Goal: Task Accomplishment & Management: Use online tool/utility

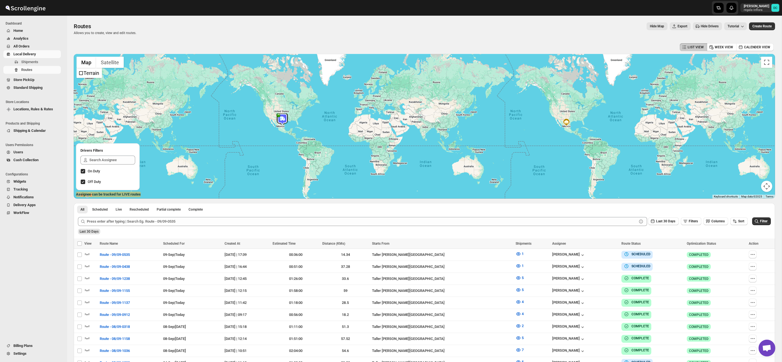
click at [30, 46] on span "All Orders" at bounding box center [21, 46] width 16 height 4
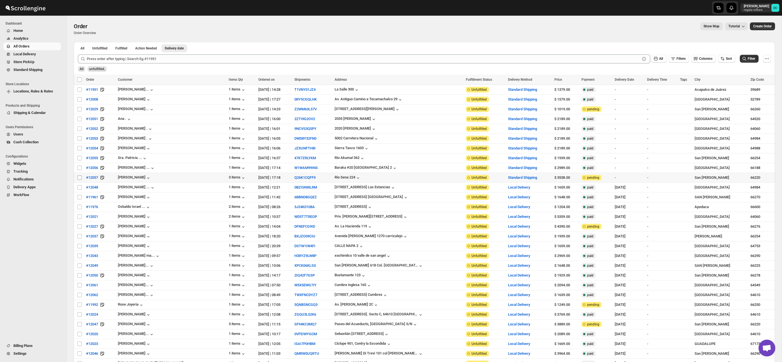
click at [78, 178] on input "Select order" at bounding box center [79, 177] width 4 height 4
checkbox input "true"
click at [80, 168] on input "Select order" at bounding box center [79, 168] width 4 height 4
checkbox input "true"
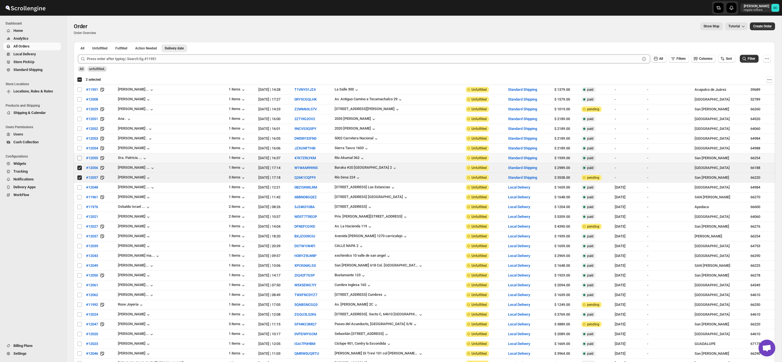
click at [79, 158] on input "Select order" at bounding box center [79, 158] width 4 height 4
checkbox input "true"
click at [79, 148] on input "Select order" at bounding box center [79, 148] width 4 height 4
checkbox input "true"
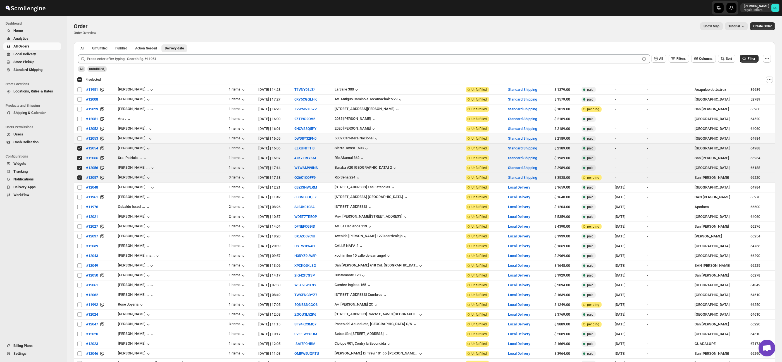
drag, startPoint x: 80, startPoint y: 139, endPoint x: 79, endPoint y: 131, distance: 7.6
click at [79, 138] on input "Select order" at bounding box center [79, 138] width 4 height 4
checkbox input "true"
click at [79, 128] on input "Select order" at bounding box center [79, 129] width 4 height 4
checkbox input "true"
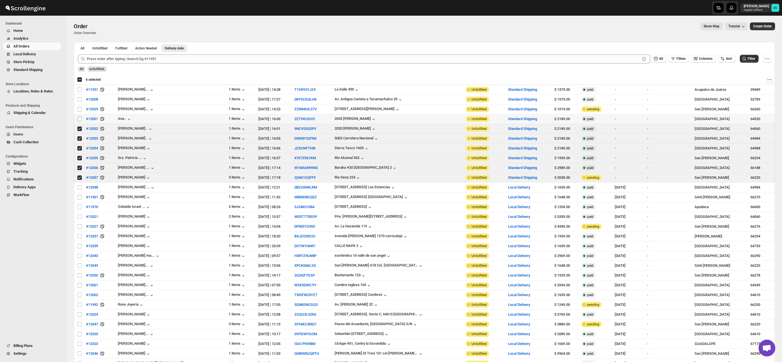
click at [79, 117] on input "Select order" at bounding box center [79, 119] width 4 height 4
checkbox input "true"
click at [79, 109] on input "Select order" at bounding box center [79, 109] width 4 height 4
checkbox input "true"
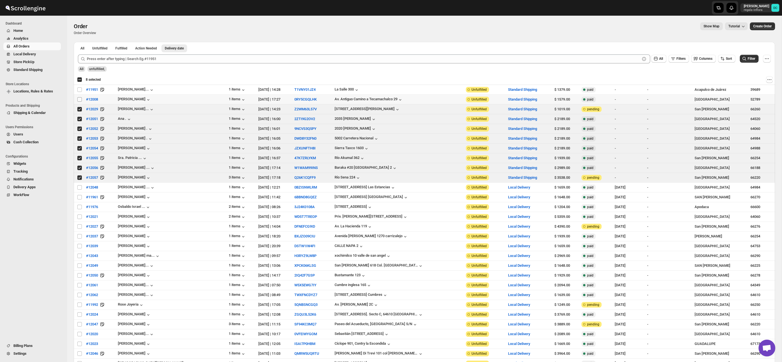
click at [80, 100] on input "Select order" at bounding box center [79, 99] width 4 height 4
checkbox input "true"
click at [41, 61] on span "Shipments" at bounding box center [40, 62] width 39 height 6
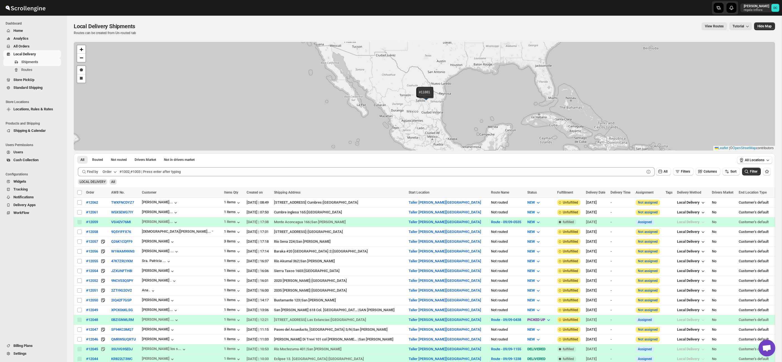
click at [22, 46] on span "All Orders" at bounding box center [21, 46] width 16 height 4
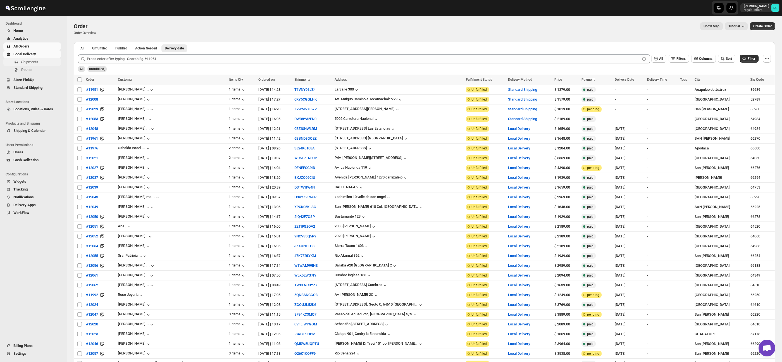
click at [36, 62] on span "Shipments" at bounding box center [29, 62] width 17 height 4
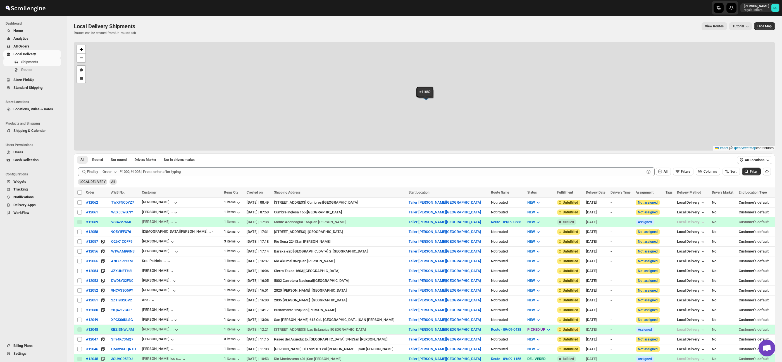
click at [42, 46] on span "All Orders" at bounding box center [36, 47] width 46 height 6
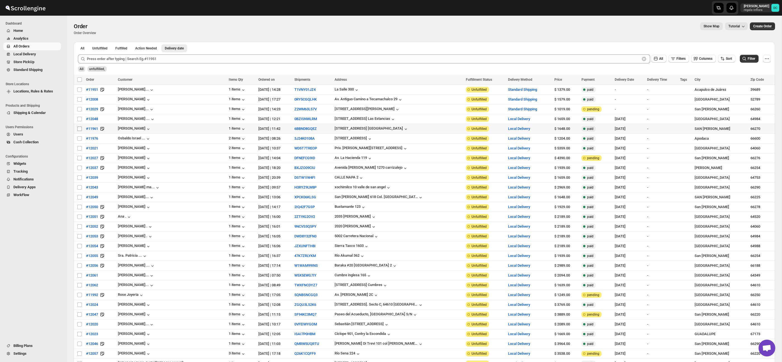
click at [79, 128] on input "Select order" at bounding box center [79, 129] width 4 height 4
checkbox input "true"
click at [79, 139] on input "Select order" at bounding box center [79, 138] width 4 height 4
checkbox input "true"
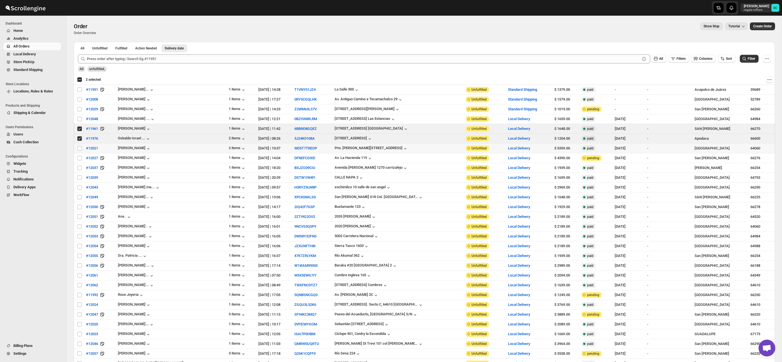
click at [79, 150] on input "Select order" at bounding box center [79, 148] width 4 height 4
checkbox input "true"
drag, startPoint x: 78, startPoint y: 159, endPoint x: 79, endPoint y: 165, distance: 6.2
click at [78, 159] on input "Select order" at bounding box center [79, 158] width 4 height 4
checkbox input "true"
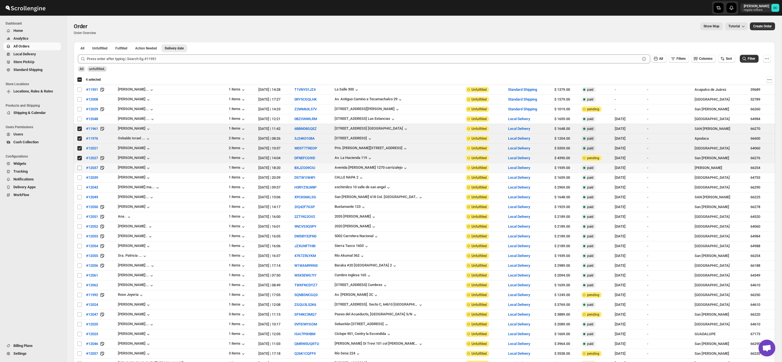
click at [79, 168] on input "Select order" at bounding box center [79, 168] width 4 height 4
checkbox input "true"
drag, startPoint x: 80, startPoint y: 179, endPoint x: 80, endPoint y: 185, distance: 6.2
click at [80, 179] on input "Select order" at bounding box center [79, 177] width 4 height 4
checkbox input "true"
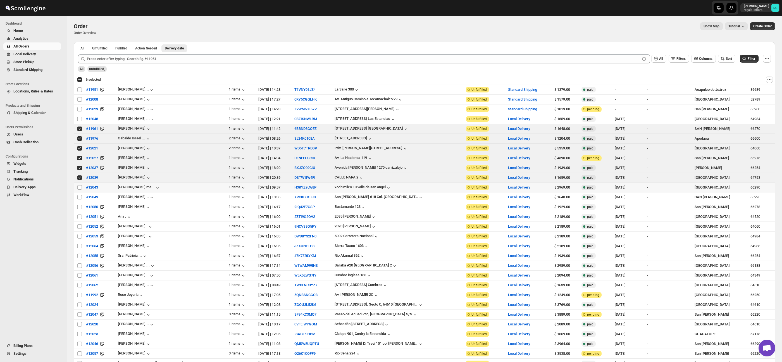
click at [79, 188] on input "Select order" at bounding box center [79, 187] width 4 height 4
checkbox input "true"
drag, startPoint x: 79, startPoint y: 198, endPoint x: 79, endPoint y: 208, distance: 9.8
click at [79, 198] on input "Select order" at bounding box center [79, 197] width 4 height 4
checkbox input "true"
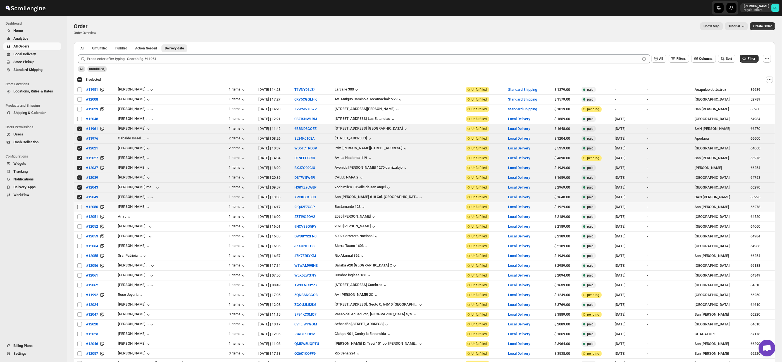
click at [79, 208] on input "Select order" at bounding box center [79, 207] width 4 height 4
checkbox input "true"
click at [80, 217] on input "Select order" at bounding box center [79, 217] width 4 height 4
checkbox input "true"
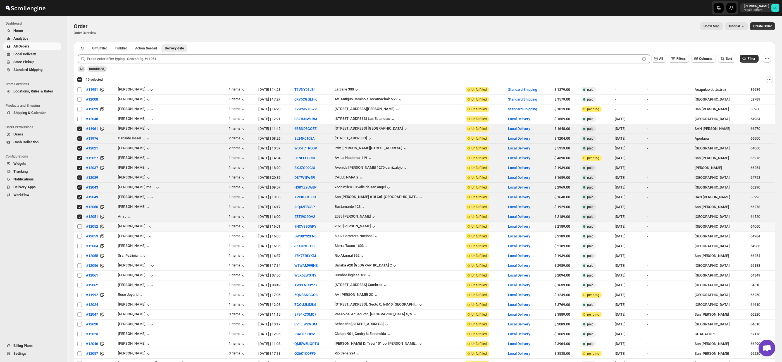
click at [78, 227] on input "Select order" at bounding box center [79, 226] width 4 height 4
checkbox input "true"
drag, startPoint x: 79, startPoint y: 236, endPoint x: 75, endPoint y: 235, distance: 3.5
click at [79, 236] on input "Select order" at bounding box center [79, 236] width 4 height 4
checkbox input "true"
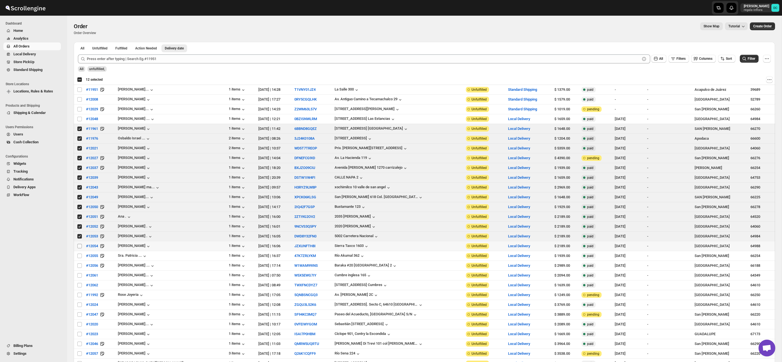
click at [78, 246] on input "Select order" at bounding box center [79, 246] width 4 height 4
checkbox input "true"
click at [80, 258] on input "Select order" at bounding box center [79, 256] width 4 height 4
checkbox input "true"
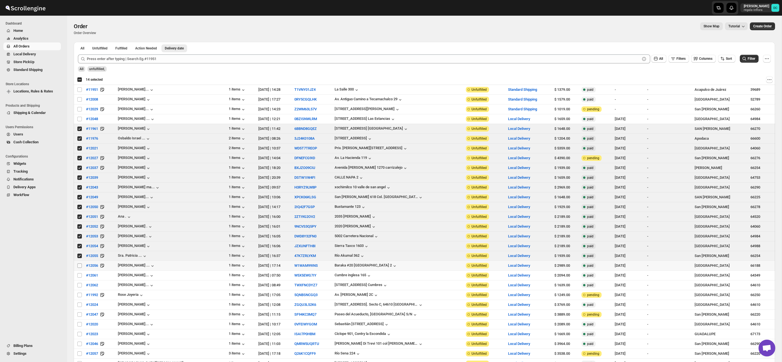
click at [80, 265] on input "Select order" at bounding box center [79, 265] width 4 height 4
checkbox input "true"
click at [79, 274] on input "Select order" at bounding box center [79, 275] width 4 height 4
checkbox input "true"
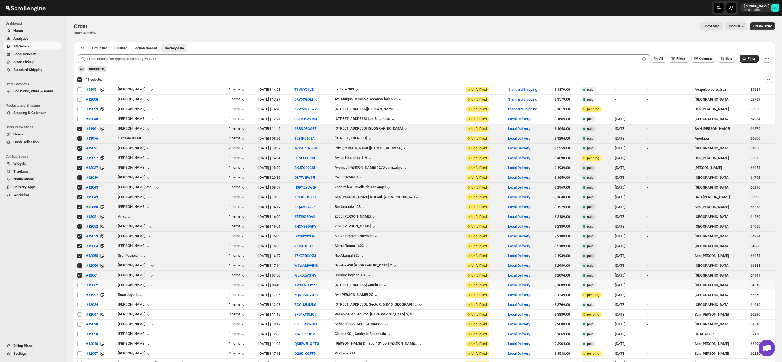
click at [79, 283] on td "Select order" at bounding box center [79, 285] width 11 height 10
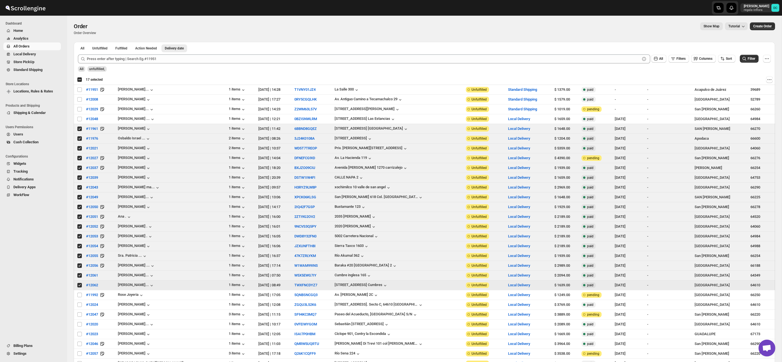
drag, startPoint x: 80, startPoint y: 286, endPoint x: 80, endPoint y: 282, distance: 4.5
click at [80, 286] on input "Select order" at bounding box center [79, 285] width 4 height 4
checkbox input "false"
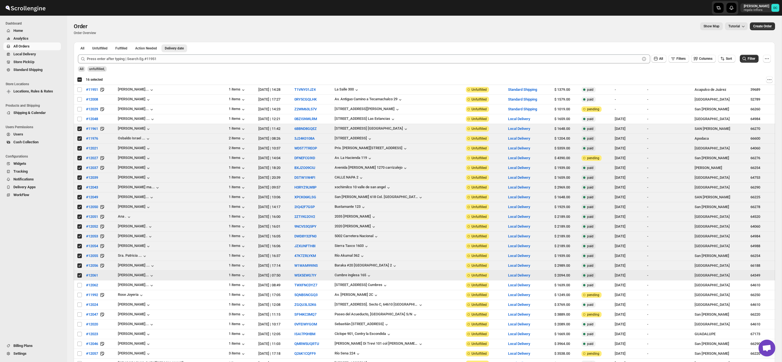
click at [79, 277] on input "Select order" at bounding box center [79, 275] width 4 height 4
checkbox input "false"
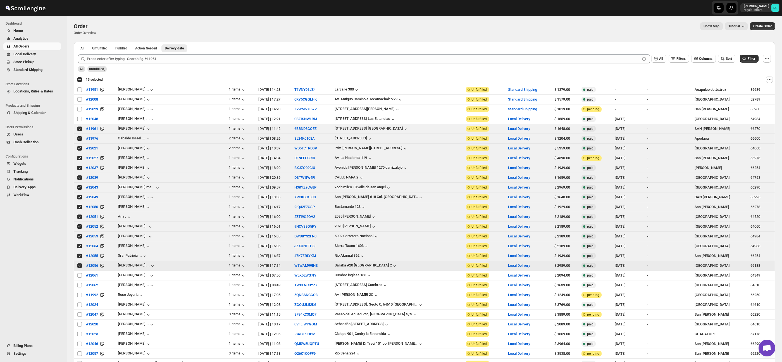
click at [80, 267] on input "Select order" at bounding box center [79, 265] width 4 height 4
checkbox input "false"
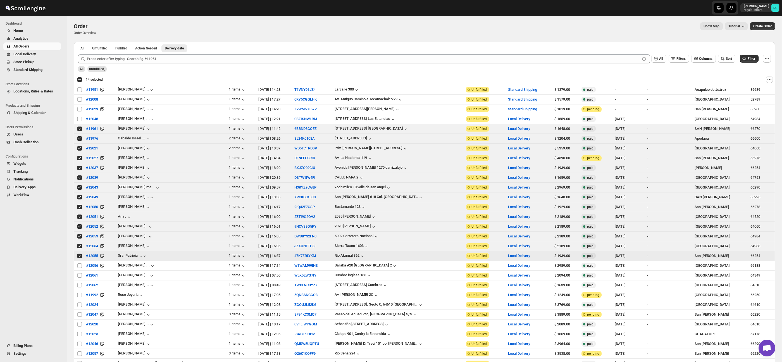
drag, startPoint x: 81, startPoint y: 256, endPoint x: 80, endPoint y: 250, distance: 6.6
click at [81, 256] on input "Select order" at bounding box center [79, 256] width 4 height 4
checkbox input "false"
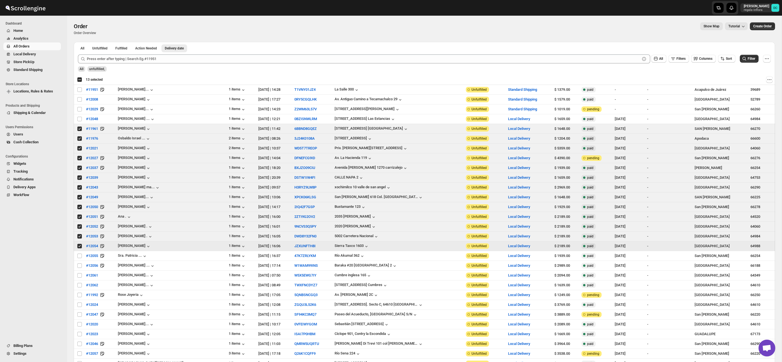
drag, startPoint x: 79, startPoint y: 246, endPoint x: 79, endPoint y: 240, distance: 5.9
click at [79, 246] on input "Select order" at bounding box center [79, 246] width 4 height 4
checkbox input "false"
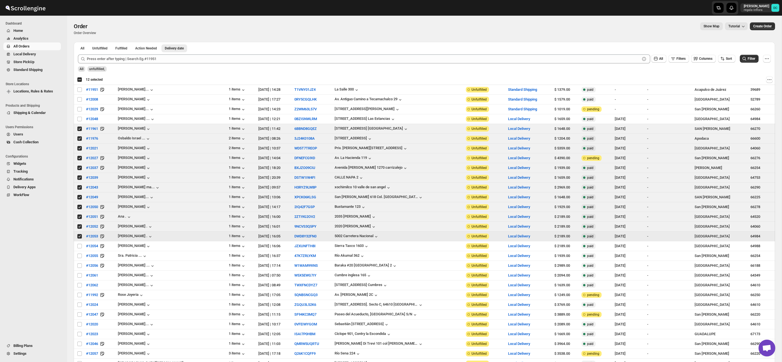
click at [79, 237] on input "Select order" at bounding box center [79, 236] width 4 height 4
checkbox input "false"
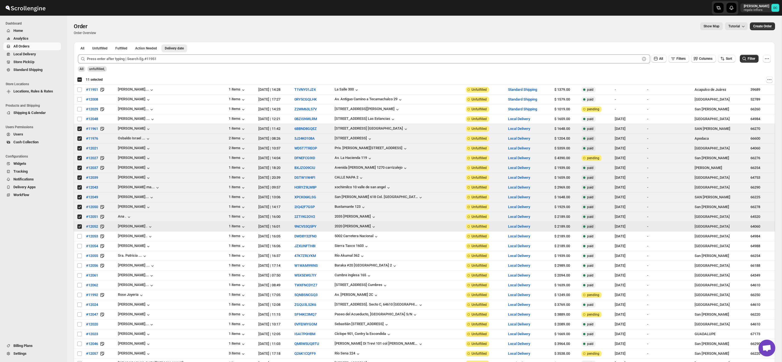
click at [80, 227] on input "Select order" at bounding box center [79, 226] width 4 height 4
checkbox input "false"
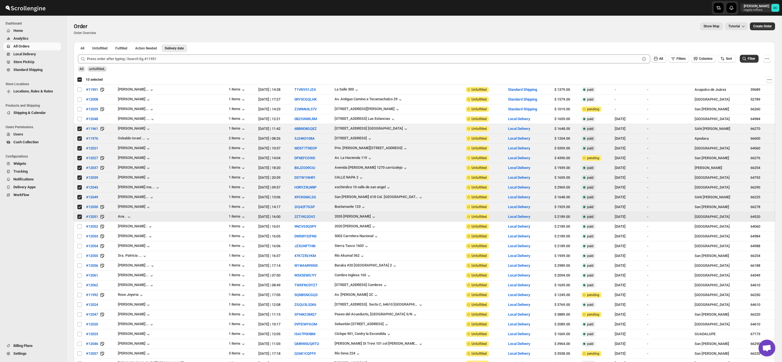
click at [79, 217] on input "Select order" at bounding box center [79, 217] width 4 height 4
checkbox input "false"
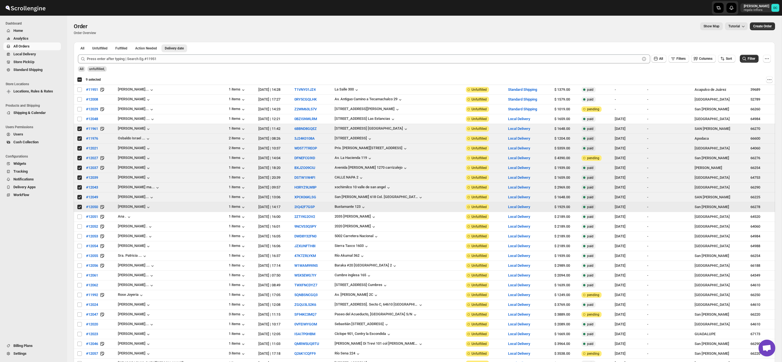
click at [80, 206] on input "Select order" at bounding box center [79, 207] width 4 height 4
checkbox input "false"
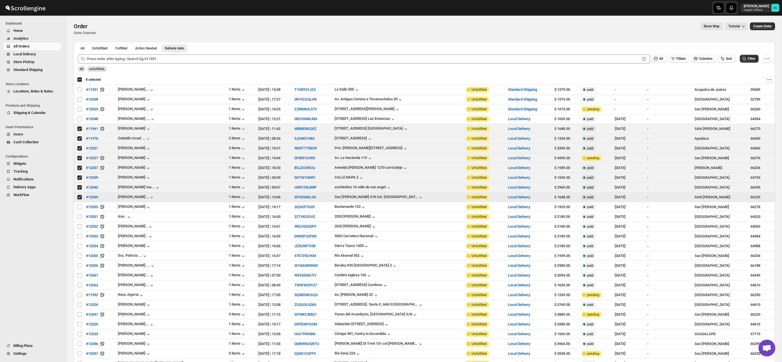
click at [79, 198] on input "Select order" at bounding box center [79, 197] width 4 height 4
checkbox input "false"
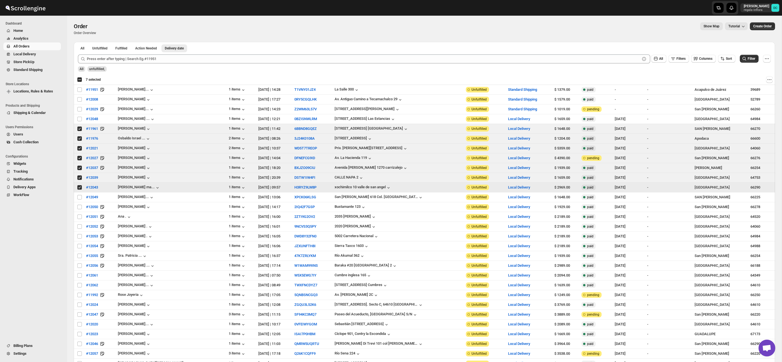
drag, startPoint x: 79, startPoint y: 188, endPoint x: 78, endPoint y: 181, distance: 7.4
click at [79, 188] on input "Select order" at bounding box center [79, 187] width 4 height 4
checkbox input "false"
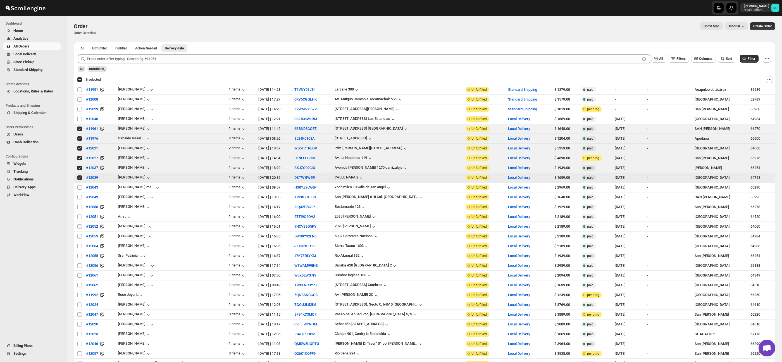
click at [80, 179] on input "Select order" at bounding box center [79, 177] width 4 height 4
checkbox input "false"
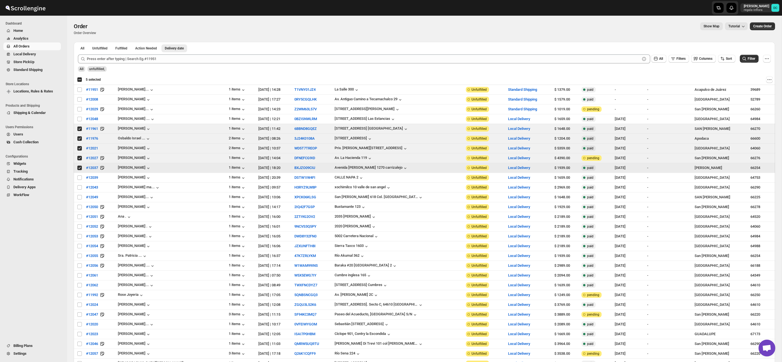
click at [79, 167] on input "Select order" at bounding box center [79, 168] width 4 height 4
checkbox input "false"
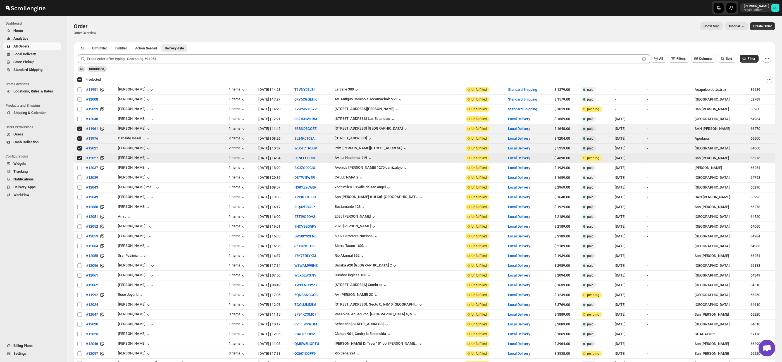
click at [80, 160] on input "Select order" at bounding box center [79, 158] width 4 height 4
checkbox input "false"
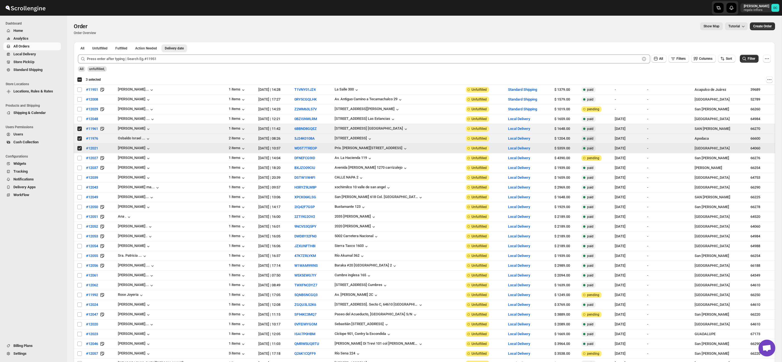
drag, startPoint x: 80, startPoint y: 149, endPoint x: 80, endPoint y: 142, distance: 7.5
click at [80, 149] on input "Select order" at bounding box center [79, 148] width 4 height 4
checkbox input "false"
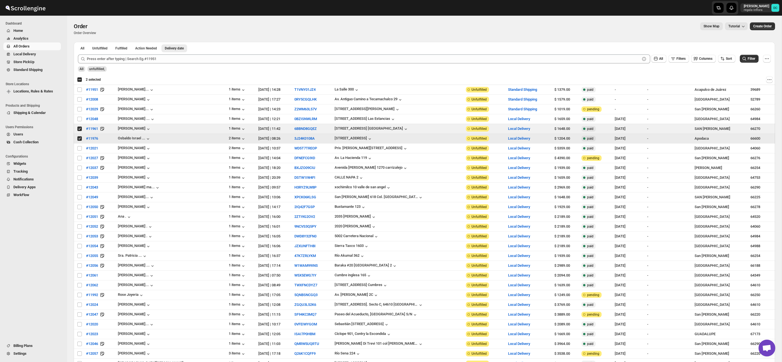
click at [79, 140] on input "Select order" at bounding box center [79, 138] width 4 height 4
checkbox input "false"
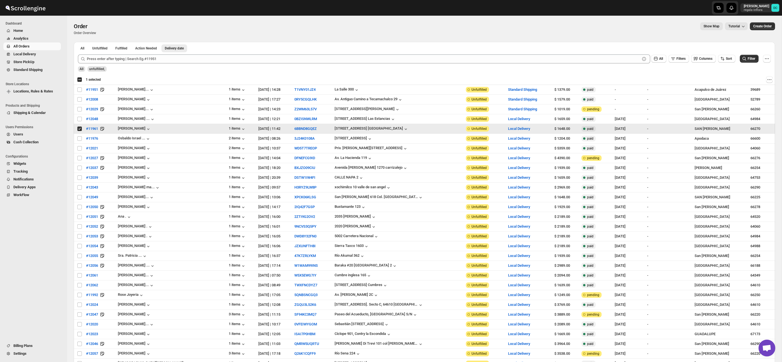
click at [78, 130] on input "Select order" at bounding box center [79, 129] width 4 height 4
checkbox input "false"
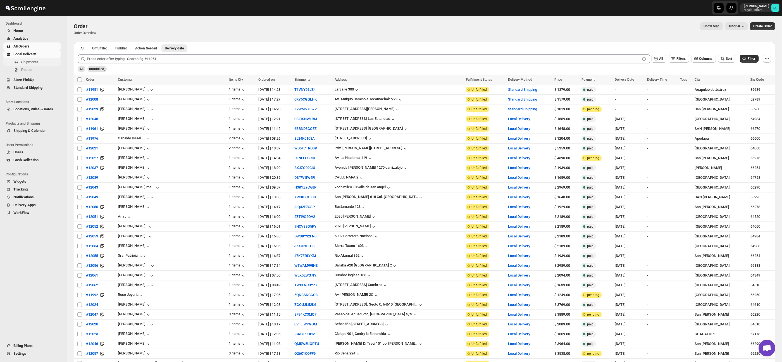
click at [38, 62] on span "Shipments" at bounding box center [29, 62] width 17 height 4
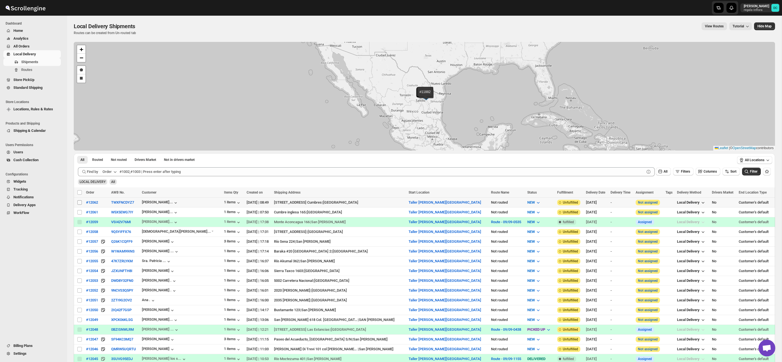
click at [78, 203] on input "Select shipment" at bounding box center [79, 202] width 4 height 4
checkbox input "true"
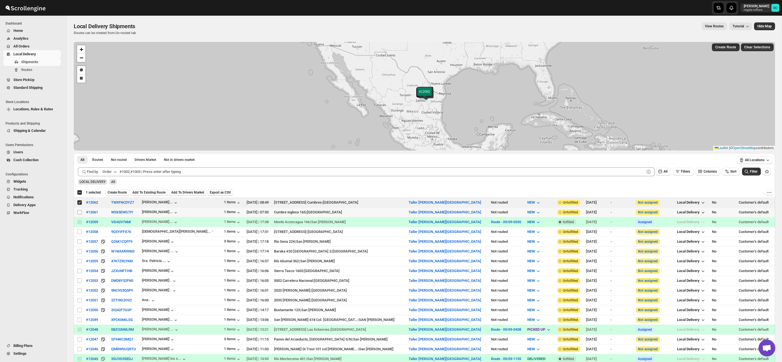
click at [80, 213] on input "Select shipment" at bounding box center [79, 212] width 4 height 4
checkbox input "true"
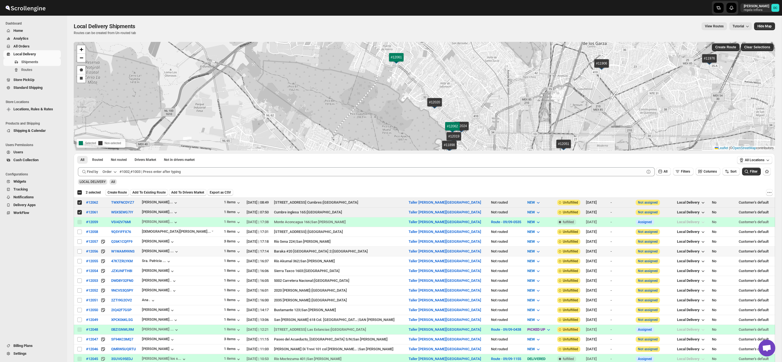
click at [80, 251] on input "Select shipment" at bounding box center [79, 251] width 4 height 4
checkbox input "true"
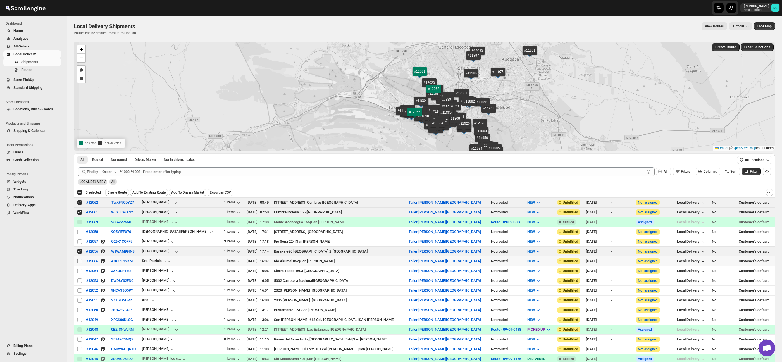
click at [79, 259] on span at bounding box center [79, 261] width 5 height 5
click at [79, 259] on input "Select shipment" at bounding box center [79, 261] width 4 height 4
checkbox input "false"
click at [79, 271] on input "Select shipment" at bounding box center [79, 271] width 4 height 4
checkbox input "true"
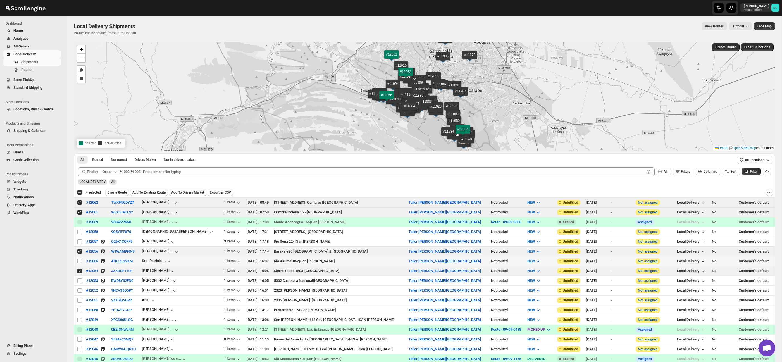
drag, startPoint x: 79, startPoint y: 261, endPoint x: 79, endPoint y: 275, distance: 13.7
click at [79, 261] on input "Select shipment" at bounding box center [79, 261] width 4 height 4
checkbox input "true"
click at [79, 281] on input "Select shipment" at bounding box center [79, 280] width 4 height 4
checkbox input "true"
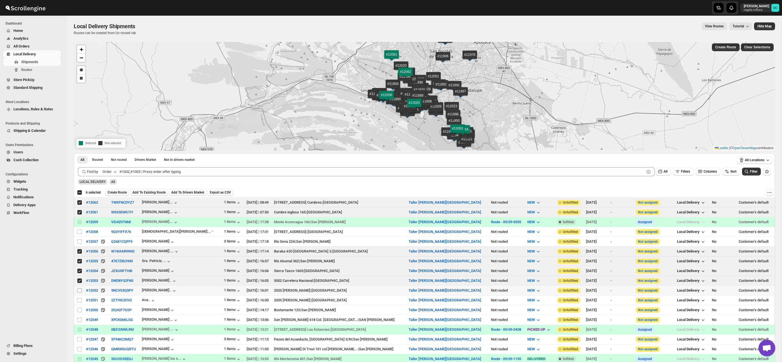
click at [79, 291] on input "Select shipment" at bounding box center [79, 290] width 4 height 4
checkbox input "true"
click at [79, 302] on input "Select shipment" at bounding box center [79, 300] width 4 height 4
checkbox input "true"
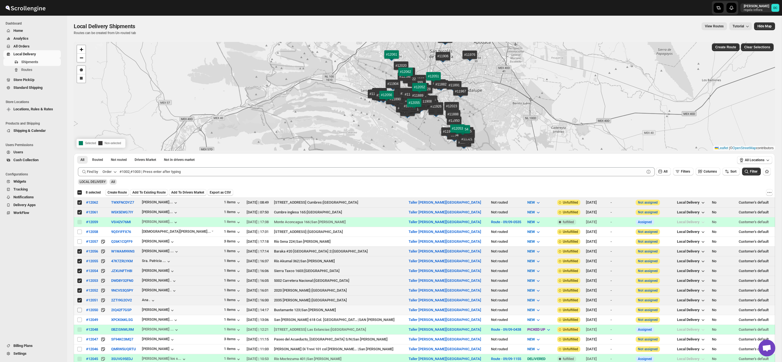
click at [80, 310] on input "Select shipment" at bounding box center [79, 310] width 4 height 4
checkbox input "true"
click at [79, 320] on input "Select shipment" at bounding box center [79, 320] width 4 height 4
checkbox input "true"
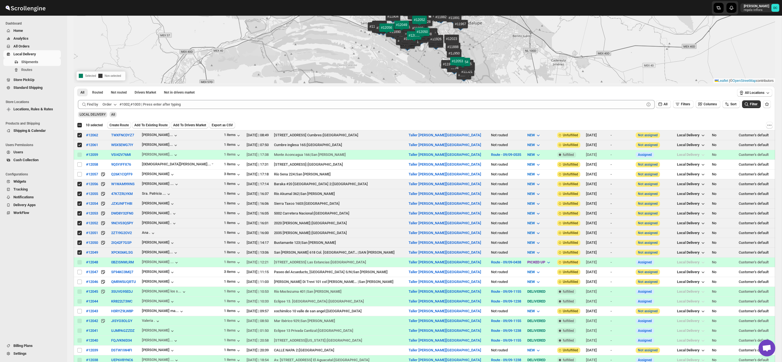
scroll to position [73, 0]
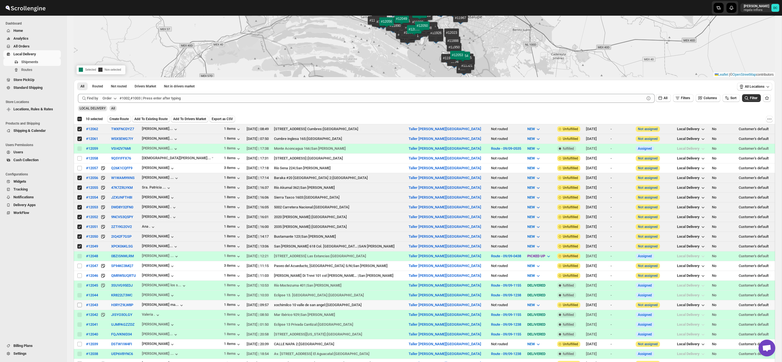
click at [79, 307] on input "Select shipment" at bounding box center [79, 305] width 4 height 4
checkbox input "true"
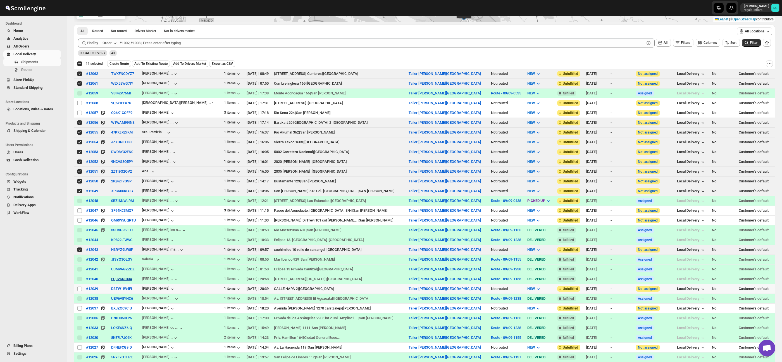
click at [79, 289] on input "Select shipment" at bounding box center [79, 289] width 4 height 4
checkbox input "true"
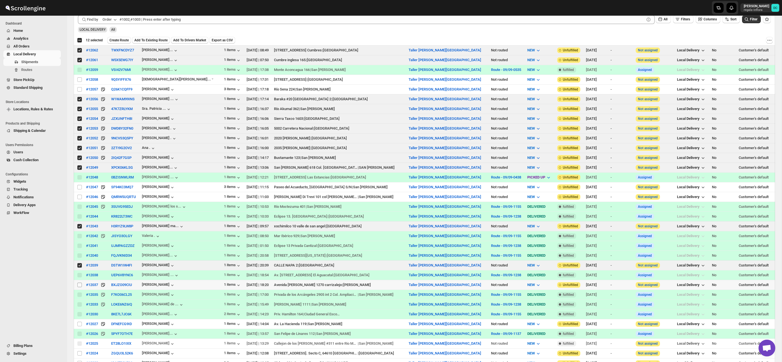
click at [78, 286] on input "Select shipment" at bounding box center [79, 285] width 4 height 4
checkbox input "true"
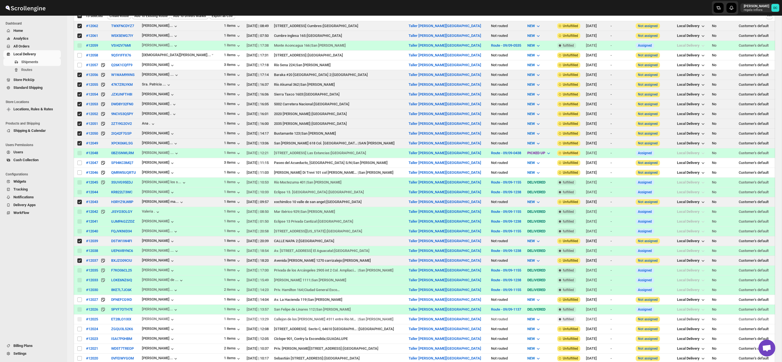
scroll to position [182, 0]
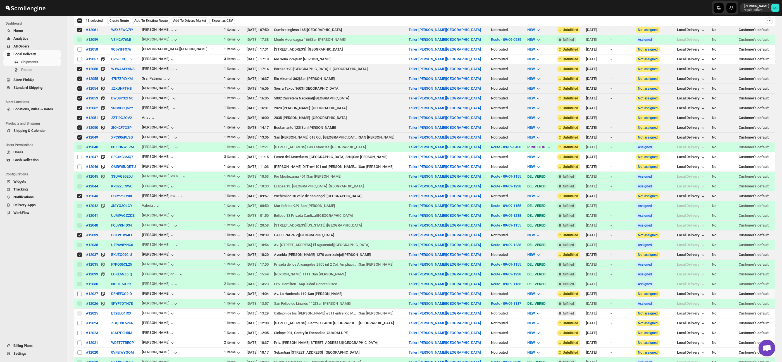
click at [79, 295] on input "Select shipment" at bounding box center [79, 294] width 4 height 4
checkbox input "true"
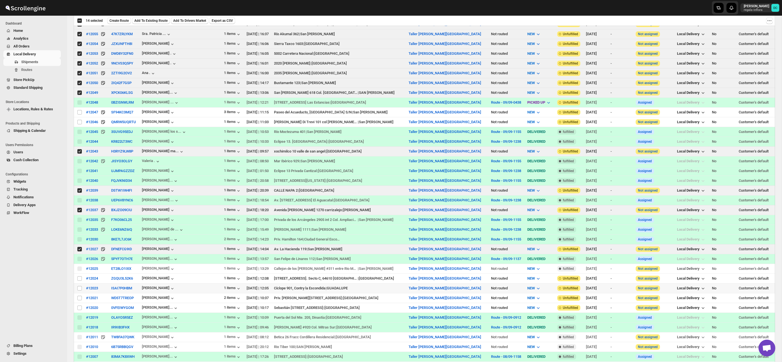
scroll to position [233, 0]
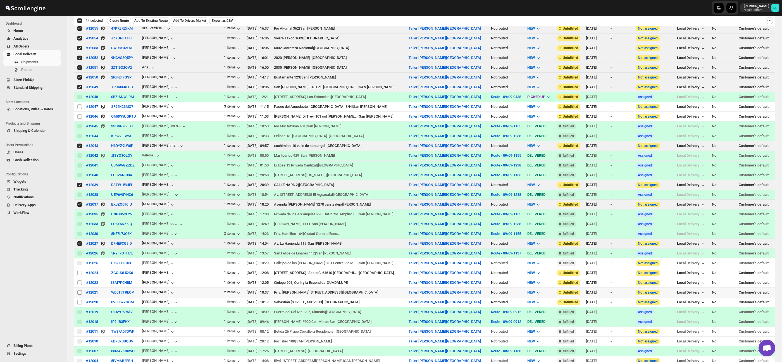
click at [78, 294] on input "Select shipment" at bounding box center [79, 292] width 4 height 4
checkbox input "true"
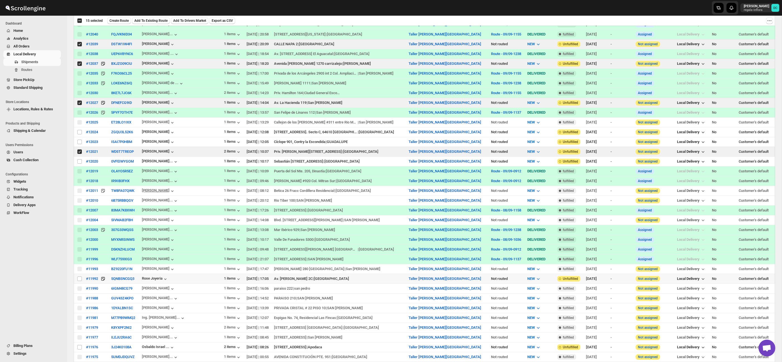
scroll to position [393, 0]
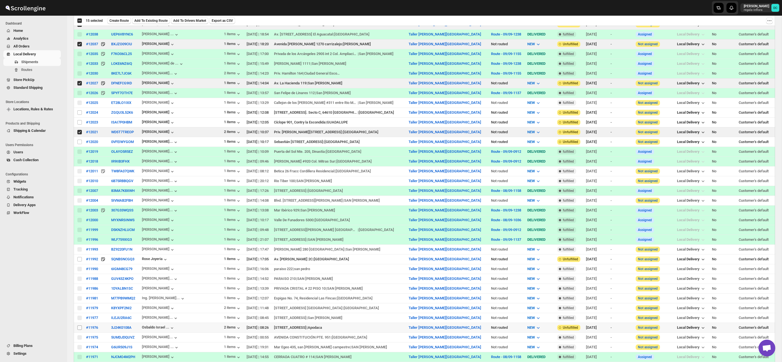
click at [79, 330] on input "Select shipment" at bounding box center [79, 327] width 4 height 4
checkbox input "true"
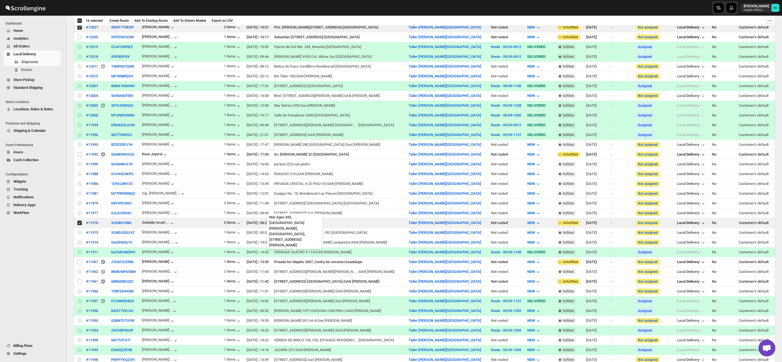
scroll to position [499, 0]
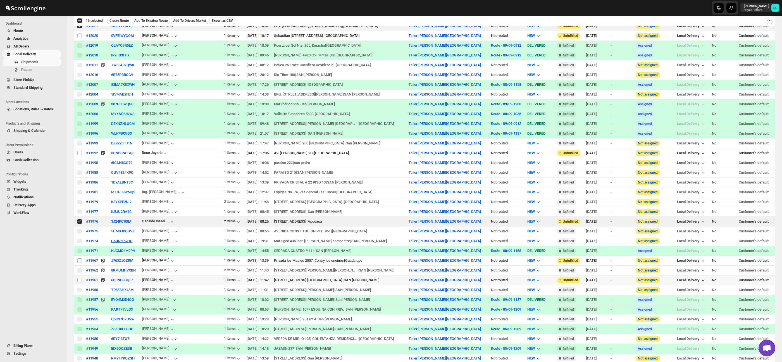
drag, startPoint x: 79, startPoint y: 282, endPoint x: 116, endPoint y: 244, distance: 53.1
click at [79, 282] on input "Select shipment" at bounding box center [79, 280] width 4 height 4
checkbox input "true"
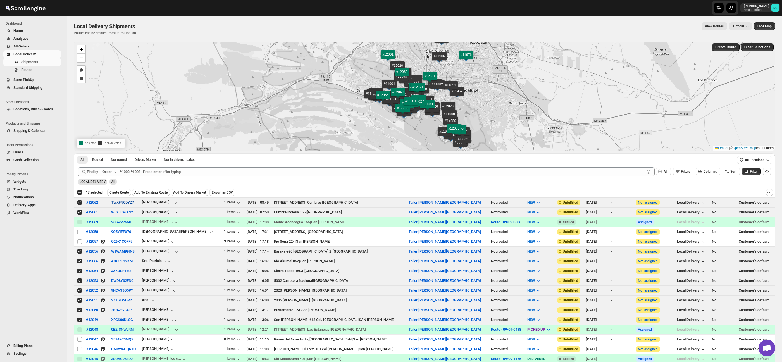
drag, startPoint x: 122, startPoint y: 193, endPoint x: 125, endPoint y: 201, distance: 8.1
click at [122, 193] on span "Create Route" at bounding box center [118, 192] width 19 height 4
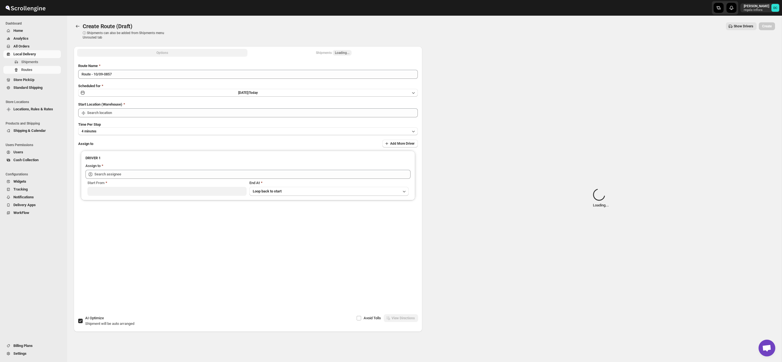
type input "Taller [PERSON_NAME] del [PERSON_NAME][GEOGRAPHIC_DATA]"
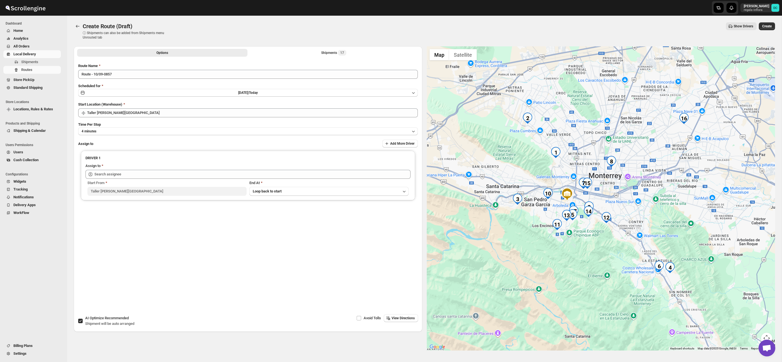
click at [327, 48] on div "Options Shipments 17 More views Options Shipments 17 More views" at bounding box center [248, 52] width 349 height 12
click at [330, 51] on div "Shipments 17" at bounding box center [333, 53] width 25 height 6
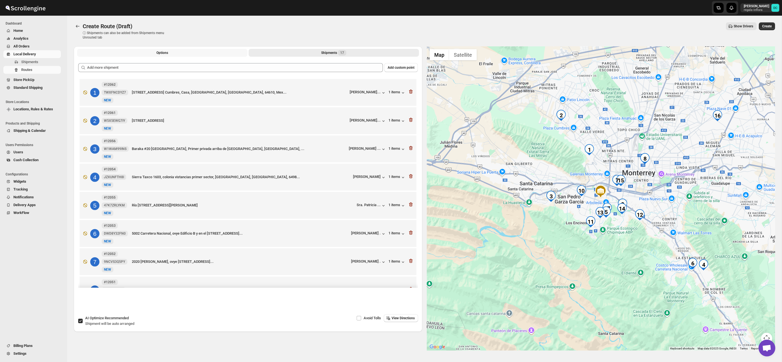
drag, startPoint x: 147, startPoint y: 54, endPoint x: 150, endPoint y: 56, distance: 3.6
click at [147, 54] on button "Options" at bounding box center [162, 53] width 170 height 8
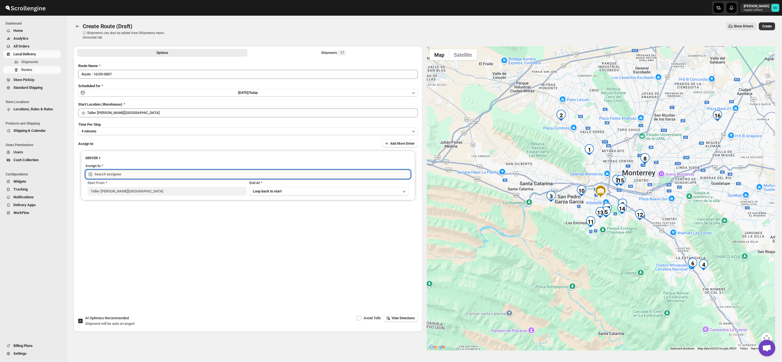
click at [189, 175] on input "text" at bounding box center [252, 174] width 316 height 9
click at [190, 188] on div "[PERSON_NAME] ([PERSON_NAME][EMAIL_ADDRESS][DOMAIN_NAME])" at bounding box center [248, 187] width 314 height 6
type input "[PERSON_NAME] ([PERSON_NAME][EMAIL_ADDRESS][DOMAIN_NAME])"
click at [768, 24] on button "Create" at bounding box center [767, 26] width 16 height 8
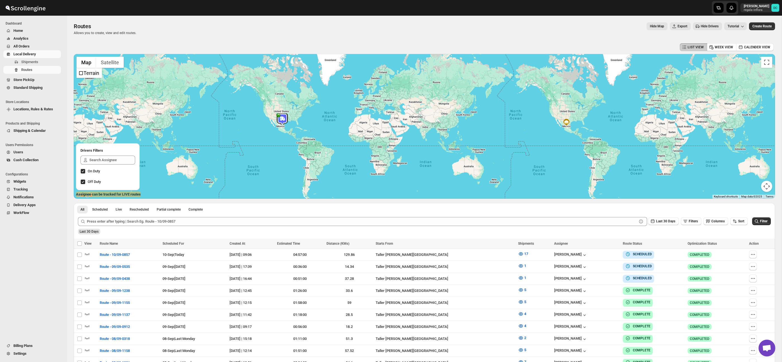
click at [32, 46] on span "All Orders" at bounding box center [36, 47] width 46 height 6
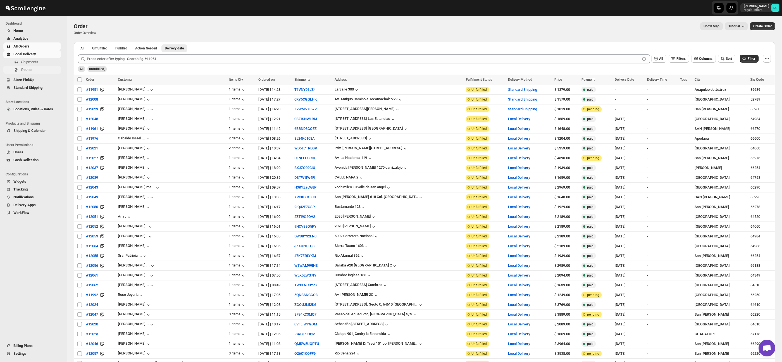
click at [37, 70] on span "Routes" at bounding box center [40, 70] width 39 height 6
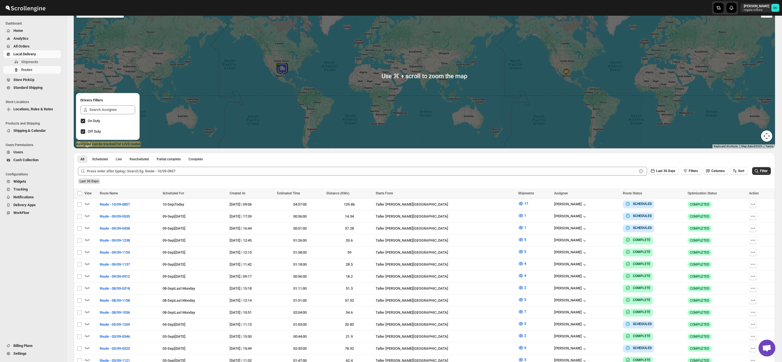
scroll to position [49, 0]
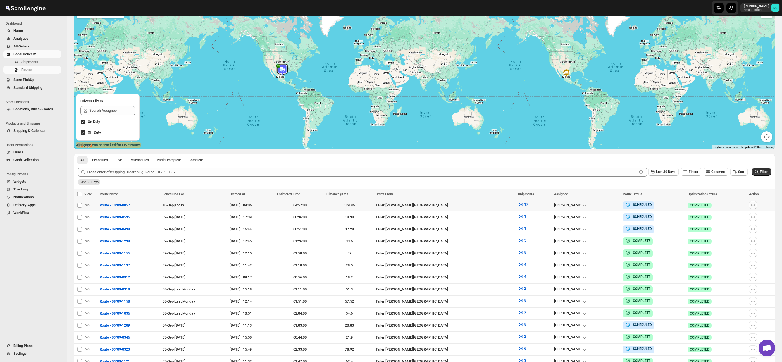
click at [754, 204] on icon "button" at bounding box center [753, 205] width 6 height 6
click at [743, 244] on span "Edit" at bounding box center [741, 245] width 26 height 6
checkbox input "false"
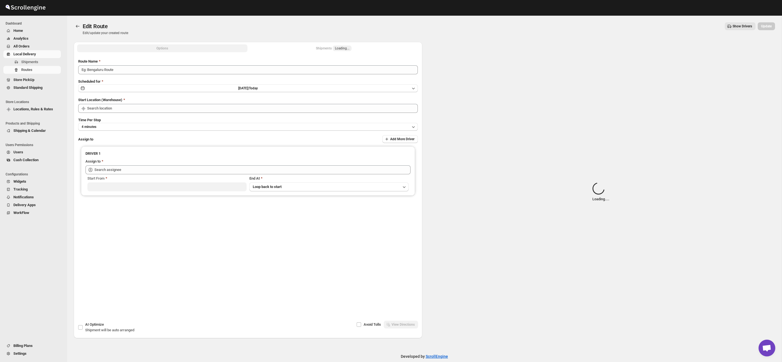
type input "Route - 10/09-0857"
type input "Taller [PERSON_NAME] del [PERSON_NAME][GEOGRAPHIC_DATA]"
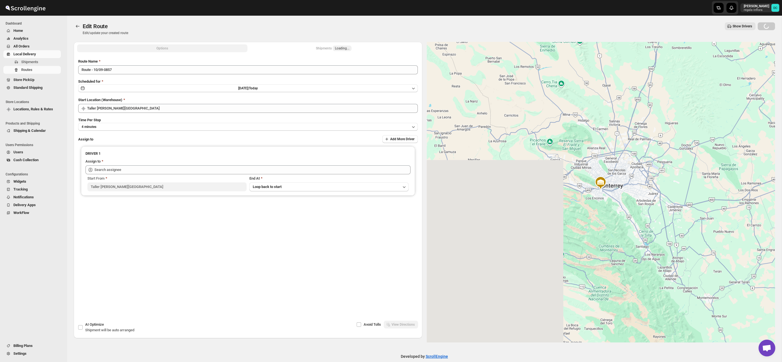
type input "[PERSON_NAME] ([PERSON_NAME][EMAIL_ADDRESS][DOMAIN_NAME])"
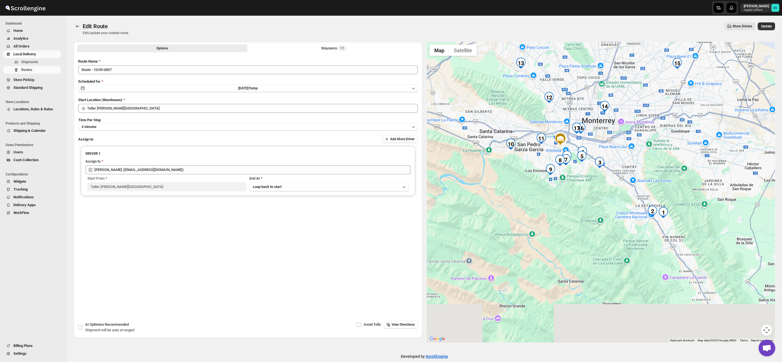
drag, startPoint x: 706, startPoint y: 188, endPoint x: 698, endPoint y: 131, distance: 56.9
click at [698, 131] on div at bounding box center [601, 192] width 349 height 301
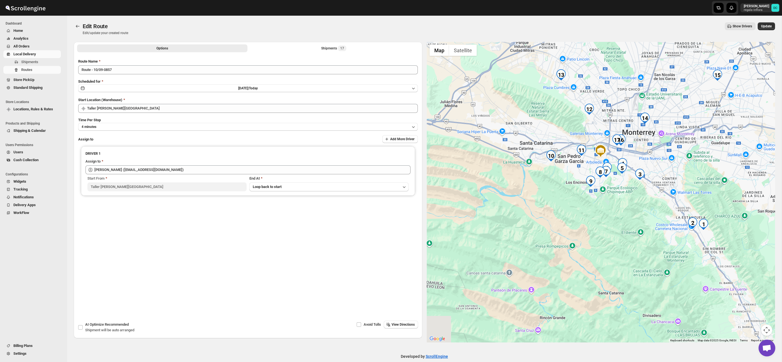
drag, startPoint x: 653, startPoint y: 148, endPoint x: 695, endPoint y: 168, distance: 46.7
click at [695, 168] on div at bounding box center [601, 192] width 349 height 301
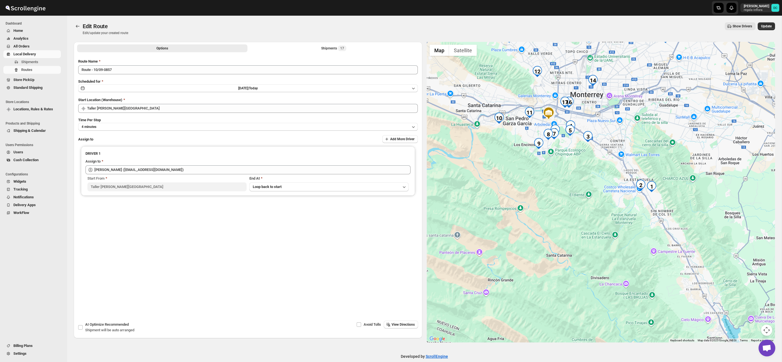
drag, startPoint x: 696, startPoint y: 186, endPoint x: 642, endPoint y: 149, distance: 66.1
click at [644, 149] on div at bounding box center [601, 192] width 349 height 301
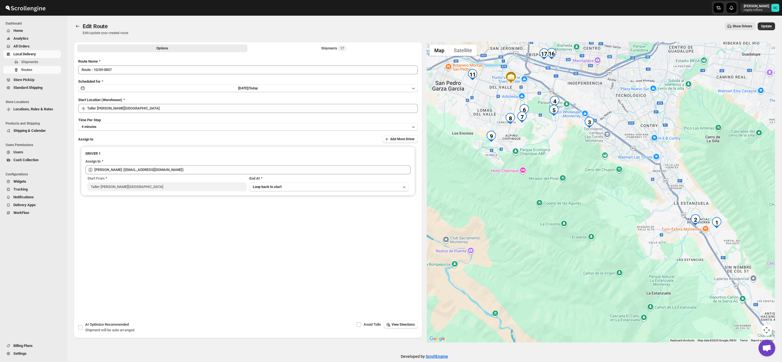
drag, startPoint x: 614, startPoint y: 168, endPoint x: 582, endPoint y: 163, distance: 31.9
click at [583, 163] on div at bounding box center [601, 192] width 349 height 301
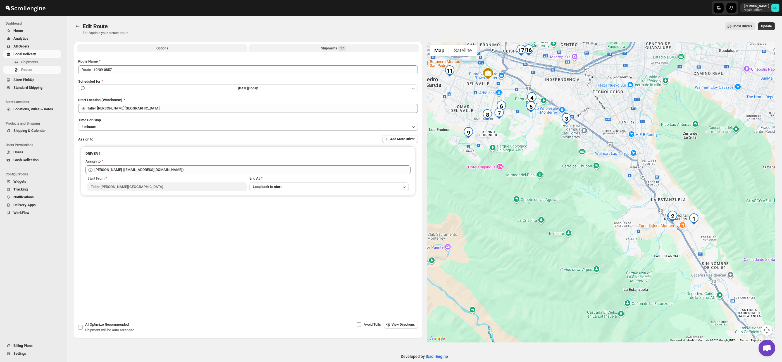
click at [318, 49] on button "Shipments 17" at bounding box center [334, 48] width 170 height 8
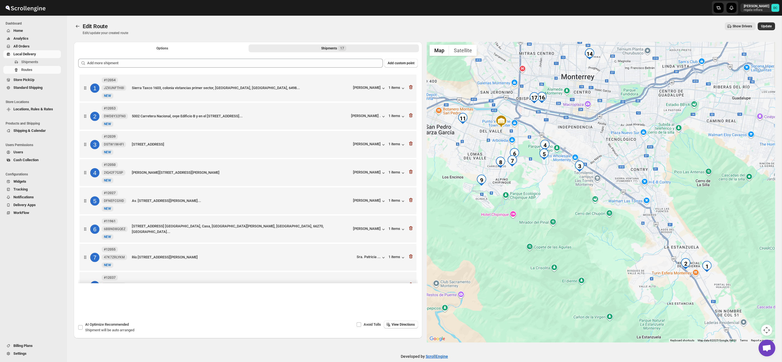
drag, startPoint x: 678, startPoint y: 276, endPoint x: 571, endPoint y: 205, distance: 128.4
click at [571, 205] on div at bounding box center [601, 192] width 349 height 301
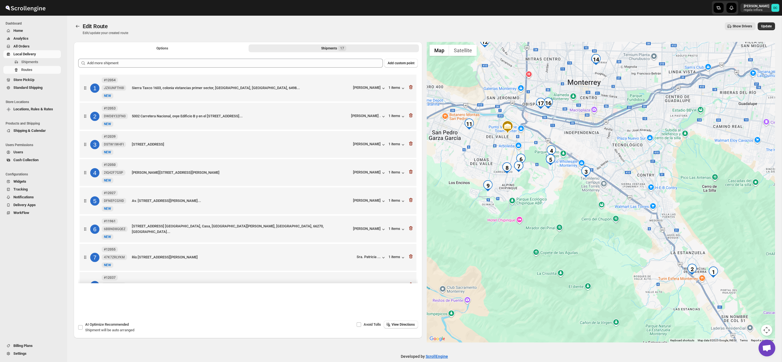
drag, startPoint x: 603, startPoint y: 208, endPoint x: 654, endPoint y: 249, distance: 64.8
click at [653, 249] on div at bounding box center [601, 192] width 349 height 301
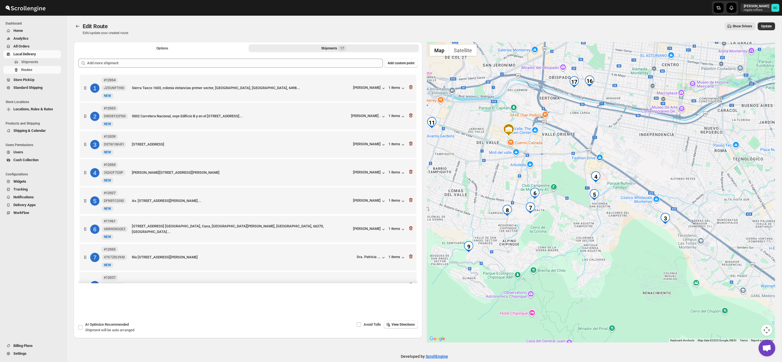
drag, startPoint x: 623, startPoint y: 207, endPoint x: 652, endPoint y: 206, distance: 29.1
click at [652, 206] on div at bounding box center [601, 192] width 349 height 301
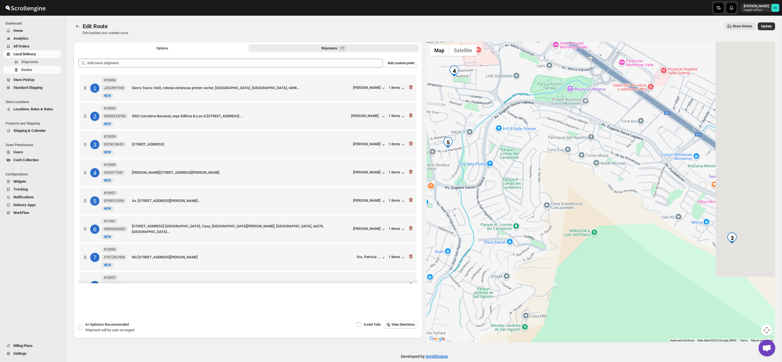
drag, startPoint x: 607, startPoint y: 149, endPoint x: 497, endPoint y: 91, distance: 124.2
click at [497, 91] on div at bounding box center [601, 192] width 349 height 301
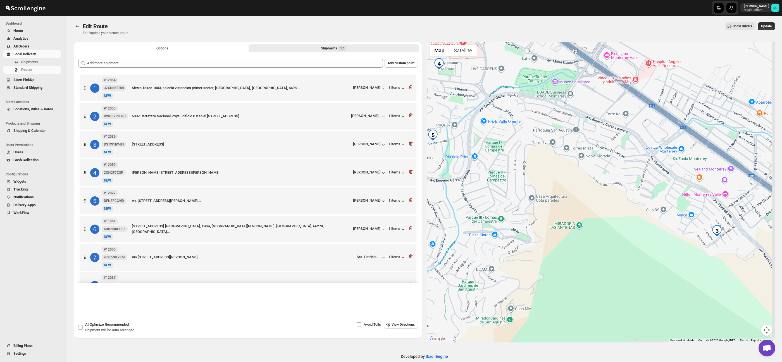
drag, startPoint x: 636, startPoint y: 168, endPoint x: 616, endPoint y: 162, distance: 20.3
click at [622, 161] on div at bounding box center [601, 192] width 349 height 301
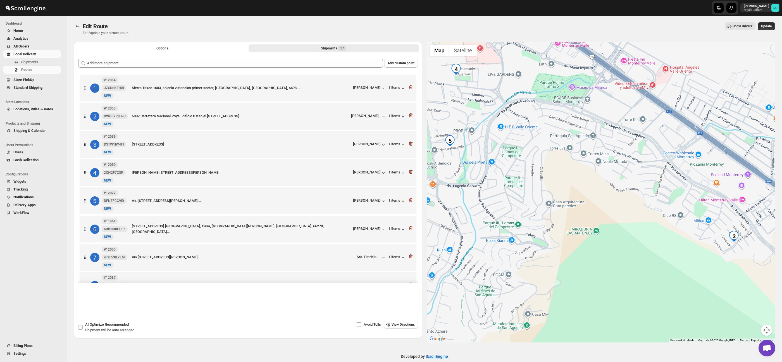
drag, startPoint x: 517, startPoint y: 146, endPoint x: 605, endPoint y: 201, distance: 103.8
click at [614, 201] on div at bounding box center [601, 192] width 349 height 301
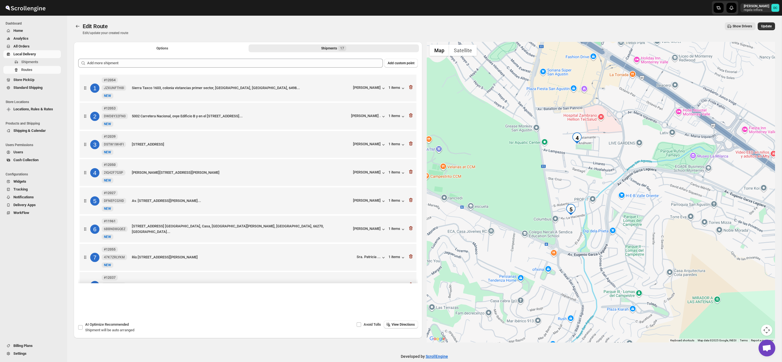
drag, startPoint x: 560, startPoint y: 219, endPoint x: 577, endPoint y: 229, distance: 20.0
click at [577, 229] on div at bounding box center [601, 192] width 349 height 301
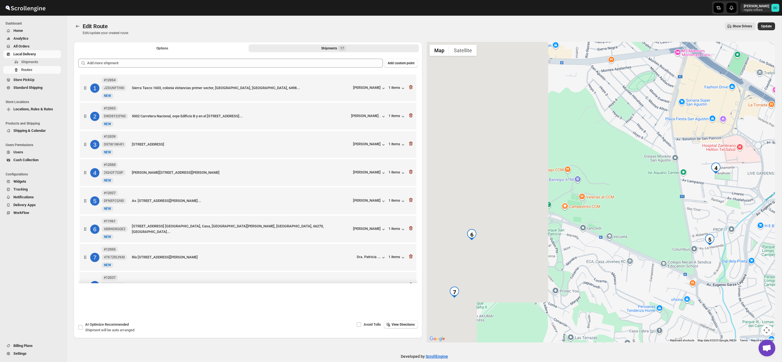
drag, startPoint x: 501, startPoint y: 200, endPoint x: 627, endPoint y: 223, distance: 127.5
click at [640, 230] on div at bounding box center [601, 192] width 349 height 301
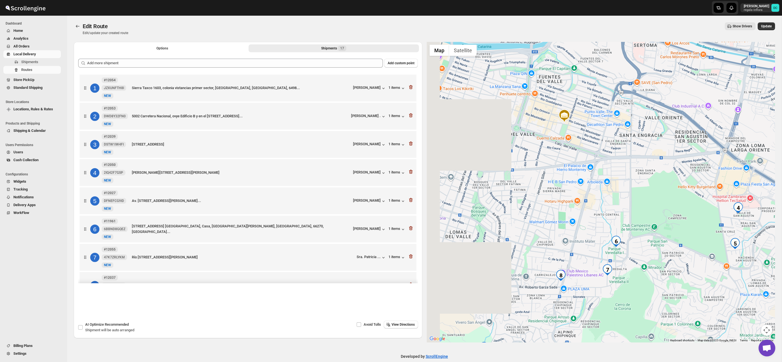
drag, startPoint x: 560, startPoint y: 212, endPoint x: 656, endPoint y: 223, distance: 96.8
click at [647, 232] on div at bounding box center [601, 192] width 349 height 301
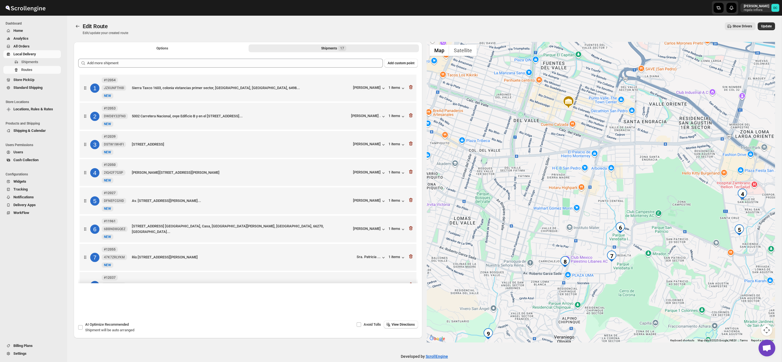
drag, startPoint x: 652, startPoint y: 199, endPoint x: 659, endPoint y: 143, distance: 56.6
click at [659, 132] on div at bounding box center [601, 192] width 349 height 301
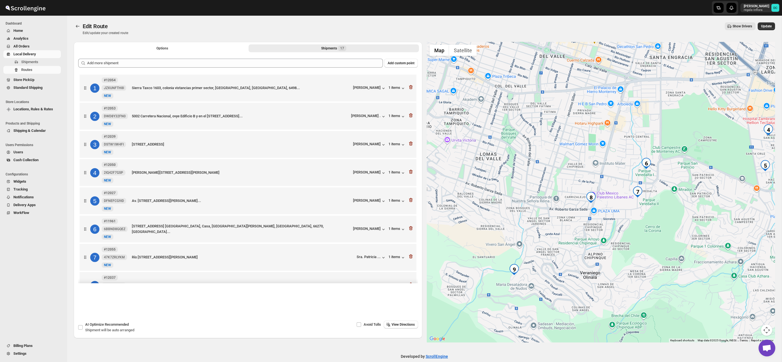
drag, startPoint x: 568, startPoint y: 189, endPoint x: 619, endPoint y: 210, distance: 55.8
click at [617, 211] on div at bounding box center [601, 192] width 349 height 301
drag, startPoint x: 677, startPoint y: 204, endPoint x: 674, endPoint y: 206, distance: 3.3
click at [674, 206] on div at bounding box center [601, 192] width 349 height 301
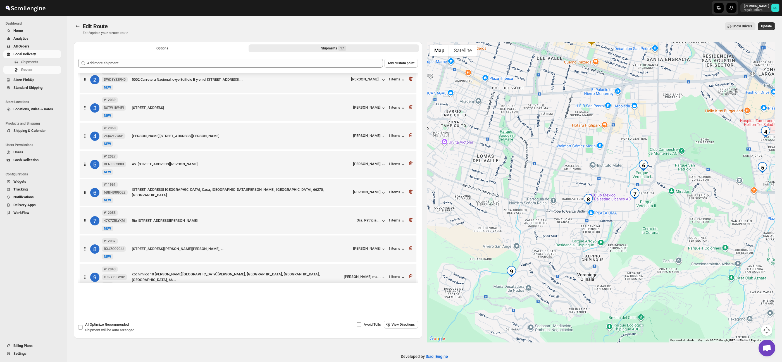
scroll to position [45, 0]
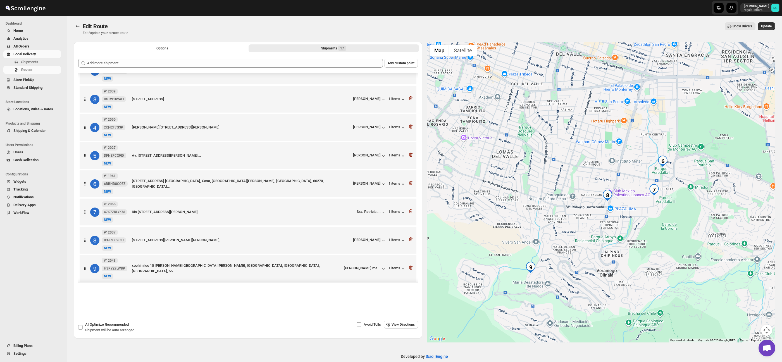
drag, startPoint x: 607, startPoint y: 237, endPoint x: 627, endPoint y: 231, distance: 20.4
click at [626, 232] on div at bounding box center [601, 192] width 349 height 301
drag, startPoint x: 532, startPoint y: 204, endPoint x: 651, endPoint y: 271, distance: 136.5
click at [651, 271] on div at bounding box center [601, 192] width 349 height 301
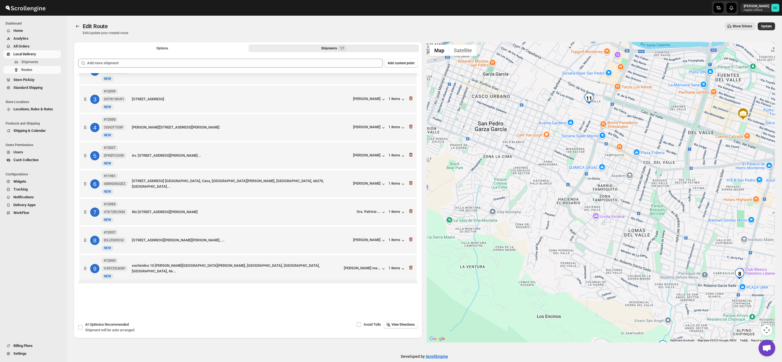
drag, startPoint x: 603, startPoint y: 226, endPoint x: 666, endPoint y: 278, distance: 81.7
click at [666, 278] on div at bounding box center [601, 192] width 349 height 301
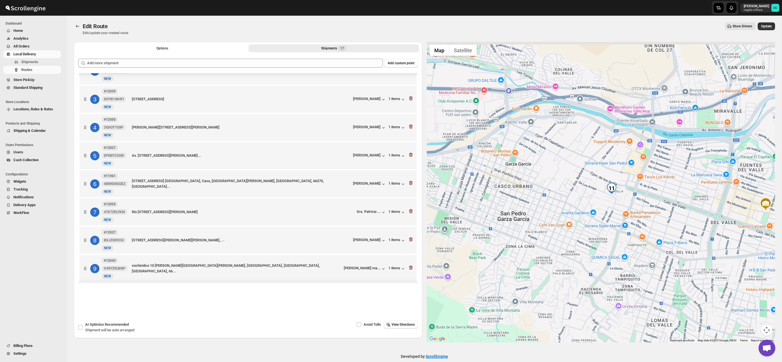
drag, startPoint x: 598, startPoint y: 213, endPoint x: 578, endPoint y: 218, distance: 19.8
click at [578, 218] on div at bounding box center [601, 192] width 349 height 301
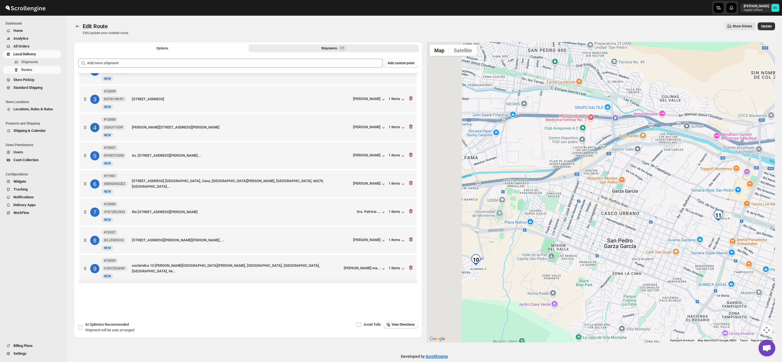
drag, startPoint x: 581, startPoint y: 209, endPoint x: 689, endPoint y: 237, distance: 110.7
click at [689, 237] on div at bounding box center [601, 192] width 349 height 301
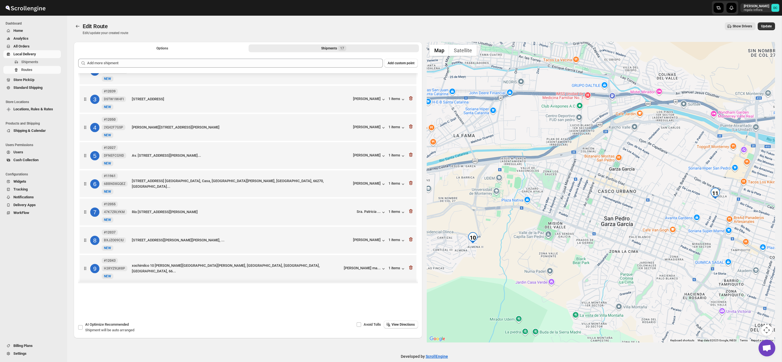
drag, startPoint x: 717, startPoint y: 241, endPoint x: 715, endPoint y: 220, distance: 20.8
click at [714, 218] on div at bounding box center [601, 192] width 349 height 301
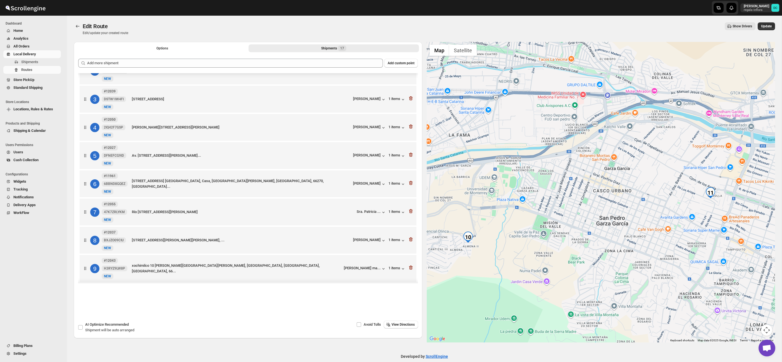
click at [706, 206] on div at bounding box center [601, 192] width 349 height 301
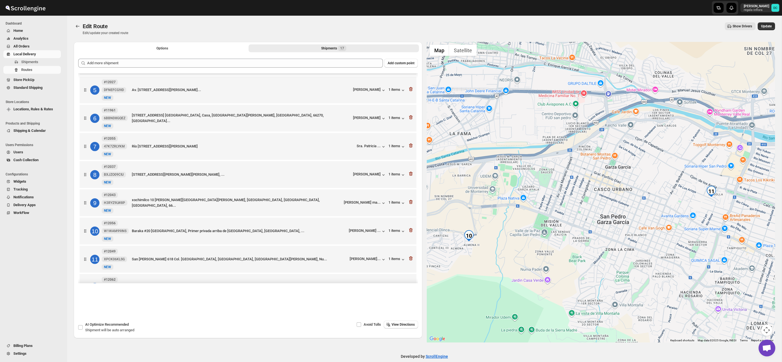
scroll to position [120, 0]
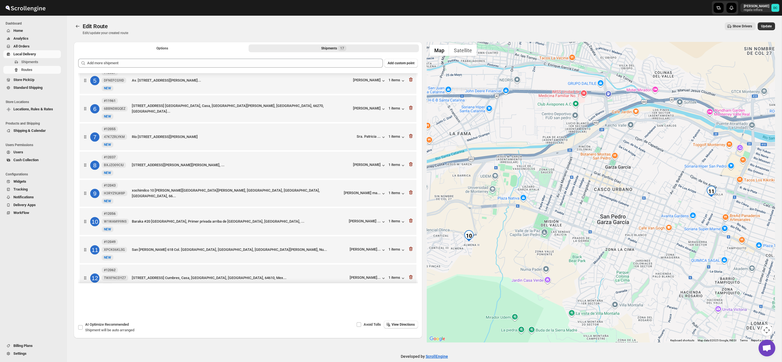
click at [533, 159] on div at bounding box center [601, 192] width 349 height 301
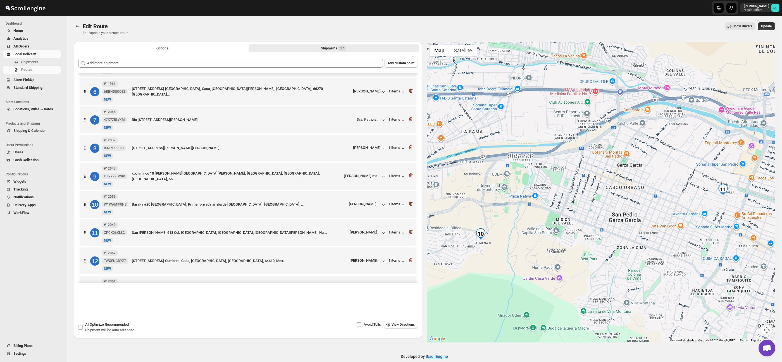
scroll to position [139, 0]
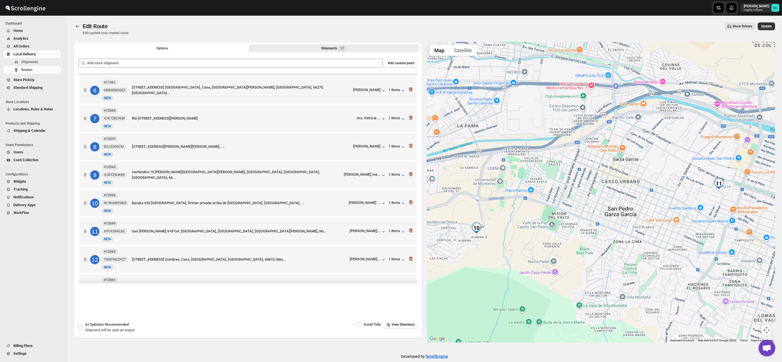
drag, startPoint x: 691, startPoint y: 178, endPoint x: 624, endPoint y: 181, distance: 67.1
click at [668, 170] on div at bounding box center [601, 192] width 349 height 301
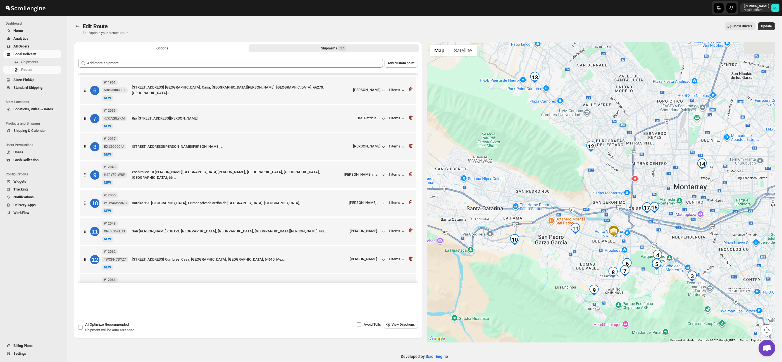
drag, startPoint x: 725, startPoint y: 203, endPoint x: 643, endPoint y: 220, distance: 83.0
click at [637, 222] on div at bounding box center [601, 192] width 349 height 301
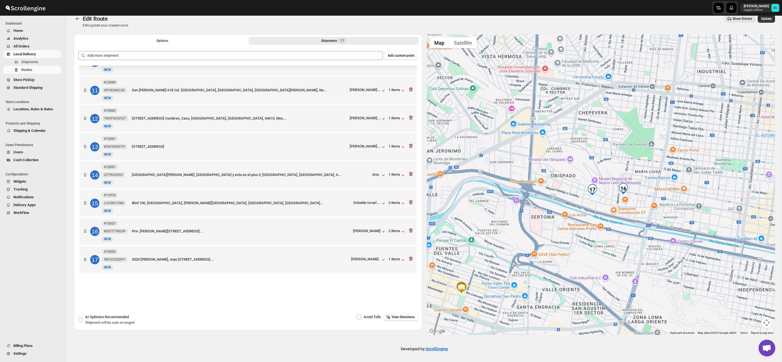
scroll to position [8, 0]
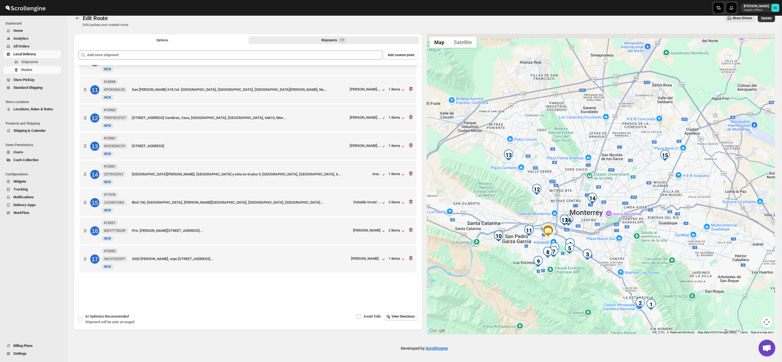
drag, startPoint x: 559, startPoint y: 168, endPoint x: 587, endPoint y: 209, distance: 49.9
click at [582, 208] on div at bounding box center [601, 184] width 349 height 301
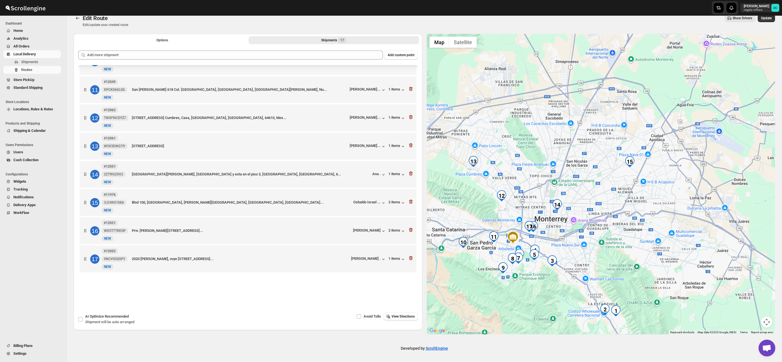
drag, startPoint x: 634, startPoint y: 212, endPoint x: 595, endPoint y: 216, distance: 39.0
click at [595, 216] on div at bounding box center [601, 184] width 349 height 301
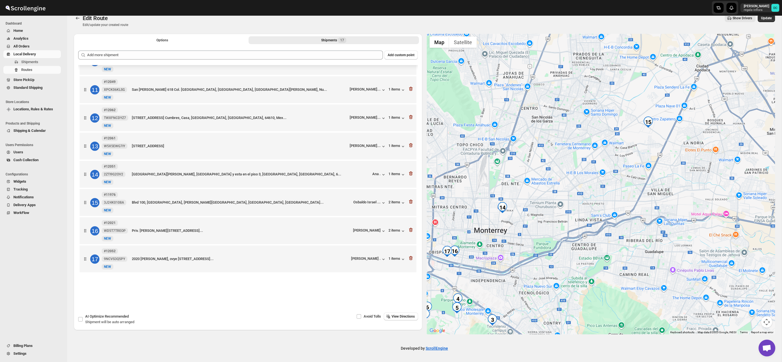
drag, startPoint x: 520, startPoint y: 152, endPoint x: 643, endPoint y: 185, distance: 126.6
click at [648, 184] on div at bounding box center [601, 184] width 349 height 301
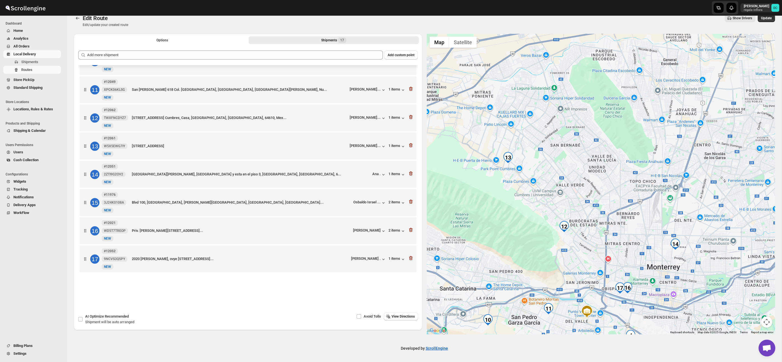
drag, startPoint x: 592, startPoint y: 187, endPoint x: 633, endPoint y: 177, distance: 42.1
click at [633, 177] on div at bounding box center [601, 184] width 349 height 301
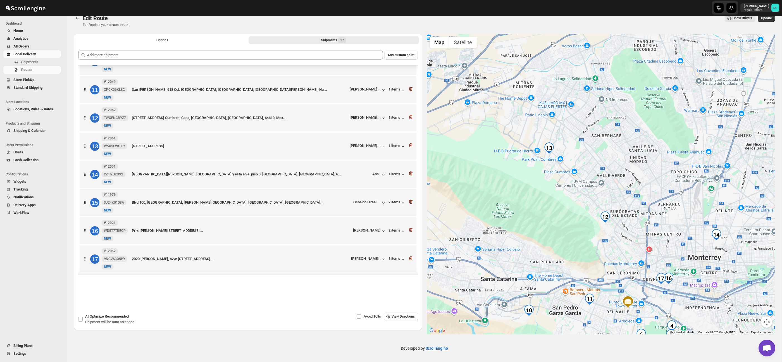
scroll to position [278, 0]
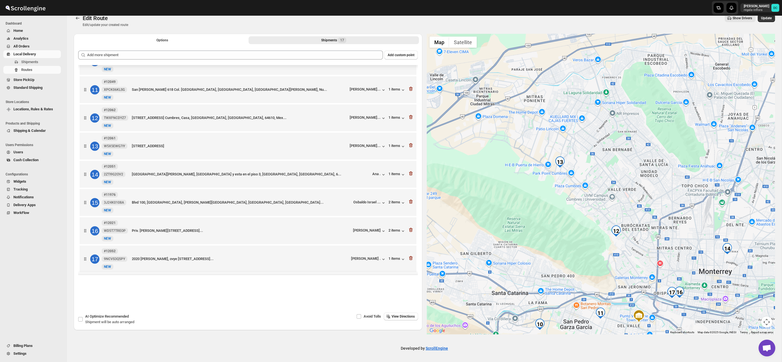
drag, startPoint x: 504, startPoint y: 165, endPoint x: 516, endPoint y: 177, distance: 17.0
click at [516, 177] on div at bounding box center [601, 184] width 349 height 301
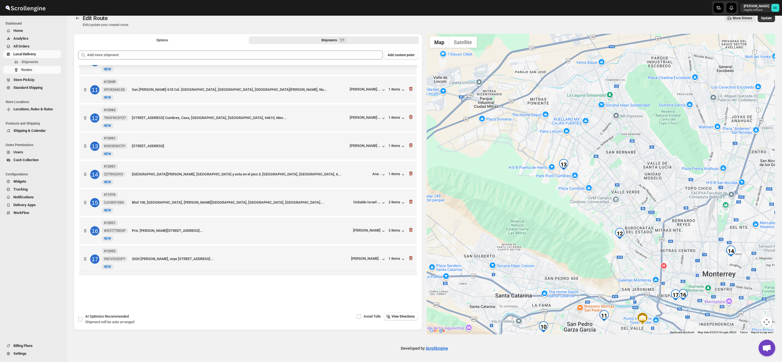
drag, startPoint x: 590, startPoint y: 241, endPoint x: 605, endPoint y: 209, distance: 35.0
click at [587, 129] on div at bounding box center [601, 184] width 349 height 301
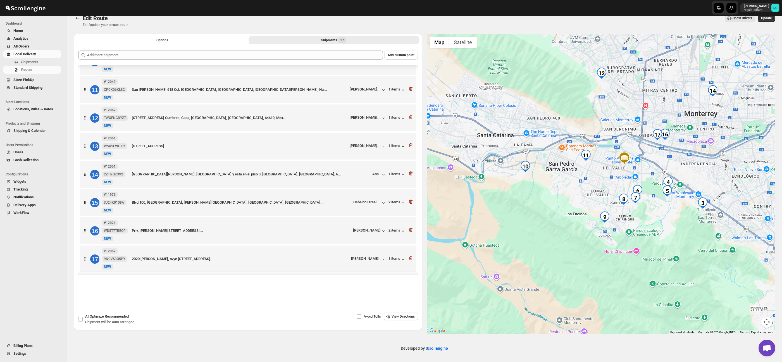
drag, startPoint x: 598, startPoint y: 188, endPoint x: 592, endPoint y: 134, distance: 54.9
click at [588, 127] on div at bounding box center [601, 184] width 349 height 301
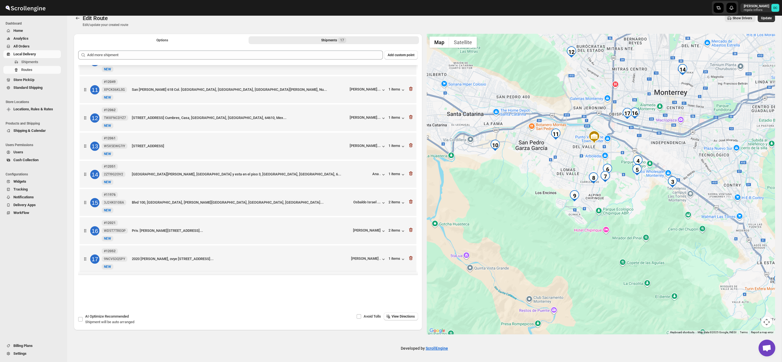
drag, startPoint x: 614, startPoint y: 205, endPoint x: 588, endPoint y: 188, distance: 31.1
click at [582, 183] on div at bounding box center [601, 184] width 349 height 301
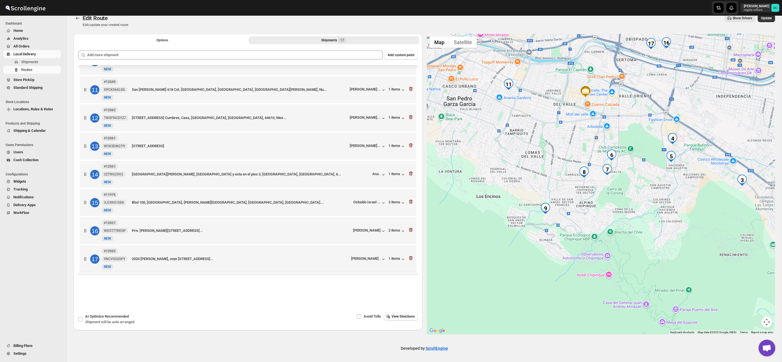
drag, startPoint x: 605, startPoint y: 180, endPoint x: 589, endPoint y: 182, distance: 16.3
click at [589, 182] on div at bounding box center [601, 184] width 349 height 301
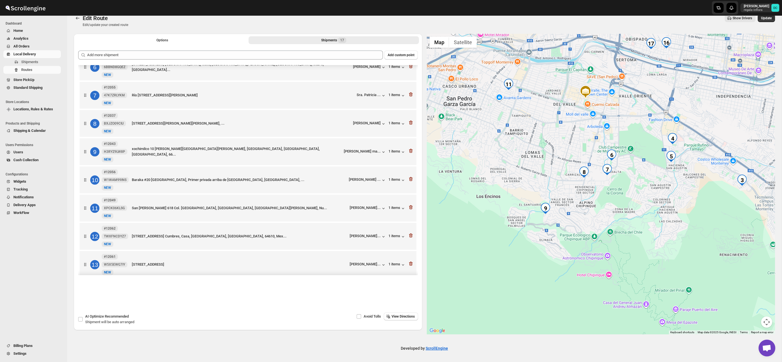
scroll to position [143, 0]
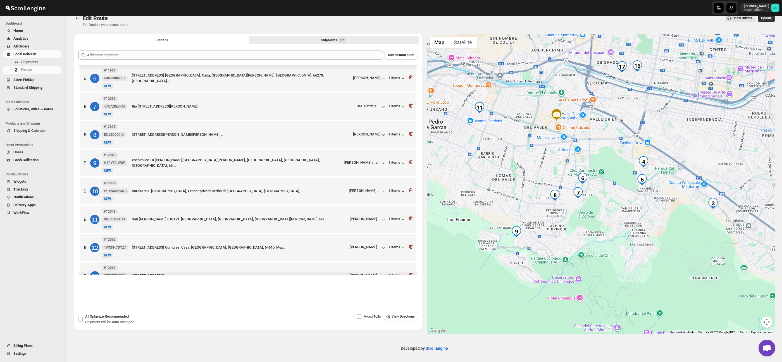
drag, startPoint x: 561, startPoint y: 133, endPoint x: 529, endPoint y: 157, distance: 39.6
click at [529, 157] on div at bounding box center [601, 184] width 349 height 301
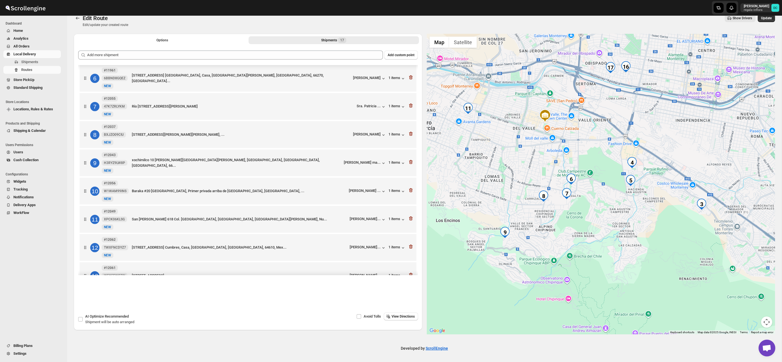
drag, startPoint x: 591, startPoint y: 151, endPoint x: 578, endPoint y: 153, distance: 13.5
click at [578, 153] on div at bounding box center [601, 184] width 349 height 301
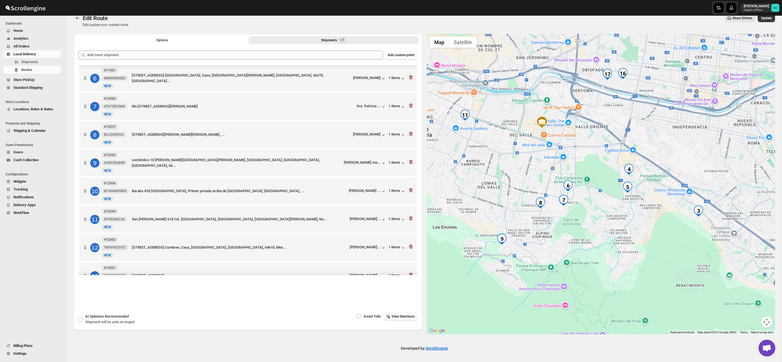
drag, startPoint x: 585, startPoint y: 140, endPoint x: 584, endPoint y: 147, distance: 6.2
click at [584, 147] on div at bounding box center [601, 184] width 349 height 301
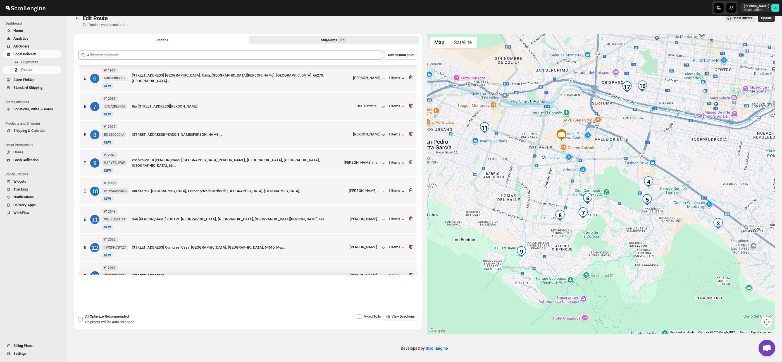
drag, startPoint x: 520, startPoint y: 144, endPoint x: 555, endPoint y: 162, distance: 39.7
click at [555, 161] on div at bounding box center [601, 184] width 349 height 301
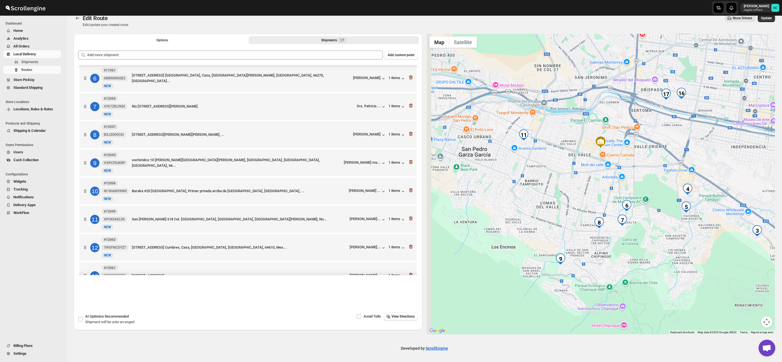
drag, startPoint x: 527, startPoint y: 149, endPoint x: 569, endPoint y: 148, distance: 41.9
click at [569, 148] on div at bounding box center [601, 184] width 349 height 301
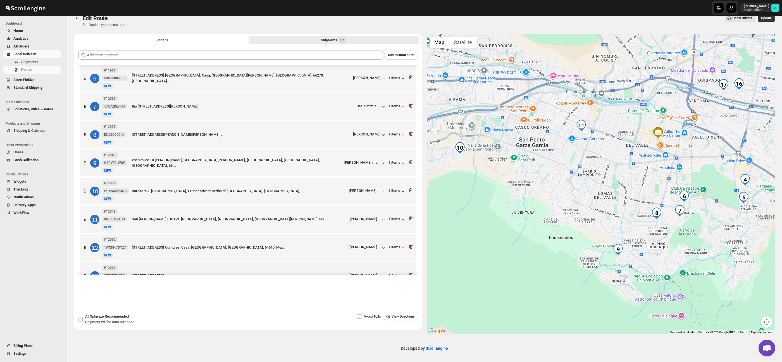
drag, startPoint x: 547, startPoint y: 163, endPoint x: 587, endPoint y: 154, distance: 40.8
click at [587, 154] on div at bounding box center [601, 184] width 349 height 301
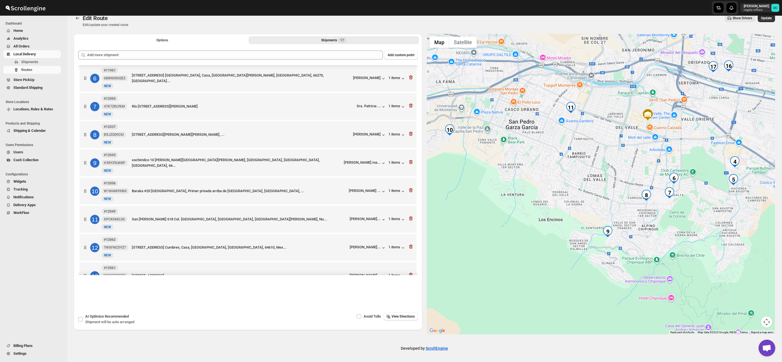
drag, startPoint x: 596, startPoint y: 171, endPoint x: 586, endPoint y: 152, distance: 21.8
click at [586, 152] on div at bounding box center [601, 184] width 349 height 301
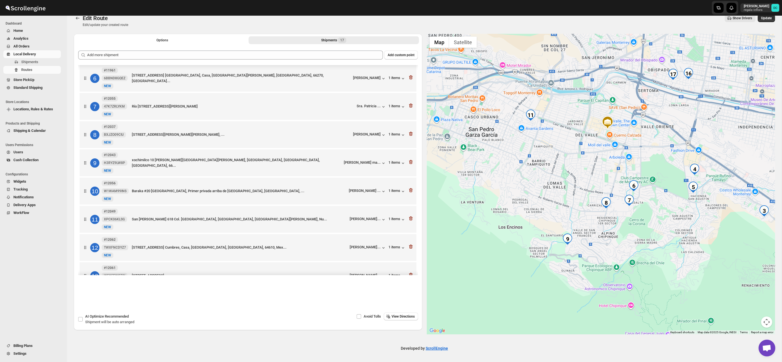
drag, startPoint x: 609, startPoint y: 181, endPoint x: 567, endPoint y: 188, distance: 42.0
click at [568, 188] on div at bounding box center [601, 184] width 349 height 301
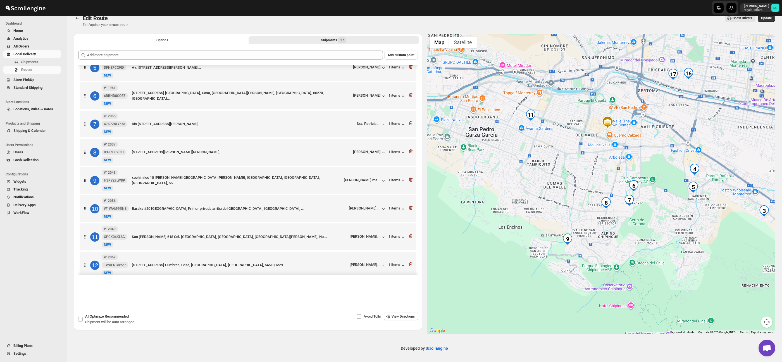
scroll to position [122, 0]
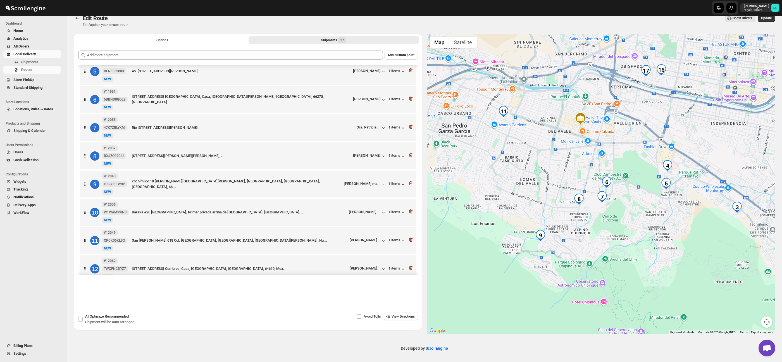
drag, startPoint x: 637, startPoint y: 210, endPoint x: 609, endPoint y: 207, distance: 27.9
click at [609, 207] on div at bounding box center [601, 184] width 349 height 301
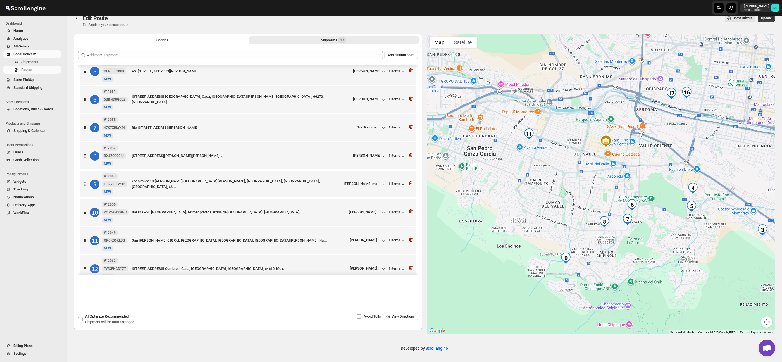
drag, startPoint x: 547, startPoint y: 186, endPoint x: 567, endPoint y: 204, distance: 26.7
click at [567, 204] on div at bounding box center [601, 184] width 349 height 301
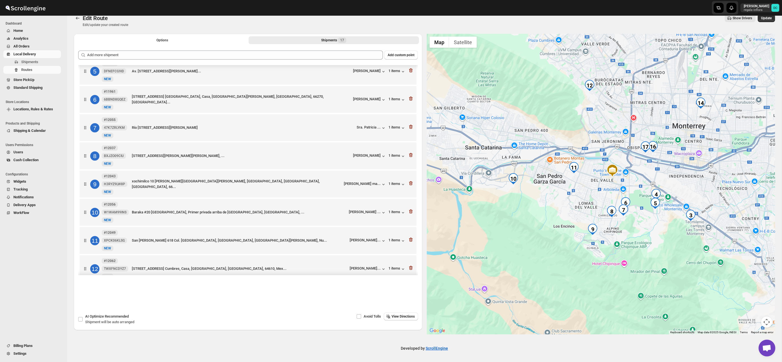
drag, startPoint x: 552, startPoint y: 198, endPoint x: 587, endPoint y: 191, distance: 35.7
click at [587, 191] on div at bounding box center [601, 184] width 349 height 301
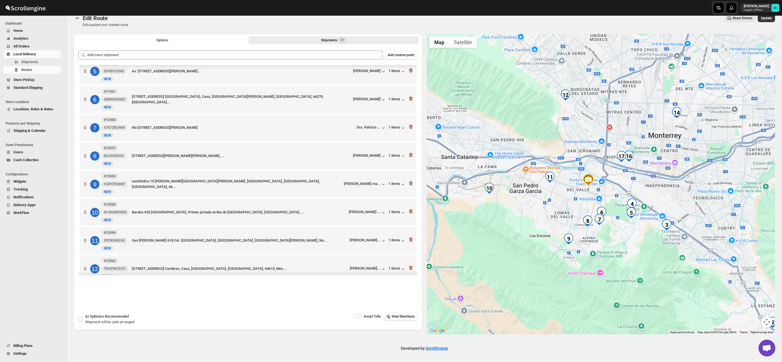
drag, startPoint x: 668, startPoint y: 173, endPoint x: 637, endPoint y: 188, distance: 34.4
click at [637, 188] on div at bounding box center [601, 184] width 349 height 301
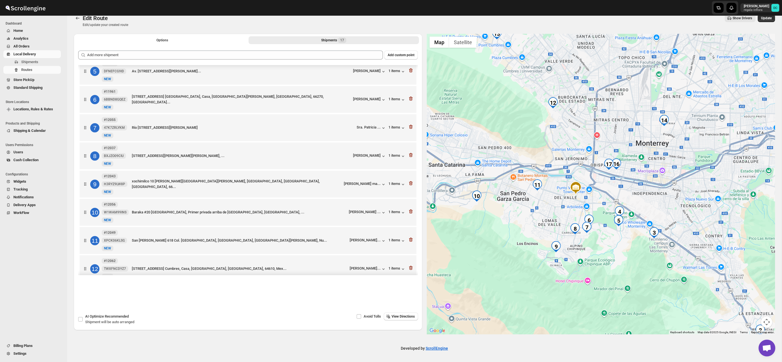
drag, startPoint x: 567, startPoint y: 136, endPoint x: 562, endPoint y: 147, distance: 12.2
click at [558, 146] on div at bounding box center [601, 184] width 349 height 301
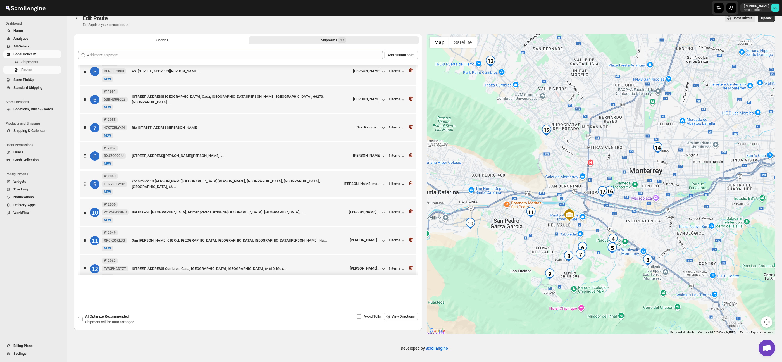
drag, startPoint x: 567, startPoint y: 148, endPoint x: 567, endPoint y: 165, distance: 17.0
click at [567, 165] on div at bounding box center [601, 184] width 349 height 301
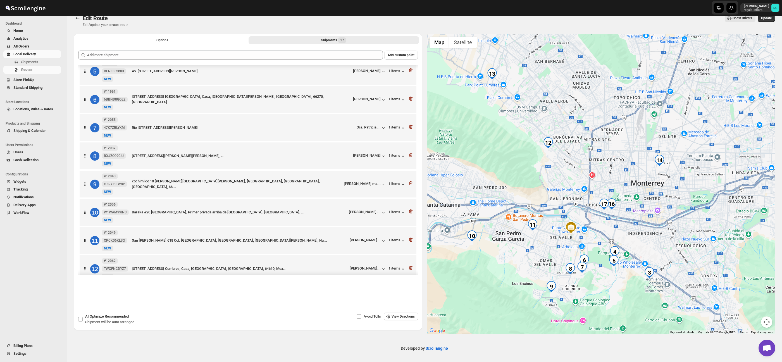
drag, startPoint x: 551, startPoint y: 118, endPoint x: 553, endPoint y: 130, distance: 12.7
click at [553, 130] on div at bounding box center [601, 184] width 349 height 301
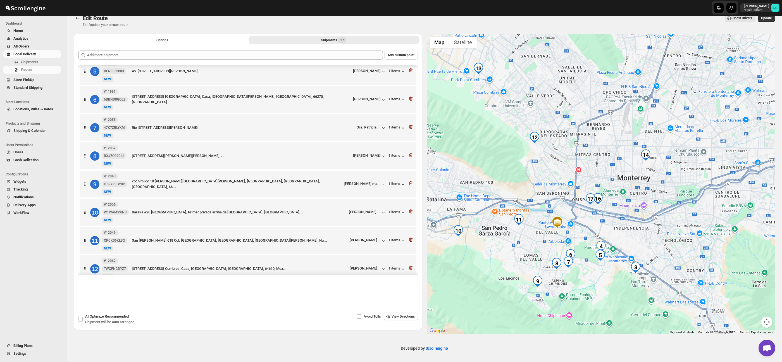
drag, startPoint x: 620, startPoint y: 177, endPoint x: 616, endPoint y: 175, distance: 4.4
click at [616, 175] on div at bounding box center [601, 184] width 349 height 301
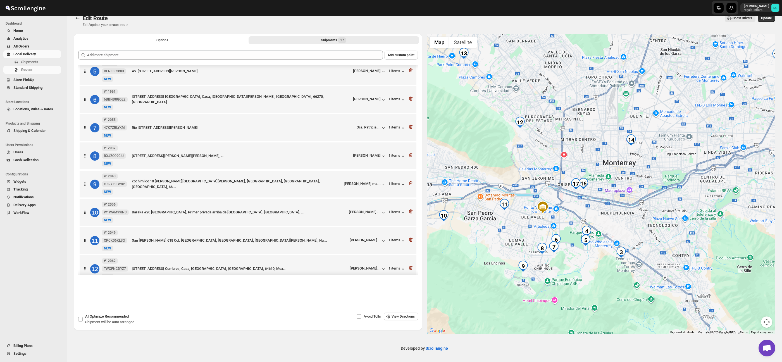
drag, startPoint x: 640, startPoint y: 215, endPoint x: 625, endPoint y: 199, distance: 22.4
click at [625, 199] on div at bounding box center [601, 184] width 349 height 301
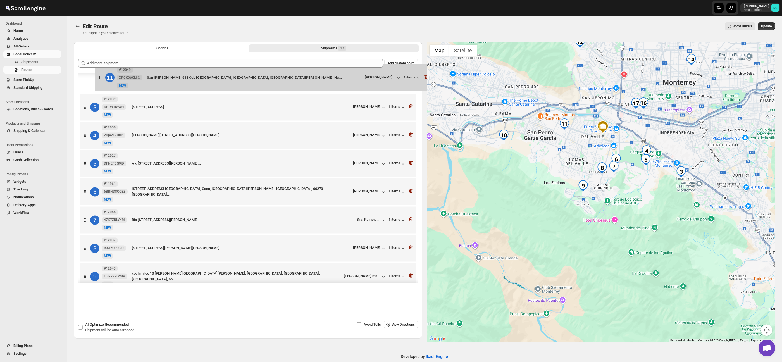
scroll to position [0, 0]
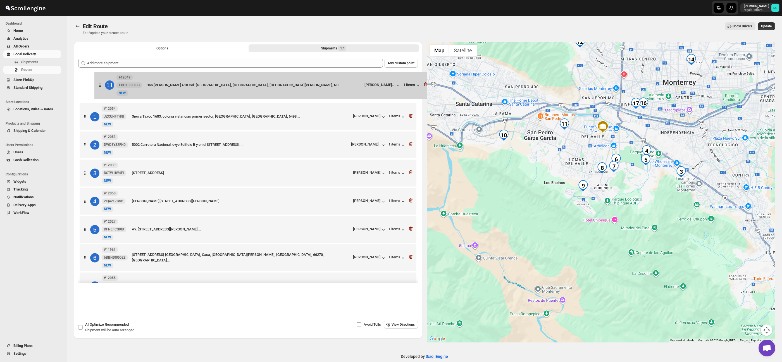
drag, startPoint x: 81, startPoint y: 263, endPoint x: 97, endPoint y: 87, distance: 176.4
click at [97, 87] on div "1 #12054 JZXUNFTH8I New NEW Sierra Taxco 1603, colonia vistancias primer sector…" at bounding box center [248, 314] width 340 height 483
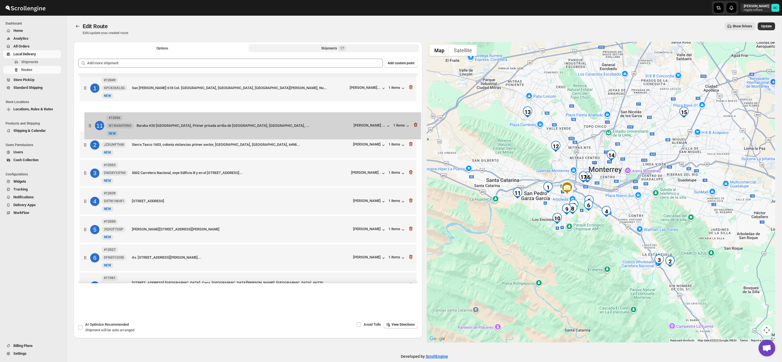
drag, startPoint x: 88, startPoint y: 123, endPoint x: 92, endPoint y: 123, distance: 4.7
click at [92, 124] on div "1 #12049 XPCK06KLSG New NEW San Bernardino 618 Col. La jolla, Hipódromo Condesa…" at bounding box center [248, 314] width 340 height 483
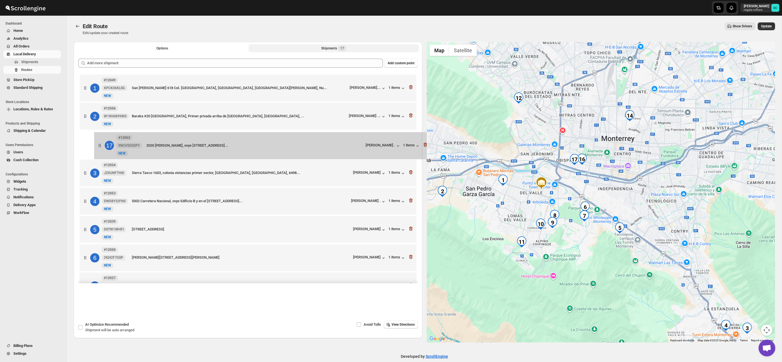
drag, startPoint x: 87, startPoint y: 250, endPoint x: 101, endPoint y: 146, distance: 105.6
click at [101, 146] on div "1 #12049 XPCK06KLSG New NEW San Bernardino 618 Col. La jolla, Hipódromo Condesa…" at bounding box center [248, 314] width 340 height 483
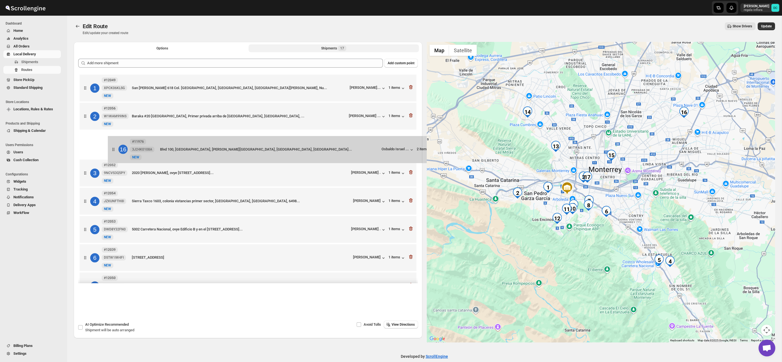
drag, startPoint x: 86, startPoint y: 241, endPoint x: 114, endPoint y: 151, distance: 95.1
click at [115, 151] on div "1 #12049 XPCK06KLSG New NEW San Bernardino 618 Col. La jolla, Hipódromo Condesa…" at bounding box center [248, 314] width 340 height 483
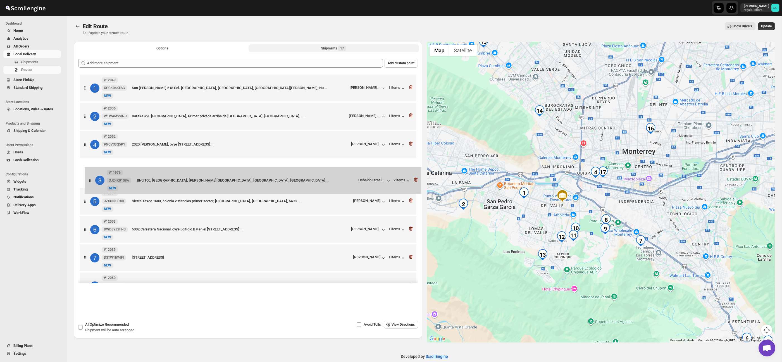
drag, startPoint x: 85, startPoint y: 146, endPoint x: 83, endPoint y: 170, distance: 24.4
click at [90, 182] on div "1 #12049 XPCK06KLSG New NEW San Bernardino 618 Col. La jolla, Hipódromo Condesa…" at bounding box center [248, 314] width 340 height 483
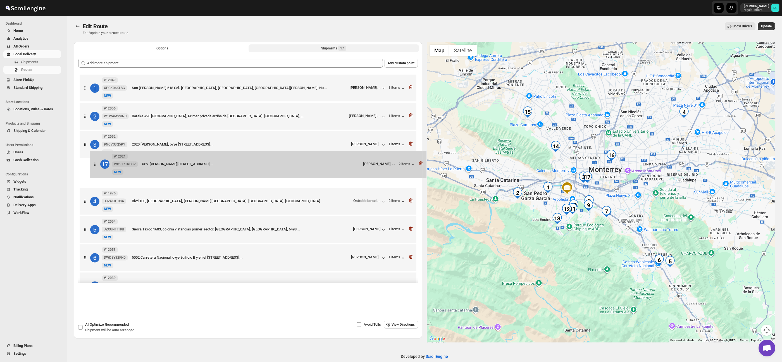
drag, startPoint x: 87, startPoint y: 248, endPoint x: 96, endPoint y: 163, distance: 85.3
click at [95, 163] on div "1 #12049 XPCK06KLSG New NEW San Bernardino 618 Col. La jolla, Hipódromo Condesa…" at bounding box center [248, 314] width 340 height 483
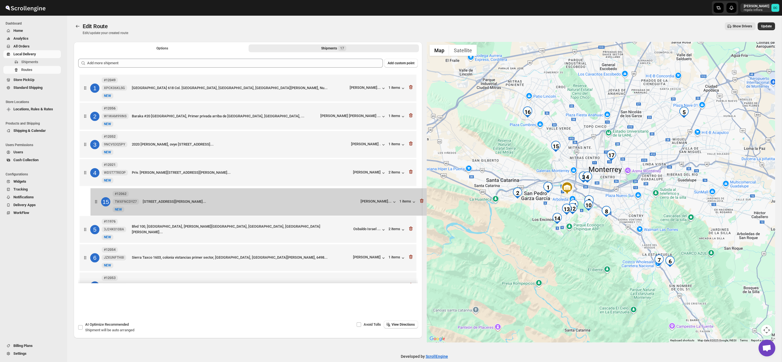
drag, startPoint x: 89, startPoint y: 170, endPoint x: 84, endPoint y: 192, distance: 22.5
click at [94, 200] on div "1 #12049 XPCK06KLSG New NEW [STREET_ADDRESS], [GEOGRAPHIC_DATA][PERSON_NAME], N…" at bounding box center [248, 314] width 340 height 483
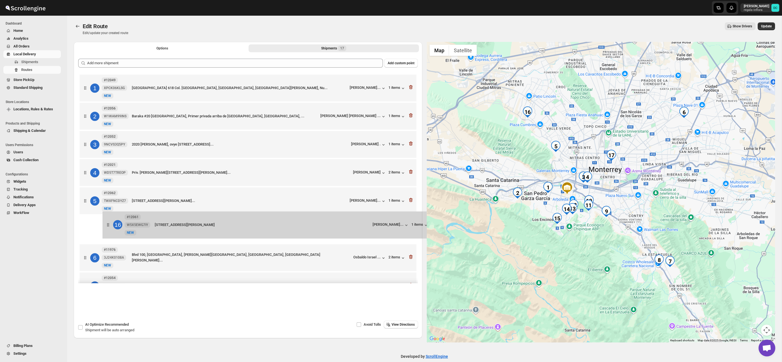
drag, startPoint x: 84, startPoint y: 239, endPoint x: 109, endPoint y: 222, distance: 30.4
click at [108, 223] on div "1 #12049 XPCK06KLSG New NEW [STREET_ADDRESS], [GEOGRAPHIC_DATA][PERSON_NAME], N…" at bounding box center [248, 314] width 340 height 483
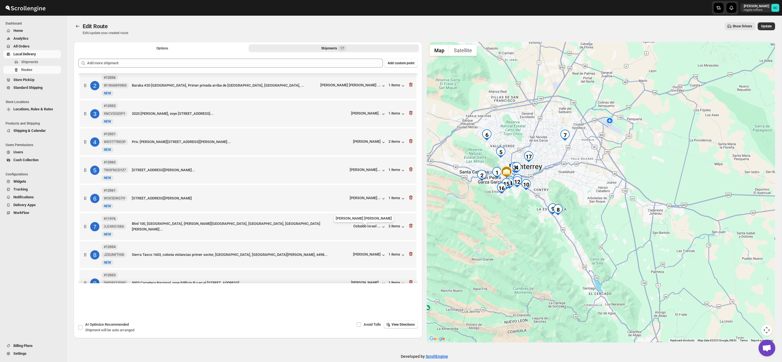
scroll to position [32, 0]
click at [411, 227] on icon "button" at bounding box center [411, 225] width 6 height 6
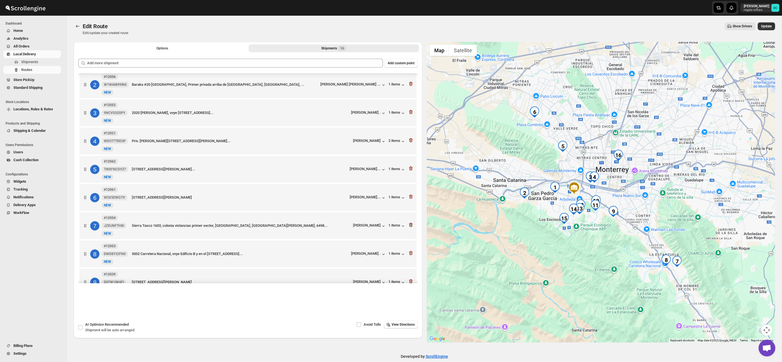
click at [411, 227] on icon "button" at bounding box center [411, 225] width 6 height 6
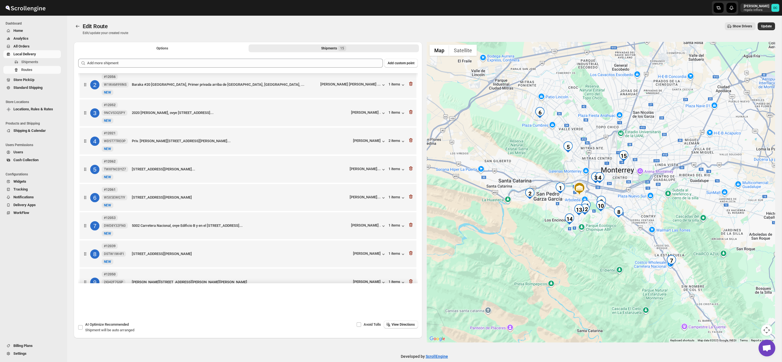
click at [411, 227] on icon "button" at bounding box center [411, 225] width 6 height 6
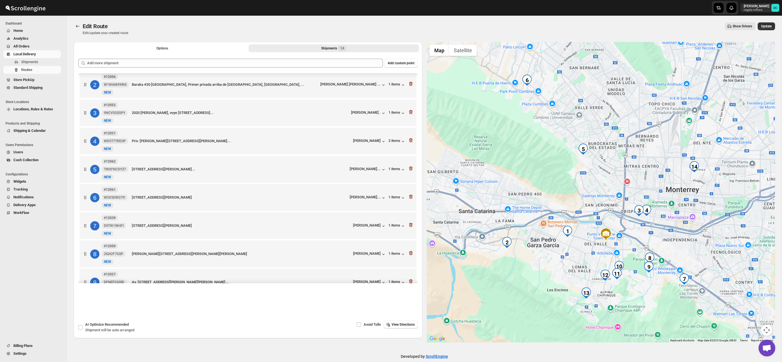
click at [411, 227] on icon "button" at bounding box center [411, 225] width 6 height 6
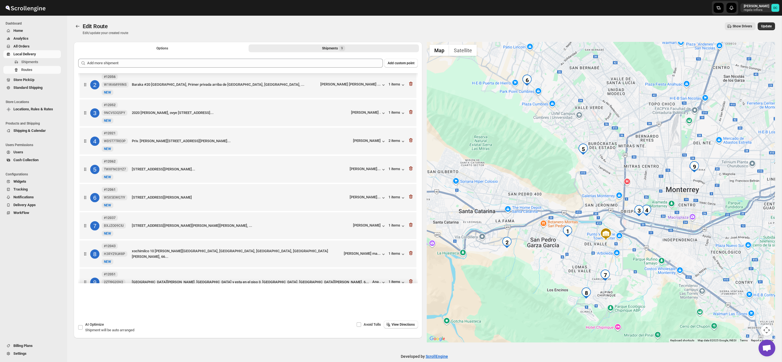
click at [411, 227] on icon "button" at bounding box center [411, 225] width 6 height 6
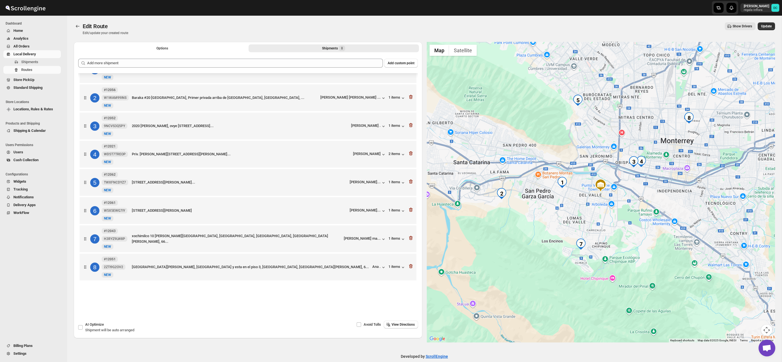
scroll to position [22, 0]
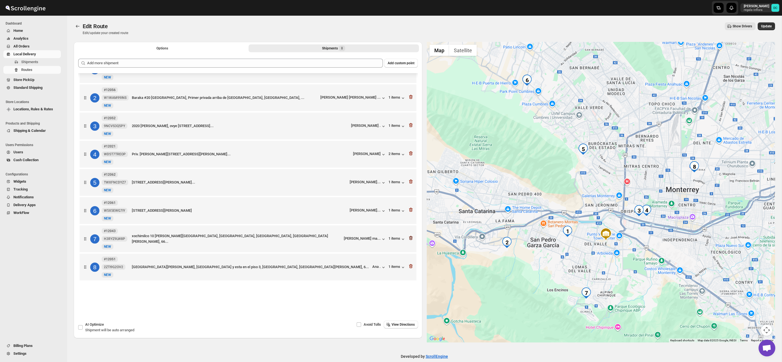
click at [411, 237] on icon "button" at bounding box center [411, 238] width 6 height 6
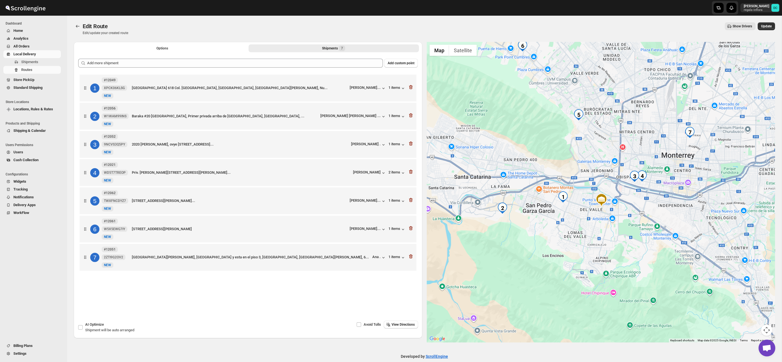
scroll to position [0, 0]
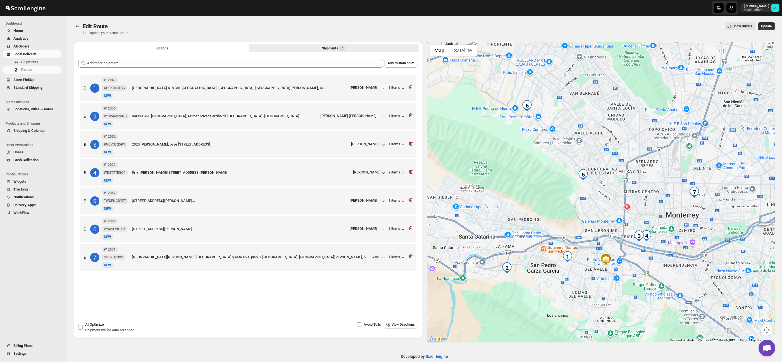
click at [411, 258] on icon "button" at bounding box center [411, 257] width 1 height 2
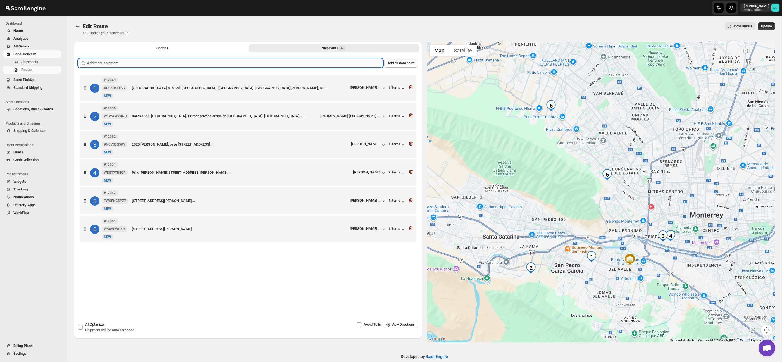
click at [238, 62] on input "text" at bounding box center [235, 63] width 296 height 9
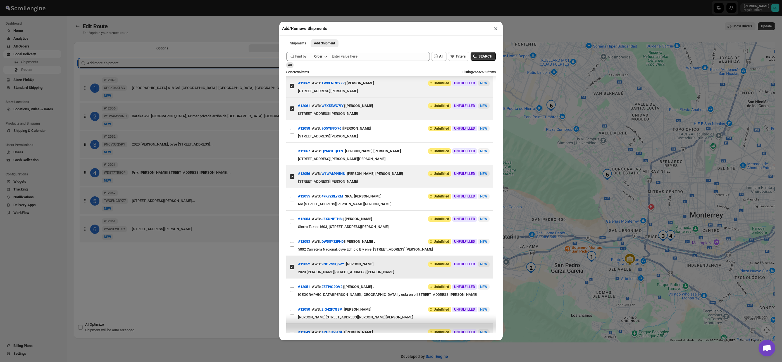
scroll to position [2, 0]
click at [292, 291] on input "View details for 68c0a373460e7d780920c085" at bounding box center [292, 289] width 4 height 4
checkbox input "true"
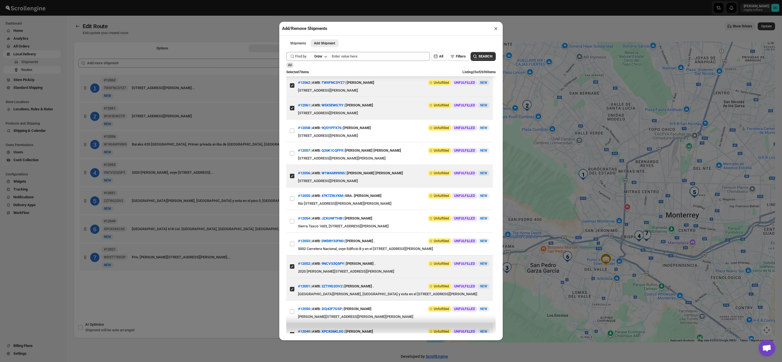
click at [237, 294] on div "Add/Remove Shipments × Shipments Add Shipment More views Shipments Add Shipment…" at bounding box center [391, 181] width 782 height 362
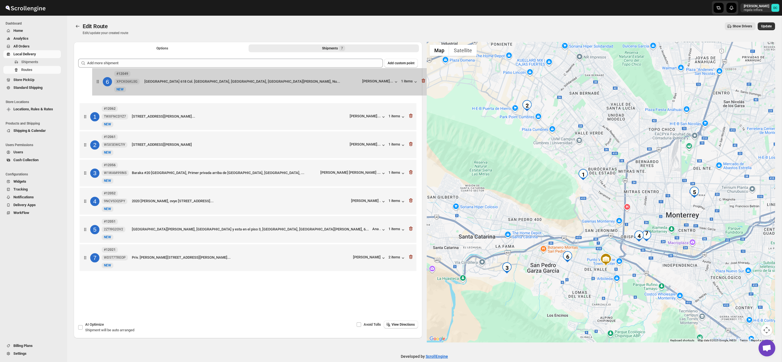
drag, startPoint x: 86, startPoint y: 231, endPoint x: 99, endPoint y: 79, distance: 152.5
click at [99, 79] on div "1 #12062 TWXFNCDYZ7 New NEW [STREET_ADDRESS][PERSON_NAME], Mex... [PERSON_NAME]…" at bounding box center [248, 173] width 340 height 201
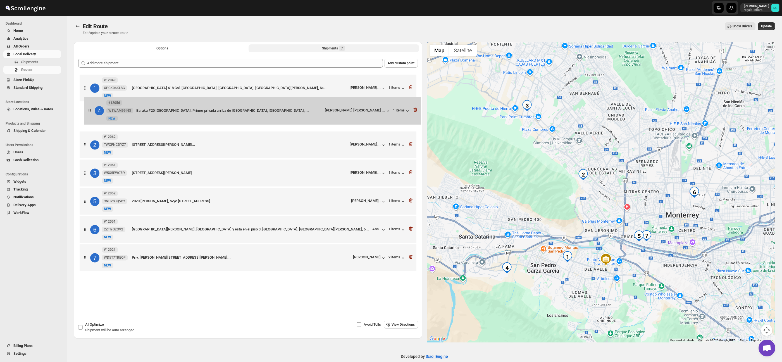
drag, startPoint x: 85, startPoint y: 176, endPoint x: 89, endPoint y: 111, distance: 65.5
click at [89, 111] on div "1 #12049 XPCK06KLSG New NEW [STREET_ADDRESS], [GEOGRAPHIC_DATA][PERSON_NAME], N…" at bounding box center [248, 173] width 340 height 201
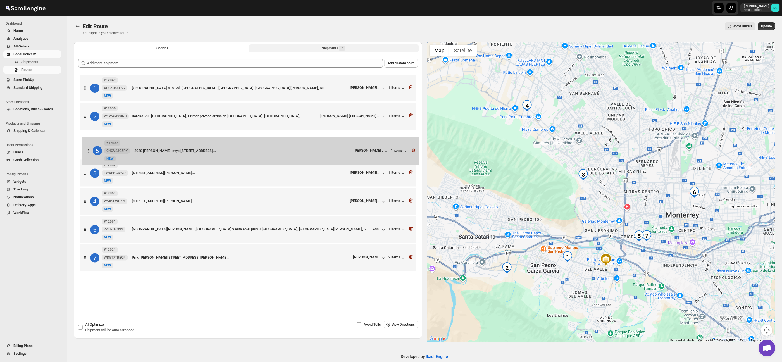
drag, startPoint x: 88, startPoint y: 203, endPoint x: 90, endPoint y: 149, distance: 53.7
click at [90, 149] on div "1 #12049 XPCK06KLSG New NEW [STREET_ADDRESS], [GEOGRAPHIC_DATA][PERSON_NAME], N…" at bounding box center [248, 173] width 340 height 201
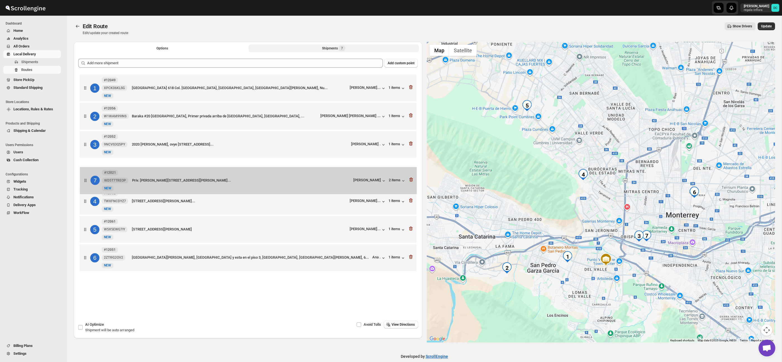
drag, startPoint x: 85, startPoint y: 257, endPoint x: 85, endPoint y: 174, distance: 83.0
click at [85, 174] on div "1 #12049 XPCK06KLSG New NEW [STREET_ADDRESS], [GEOGRAPHIC_DATA][PERSON_NAME], N…" at bounding box center [248, 173] width 340 height 201
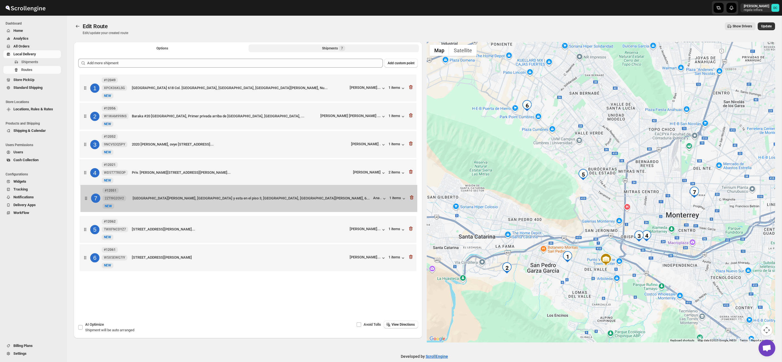
drag, startPoint x: 83, startPoint y: 261, endPoint x: 84, endPoint y: 197, distance: 64.0
click at [84, 197] on div "1 #12049 XPCK06KLSG New NEW [STREET_ADDRESS], [GEOGRAPHIC_DATA][PERSON_NAME], N…" at bounding box center [248, 173] width 340 height 201
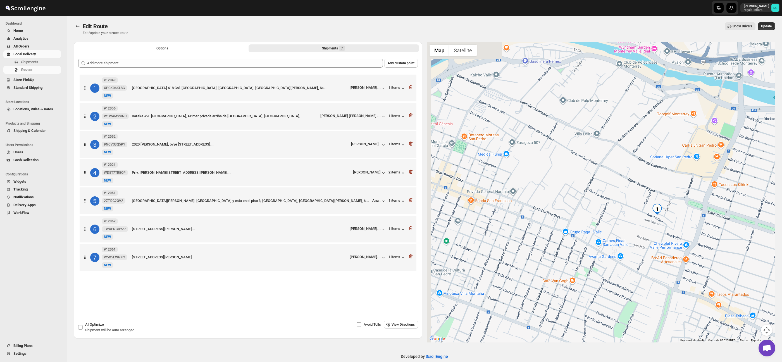
drag, startPoint x: 544, startPoint y: 253, endPoint x: 648, endPoint y: 239, distance: 105.7
click at [670, 235] on div at bounding box center [601, 192] width 349 height 301
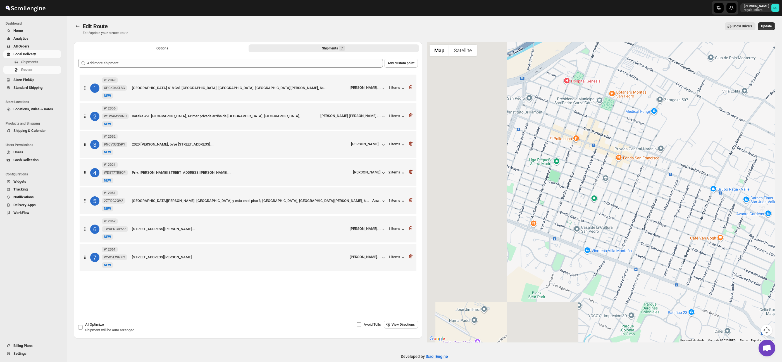
drag, startPoint x: 654, startPoint y: 216, endPoint x: 701, endPoint y: 204, distance: 49.2
click at [701, 204] on div at bounding box center [601, 192] width 349 height 301
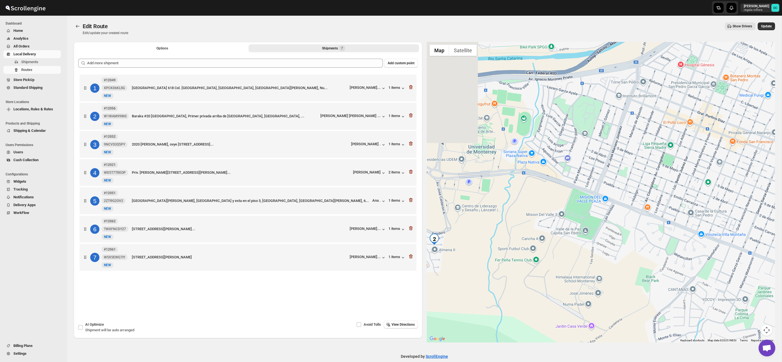
drag, startPoint x: 625, startPoint y: 222, endPoint x: 678, endPoint y: 221, distance: 53.9
click at [712, 215] on div at bounding box center [601, 192] width 349 height 301
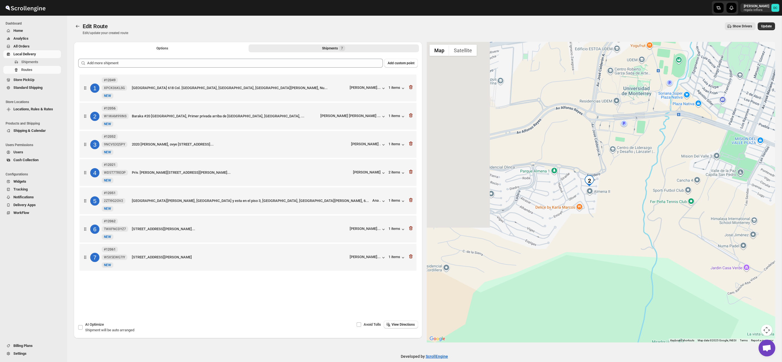
drag, startPoint x: 554, startPoint y: 241, endPoint x: 668, endPoint y: 187, distance: 125.7
click at [679, 184] on div at bounding box center [601, 192] width 349 height 301
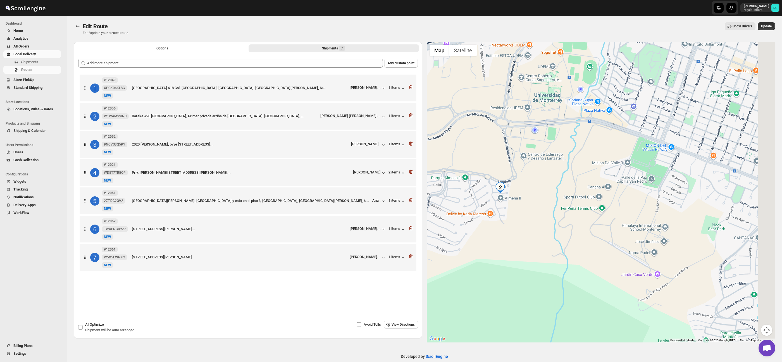
drag, startPoint x: 683, startPoint y: 178, endPoint x: 474, endPoint y: 224, distance: 214.0
click at [473, 224] on div at bounding box center [601, 192] width 349 height 301
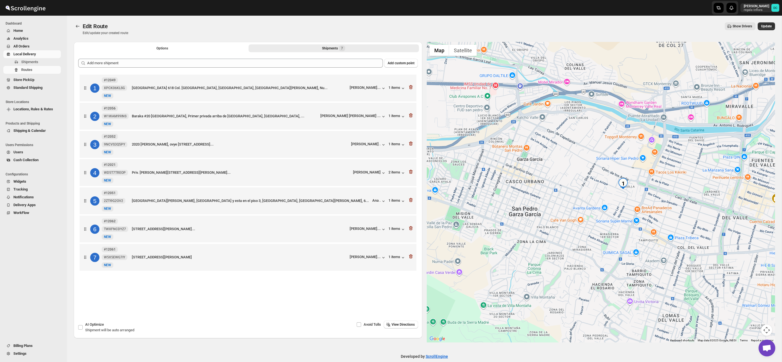
drag, startPoint x: 679, startPoint y: 209, endPoint x: 509, endPoint y: 220, distance: 170.2
click at [509, 220] on div at bounding box center [601, 192] width 349 height 301
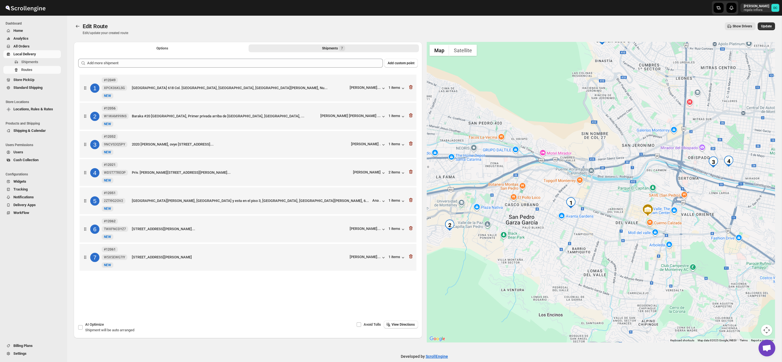
drag, startPoint x: 690, startPoint y: 194, endPoint x: 589, endPoint y: 245, distance: 114.2
click at [588, 247] on div at bounding box center [601, 192] width 349 height 301
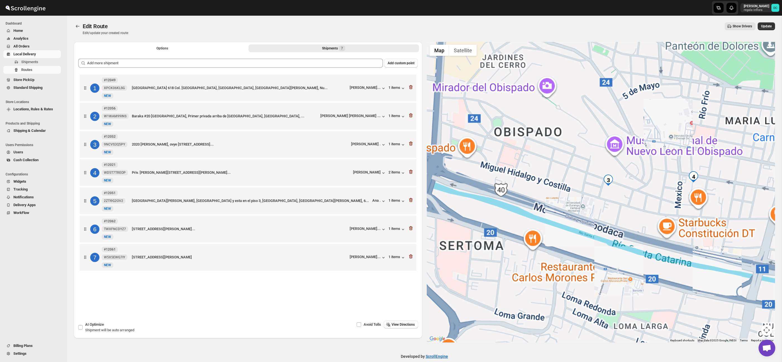
drag, startPoint x: 620, startPoint y: 208, endPoint x: 589, endPoint y: 211, distance: 30.7
click at [589, 212] on div at bounding box center [601, 192] width 349 height 301
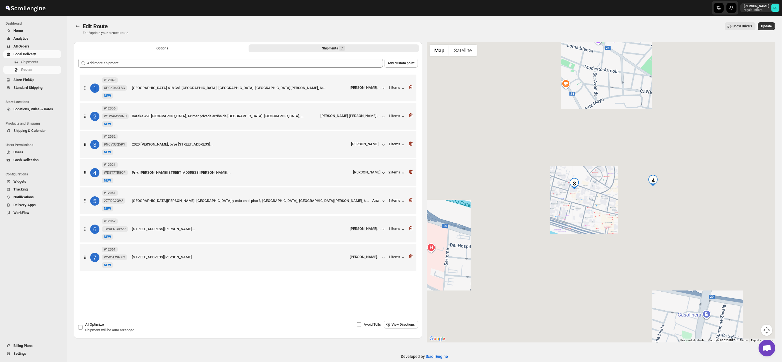
drag, startPoint x: 627, startPoint y: 207, endPoint x: 564, endPoint y: 205, distance: 63.1
click at [564, 205] on div at bounding box center [601, 192] width 349 height 301
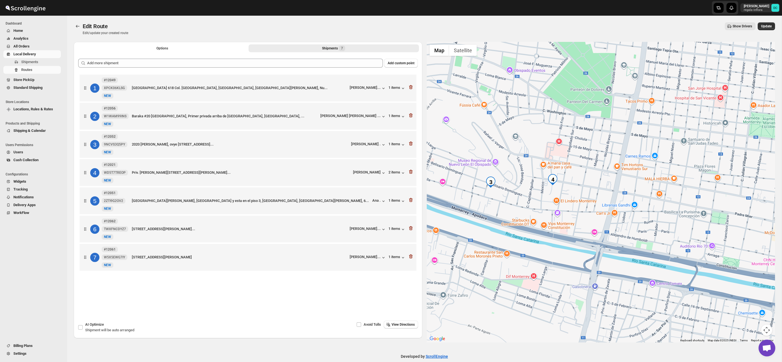
drag, startPoint x: 655, startPoint y: 169, endPoint x: 550, endPoint y: 222, distance: 117.3
click at [550, 222] on div at bounding box center [601, 192] width 349 height 301
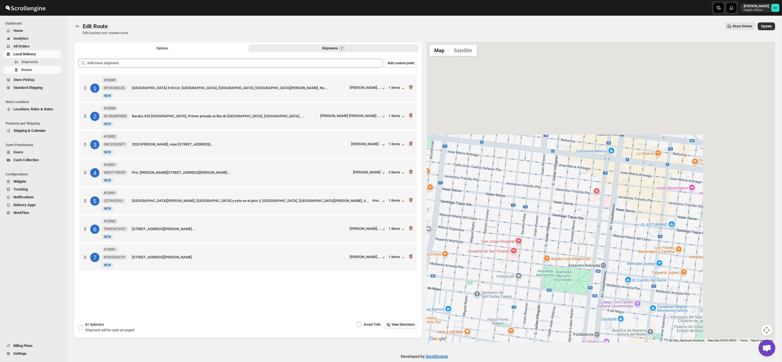
drag, startPoint x: 662, startPoint y: 140, endPoint x: 565, endPoint y: 235, distance: 135.7
click at [564, 239] on div at bounding box center [601, 192] width 349 height 301
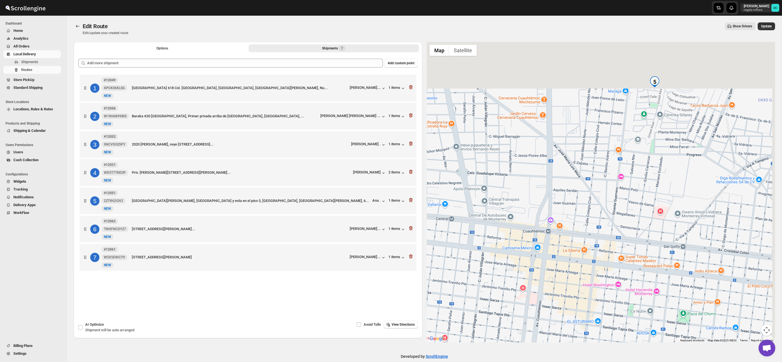
drag, startPoint x: 612, startPoint y: 189, endPoint x: 545, endPoint y: 280, distance: 113.6
click at [545, 280] on div at bounding box center [601, 192] width 349 height 301
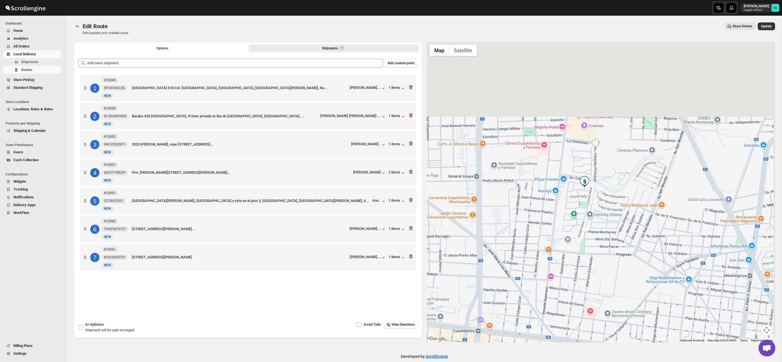
drag, startPoint x: 689, startPoint y: 187, endPoint x: 597, endPoint y: 225, distance: 99.9
click at [609, 285] on div at bounding box center [601, 192] width 349 height 301
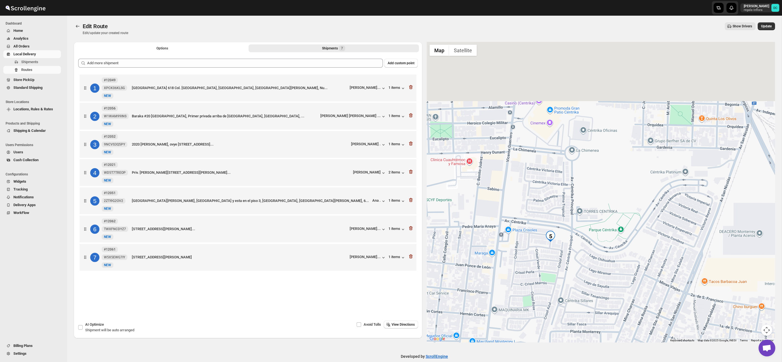
drag, startPoint x: 584, startPoint y: 105, endPoint x: 579, endPoint y: 196, distance: 90.7
click at [579, 196] on div at bounding box center [601, 192] width 349 height 301
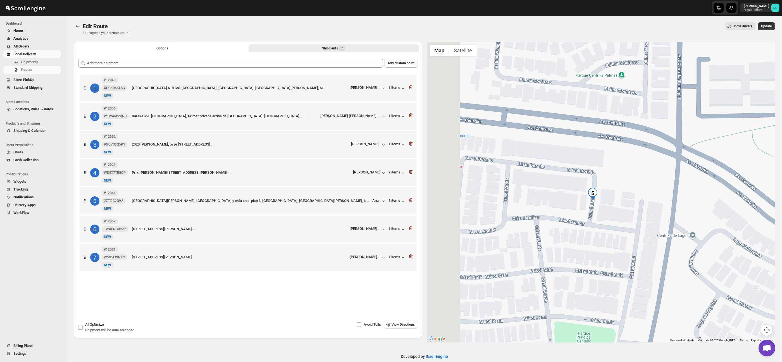
drag, startPoint x: 546, startPoint y: 228, endPoint x: 642, endPoint y: 212, distance: 97.4
click at [642, 212] on div at bounding box center [601, 192] width 349 height 301
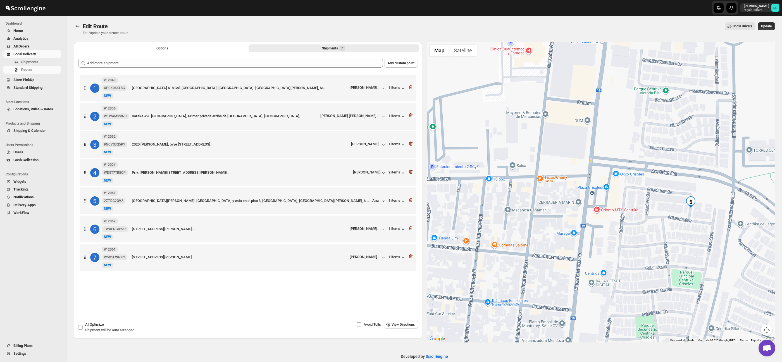
drag, startPoint x: 640, startPoint y: 211, endPoint x: 586, endPoint y: 214, distance: 54.0
click at [587, 215] on div at bounding box center [601, 192] width 349 height 301
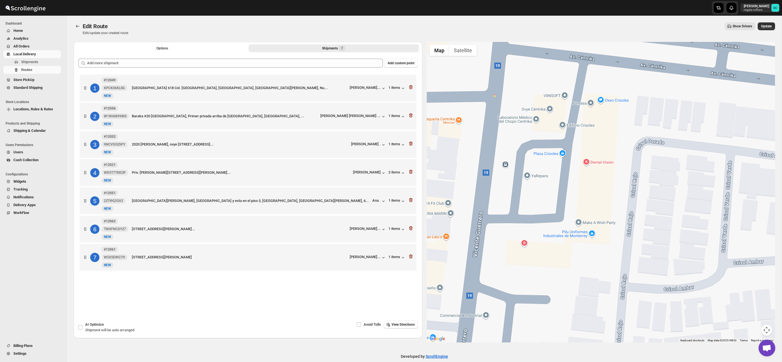
drag, startPoint x: 531, startPoint y: 206, endPoint x: 632, endPoint y: 199, distance: 101.1
click at [632, 199] on div at bounding box center [601, 192] width 349 height 301
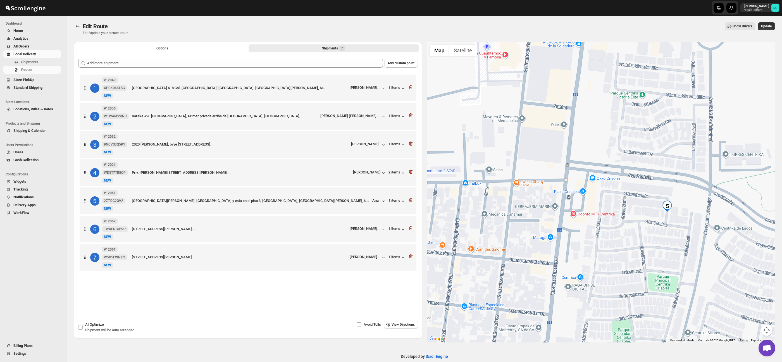
drag, startPoint x: 571, startPoint y: 151, endPoint x: 639, endPoint y: 243, distance: 113.9
click at [640, 245] on div at bounding box center [601, 192] width 349 height 301
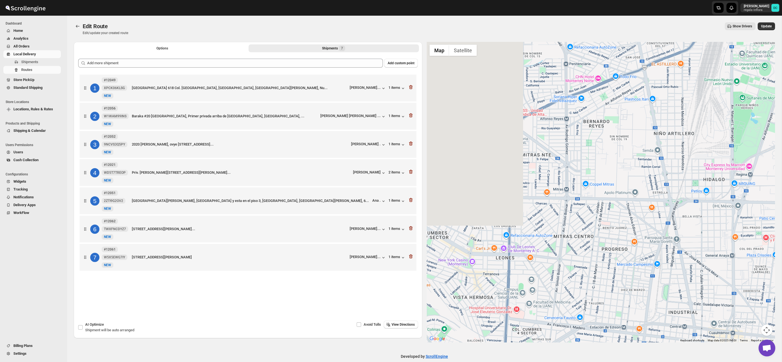
drag, startPoint x: 571, startPoint y: 210, endPoint x: 688, endPoint y: 218, distance: 117.0
click at [718, 230] on div at bounding box center [601, 192] width 349 height 301
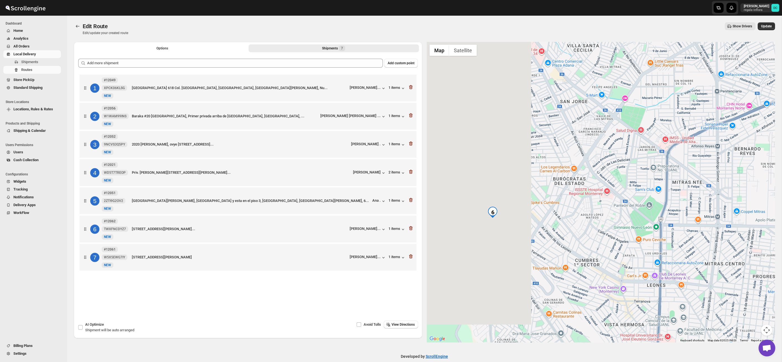
drag, startPoint x: 599, startPoint y: 184, endPoint x: 657, endPoint y: 204, distance: 61.7
click at [676, 203] on div at bounding box center [601, 192] width 349 height 301
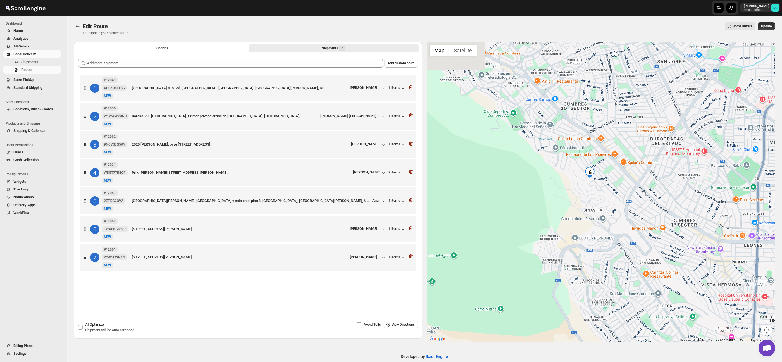
drag, startPoint x: 580, startPoint y: 224, endPoint x: 636, endPoint y: 191, distance: 65.2
click at [636, 191] on div at bounding box center [601, 192] width 349 height 301
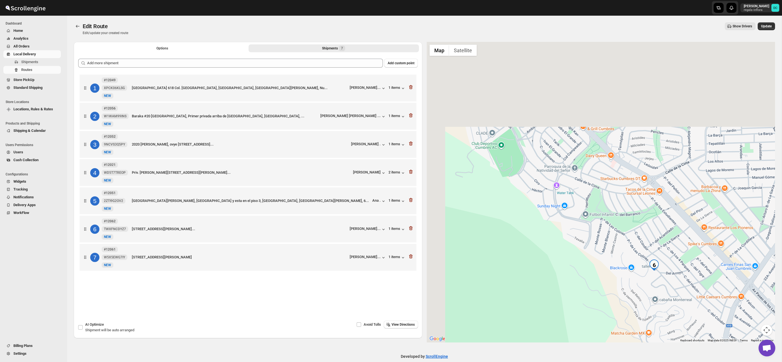
drag, startPoint x: 485, startPoint y: 101, endPoint x: 590, endPoint y: 231, distance: 167.1
click at [593, 237] on div at bounding box center [601, 192] width 349 height 301
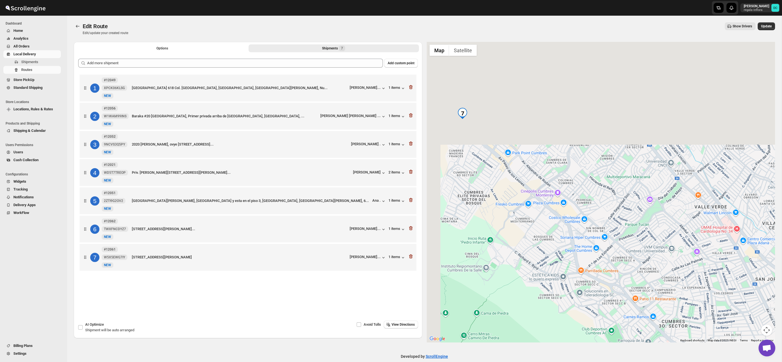
drag, startPoint x: 531, startPoint y: 103, endPoint x: 592, endPoint y: 266, distance: 174.7
click at [592, 267] on div at bounding box center [601, 192] width 349 height 301
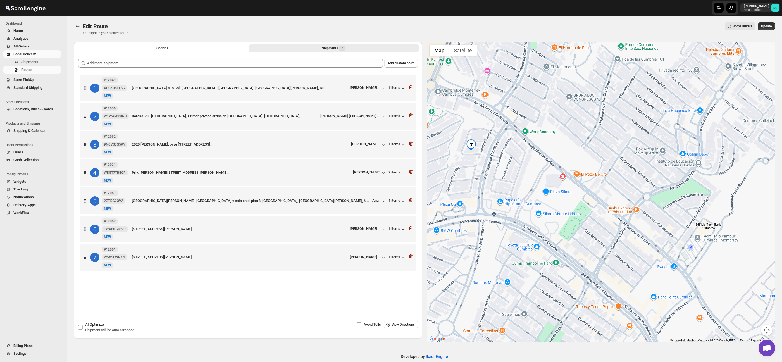
drag, startPoint x: 466, startPoint y: 166, endPoint x: 520, endPoint y: 194, distance: 60.1
click at [519, 194] on div at bounding box center [601, 192] width 349 height 301
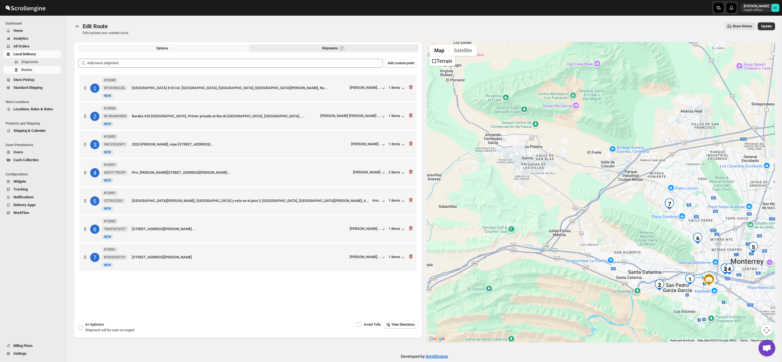
drag, startPoint x: 200, startPoint y: 48, endPoint x: 200, endPoint y: 52, distance: 4.5
click at [200, 48] on button "Options" at bounding box center [162, 48] width 170 height 8
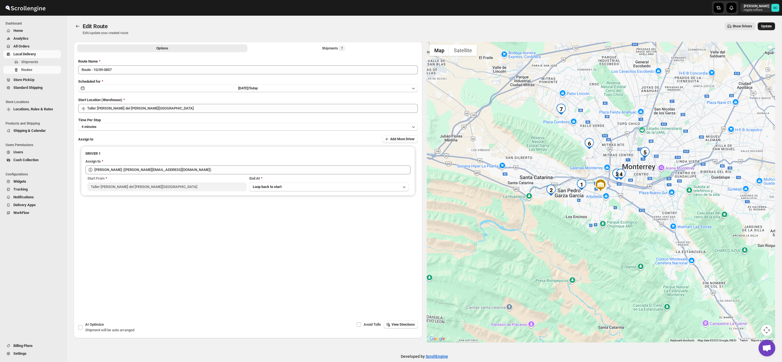
click at [762, 25] on span "Update" at bounding box center [766, 26] width 11 height 4
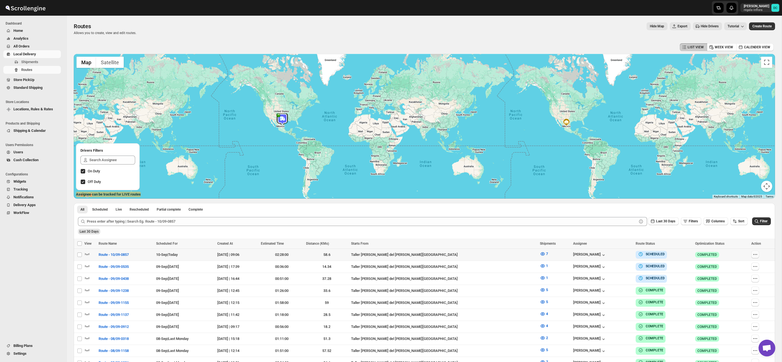
click at [752, 254] on icon "button" at bounding box center [755, 255] width 6 height 6
click at [735, 292] on span "Edit" at bounding box center [741, 295] width 26 height 6
checkbox input "false"
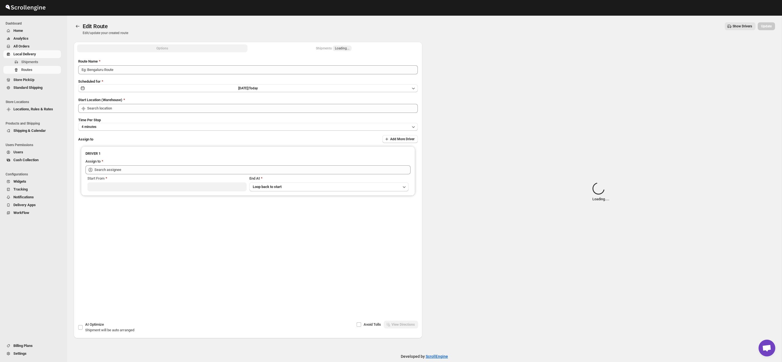
type input "Route - 10/09-0857"
type input "Taller [PERSON_NAME] del [PERSON_NAME][GEOGRAPHIC_DATA]"
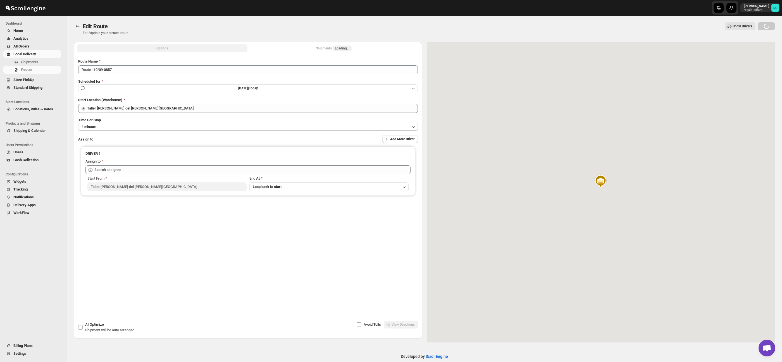
type input "[PERSON_NAME] ([PERSON_NAME][EMAIL_ADDRESS][DOMAIN_NAME])"
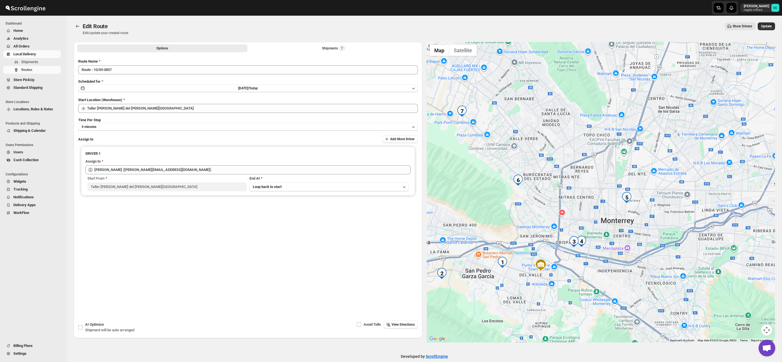
drag, startPoint x: 701, startPoint y: 201, endPoint x: 641, endPoint y: 205, distance: 60.5
click at [644, 207] on div at bounding box center [601, 192] width 349 height 301
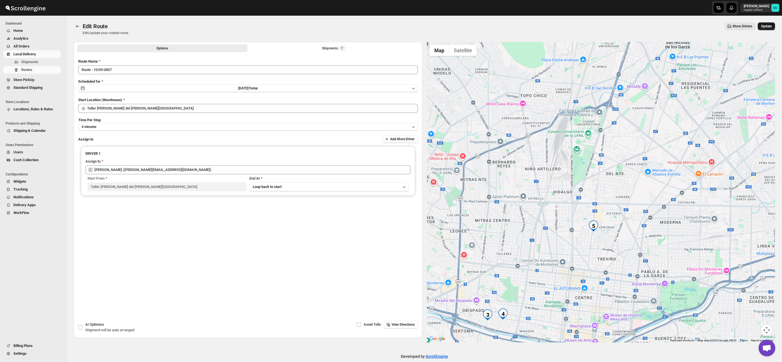
click at [772, 26] on button "Update" at bounding box center [766, 26] width 17 height 8
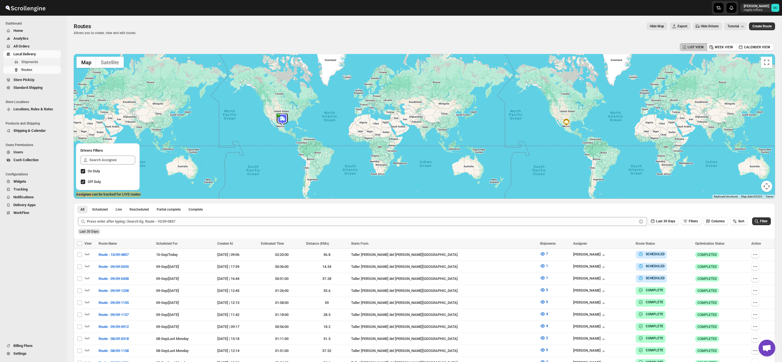
click at [35, 64] on span "Shipments" at bounding box center [40, 62] width 39 height 6
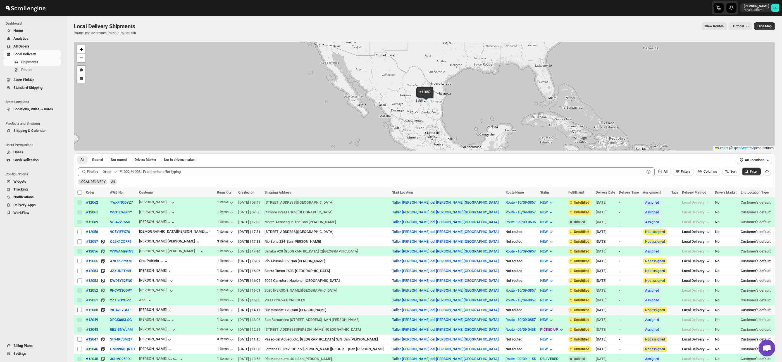
click at [80, 310] on input "Select shipment" at bounding box center [79, 310] width 4 height 4
checkbox input "true"
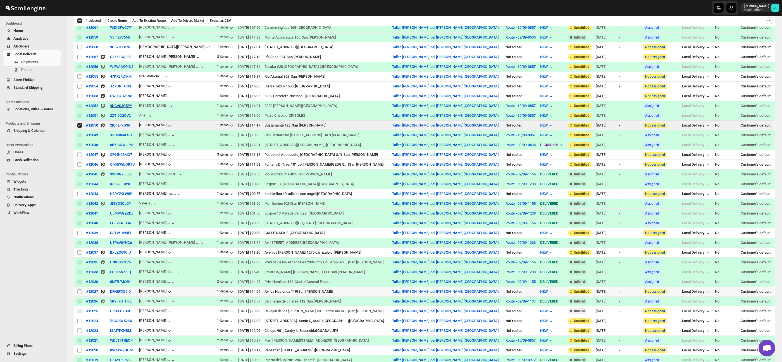
scroll to position [185, 0]
click at [80, 293] on input "Select shipment" at bounding box center [79, 291] width 4 height 4
checkbox input "true"
click at [79, 77] on input "Select shipment" at bounding box center [79, 76] width 4 height 4
checkbox input "true"
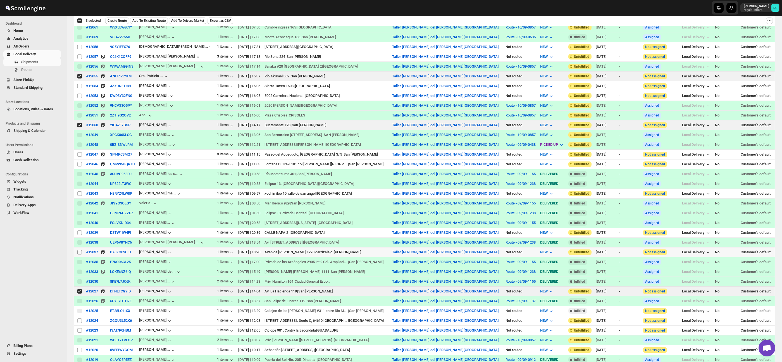
click at [79, 252] on input "Select shipment" at bounding box center [79, 252] width 4 height 4
checkbox input "true"
click at [80, 193] on input "Select shipment" at bounding box center [79, 193] width 4 height 4
checkbox input "true"
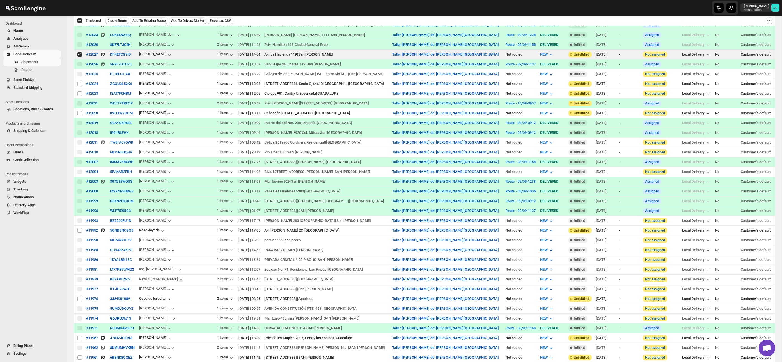
scroll to position [439, 0]
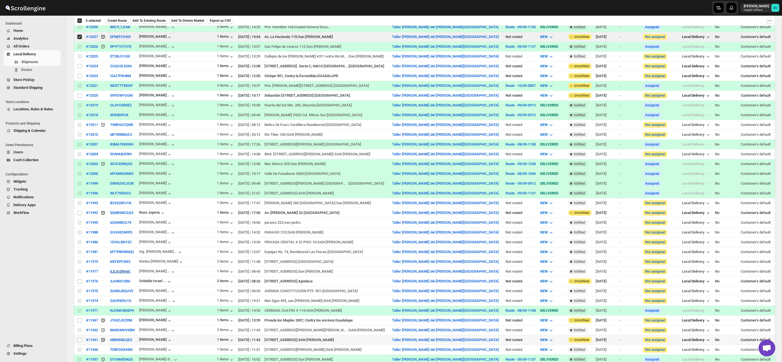
drag, startPoint x: 80, startPoint y: 342, endPoint x: 115, endPoint y: 272, distance: 78.1
click at [79, 342] on input "Select shipment" at bounding box center [79, 340] width 4 height 4
checkbox input "true"
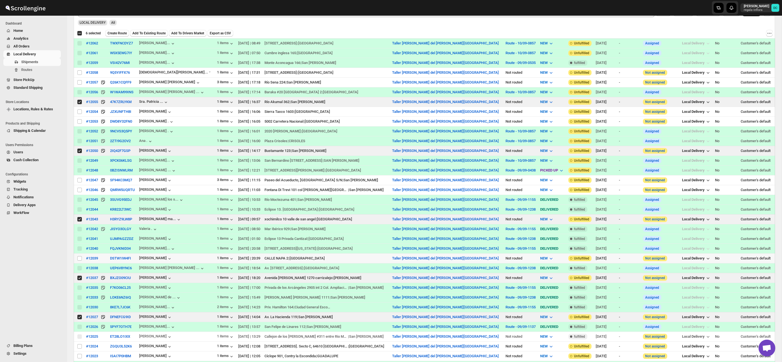
scroll to position [0, 0]
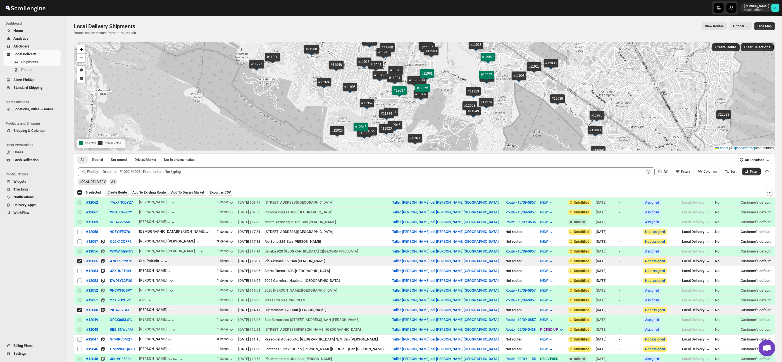
click at [116, 193] on span "Create Route" at bounding box center [117, 192] width 19 height 4
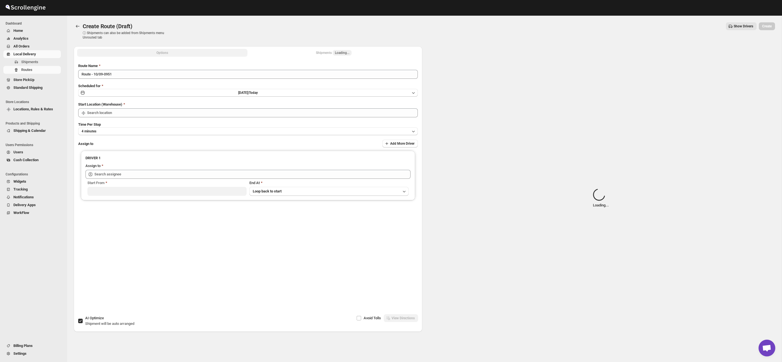
type input "Taller [PERSON_NAME] del [PERSON_NAME][GEOGRAPHIC_DATA]"
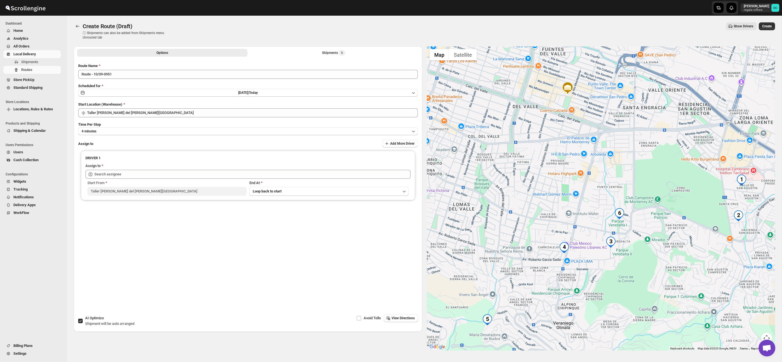
drag, startPoint x: 671, startPoint y: 265, endPoint x: 647, endPoint y: 206, distance: 64.0
click at [636, 153] on div at bounding box center [601, 198] width 349 height 304
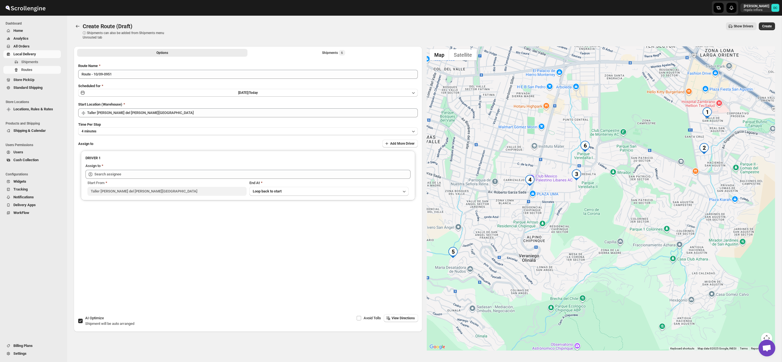
drag, startPoint x: 654, startPoint y: 220, endPoint x: 628, endPoint y: 197, distance: 34.3
click at [628, 197] on div at bounding box center [601, 198] width 349 height 304
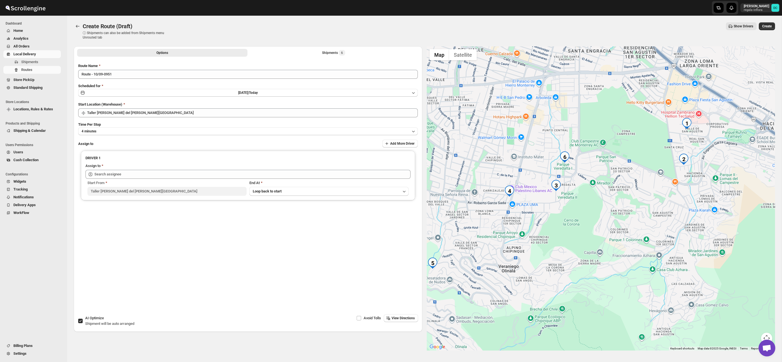
drag, startPoint x: 680, startPoint y: 166, endPoint x: 586, endPoint y: 231, distance: 114.7
click at [585, 233] on div at bounding box center [601, 198] width 349 height 304
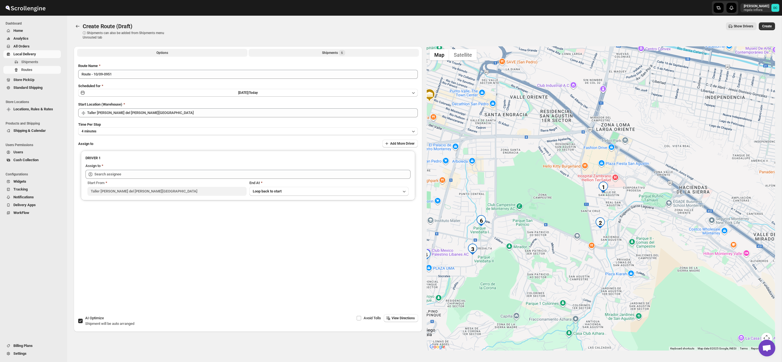
click at [327, 52] on div "Shipments 6" at bounding box center [333, 53] width 23 height 6
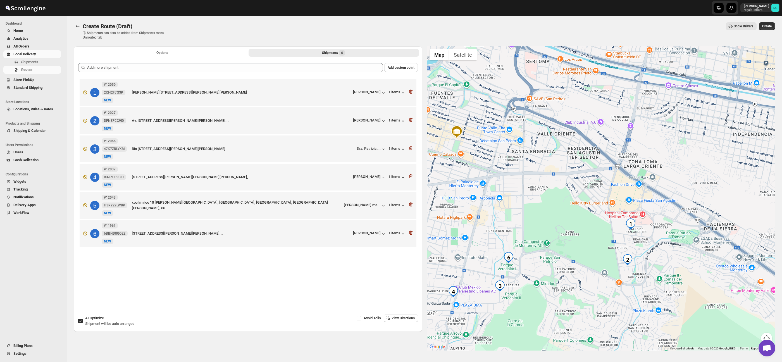
drag, startPoint x: 706, startPoint y: 241, endPoint x: 562, endPoint y: 182, distance: 156.2
click at [562, 182] on div at bounding box center [601, 198] width 349 height 304
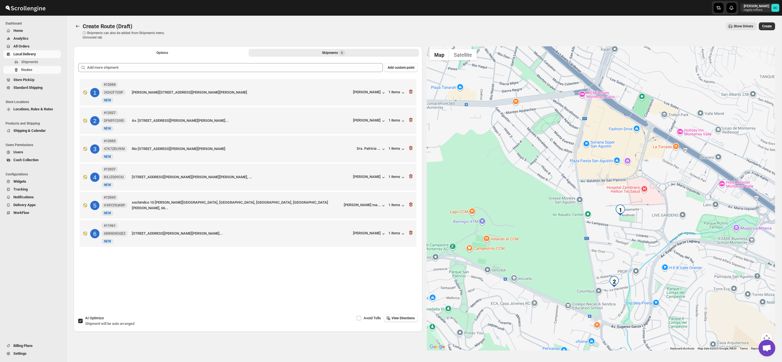
drag, startPoint x: 641, startPoint y: 254, endPoint x: 642, endPoint y: 187, distance: 67.6
click at [642, 187] on div at bounding box center [601, 198] width 349 height 304
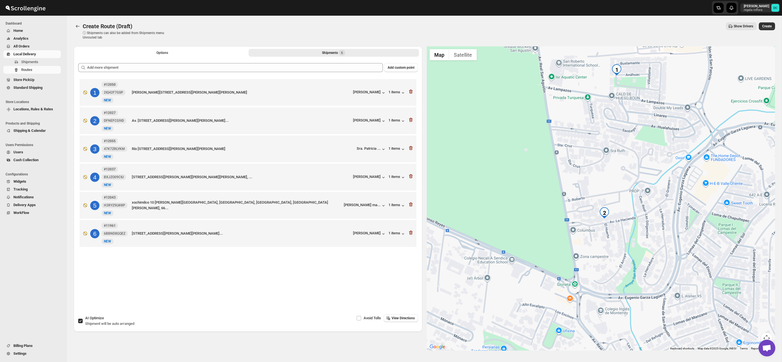
drag, startPoint x: 627, startPoint y: 248, endPoint x: 628, endPoint y: 232, distance: 16.2
click at [628, 233] on div at bounding box center [601, 198] width 349 height 304
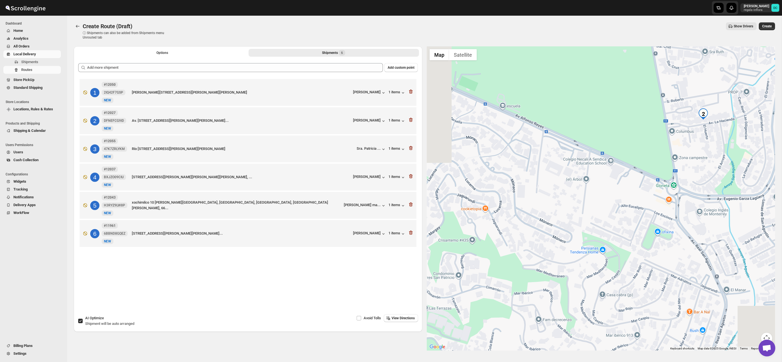
drag, startPoint x: 611, startPoint y: 256, endPoint x: 704, endPoint y: 148, distance: 143.2
click at [704, 148] on div at bounding box center [601, 198] width 349 height 304
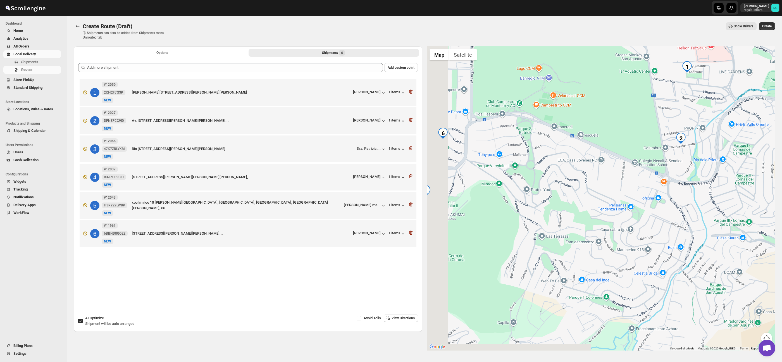
drag, startPoint x: 526, startPoint y: 173, endPoint x: 634, endPoint y: 141, distance: 112.2
click at [634, 141] on div at bounding box center [601, 198] width 349 height 304
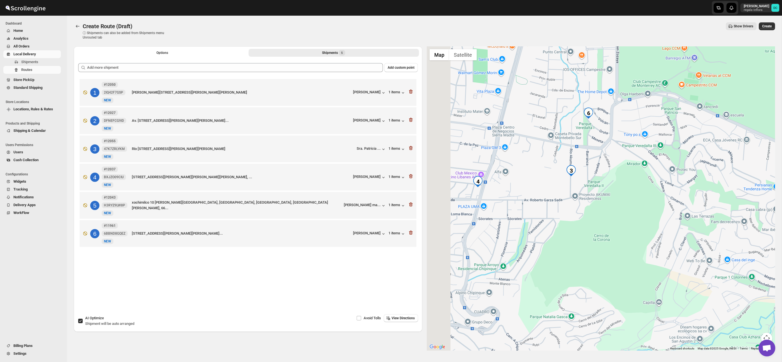
drag, startPoint x: 587, startPoint y: 177, endPoint x: 625, endPoint y: 184, distance: 39.2
click at [637, 182] on div at bounding box center [601, 198] width 349 height 304
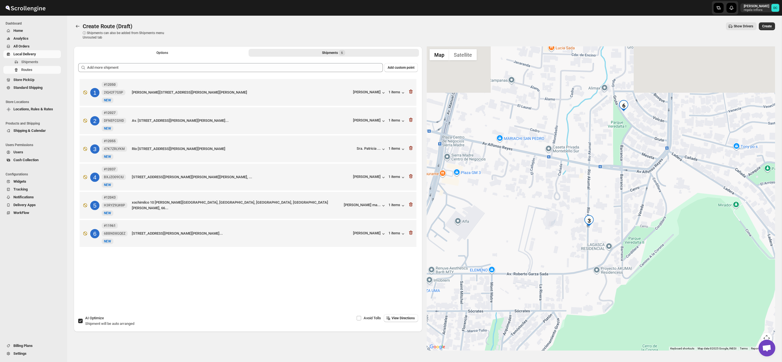
drag, startPoint x: 608, startPoint y: 152, endPoint x: 606, endPoint y: 201, distance: 48.6
click at [605, 205] on div at bounding box center [601, 198] width 349 height 304
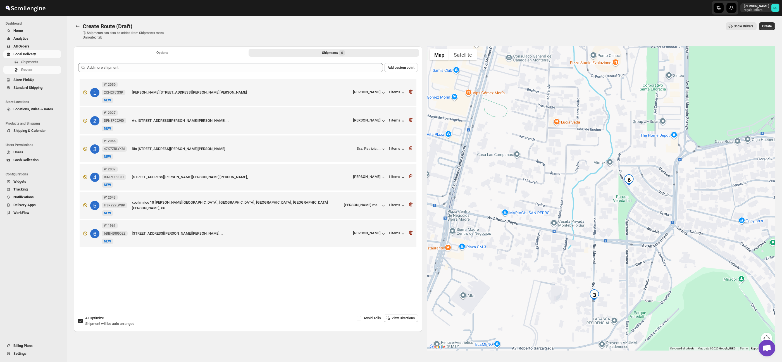
drag, startPoint x: 611, startPoint y: 131, endPoint x: 616, endPoint y: 206, distance: 75.0
click at [616, 206] on div at bounding box center [601, 198] width 349 height 304
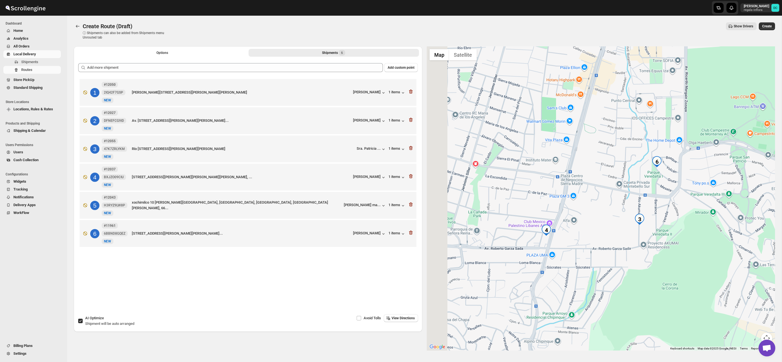
click at [598, 205] on div at bounding box center [601, 198] width 349 height 304
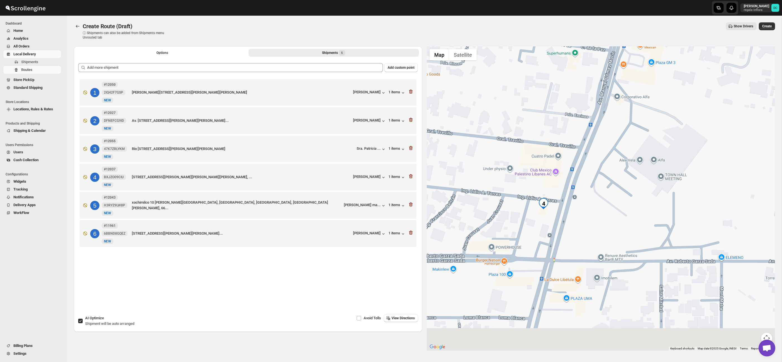
drag, startPoint x: 565, startPoint y: 246, endPoint x: 568, endPoint y: 213, distance: 32.5
click at [568, 213] on div at bounding box center [601, 198] width 349 height 304
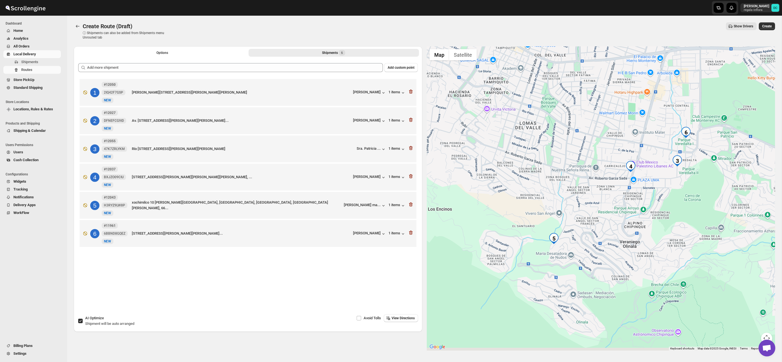
drag, startPoint x: 628, startPoint y: 162, endPoint x: 586, endPoint y: 229, distance: 79.1
click at [654, 143] on div at bounding box center [601, 198] width 349 height 304
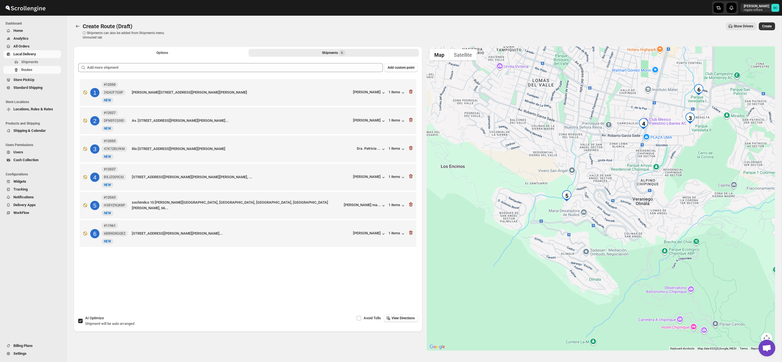
drag, startPoint x: 584, startPoint y: 234, endPoint x: 596, endPoint y: 185, distance: 50.0
click at [598, 185] on div at bounding box center [601, 198] width 349 height 304
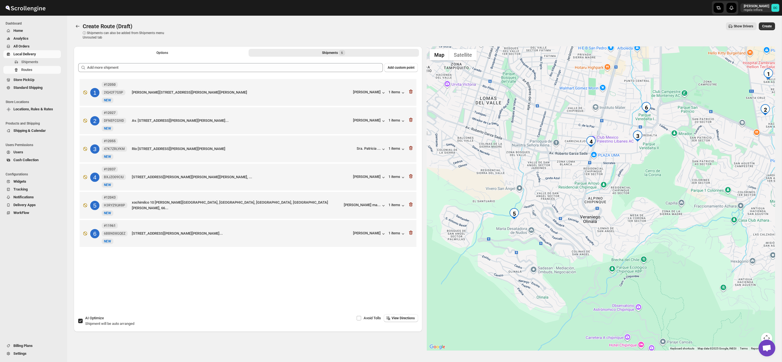
drag, startPoint x: 669, startPoint y: 146, endPoint x: 623, endPoint y: 154, distance: 47.4
click at [583, 198] on div at bounding box center [601, 198] width 349 height 304
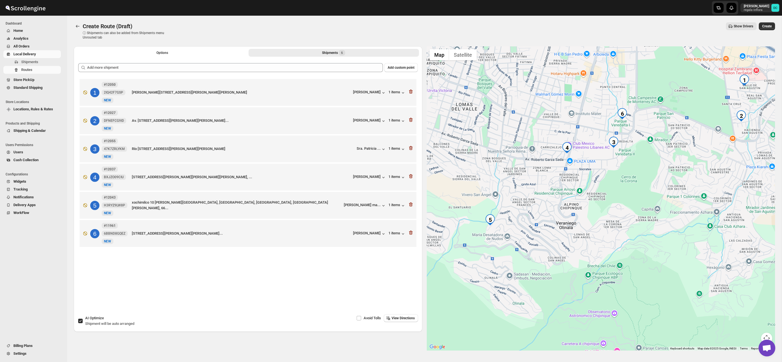
drag, startPoint x: 558, startPoint y: 192, endPoint x: 564, endPoint y: 176, distance: 17.8
click at [581, 164] on div at bounding box center [601, 198] width 349 height 304
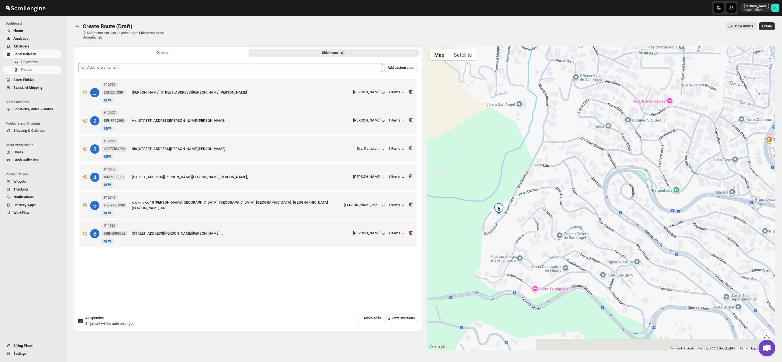
drag, startPoint x: 505, startPoint y: 201, endPoint x: 577, endPoint y: 187, distance: 73.6
click at [577, 187] on div at bounding box center [601, 198] width 349 height 304
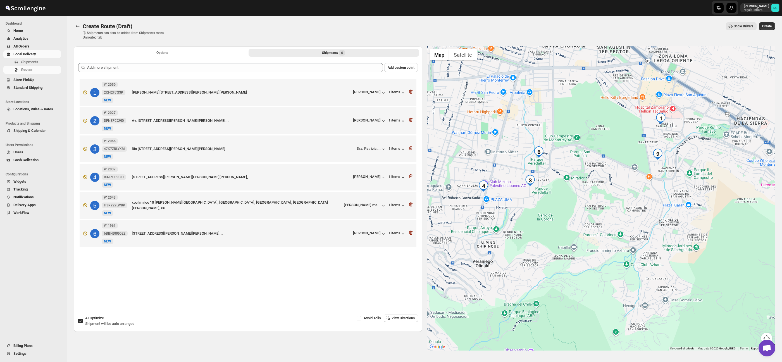
drag, startPoint x: 680, startPoint y: 172, endPoint x: 534, endPoint y: 226, distance: 155.9
click at [534, 226] on div at bounding box center [601, 198] width 349 height 304
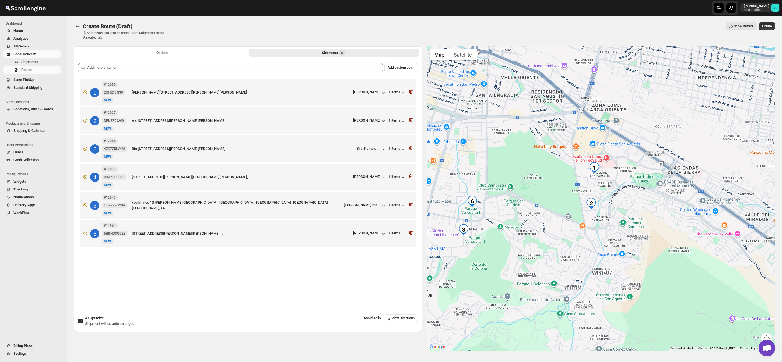
drag, startPoint x: 678, startPoint y: 138, endPoint x: 609, endPoint y: 187, distance: 85.0
click at [610, 188] on div at bounding box center [601, 198] width 349 height 304
drag, startPoint x: 516, startPoint y: 211, endPoint x: 555, endPoint y: 207, distance: 39.3
click at [559, 207] on div at bounding box center [601, 198] width 349 height 304
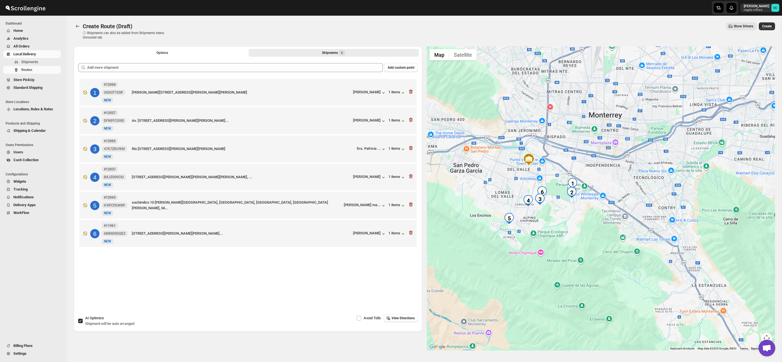
click at [184, 51] on button "Options" at bounding box center [162, 53] width 170 height 8
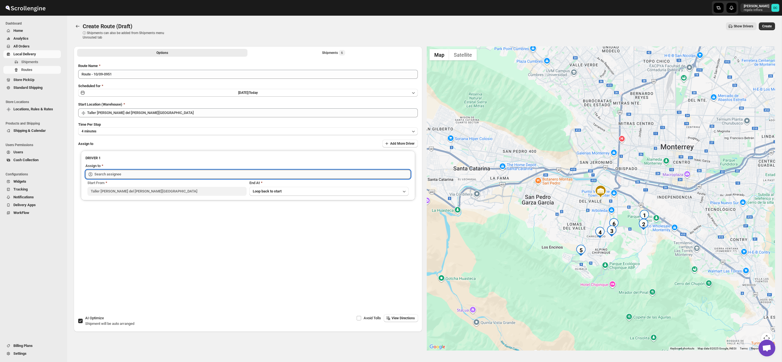
click at [158, 175] on input "text" at bounding box center [252, 174] width 316 height 9
click at [159, 189] on div "[PERSON_NAME] ([PERSON_NAME][EMAIL_ADDRESS][DOMAIN_NAME])" at bounding box center [248, 186] width 321 height 9
type input "[PERSON_NAME] ([PERSON_NAME][EMAIL_ADDRESS][DOMAIN_NAME])"
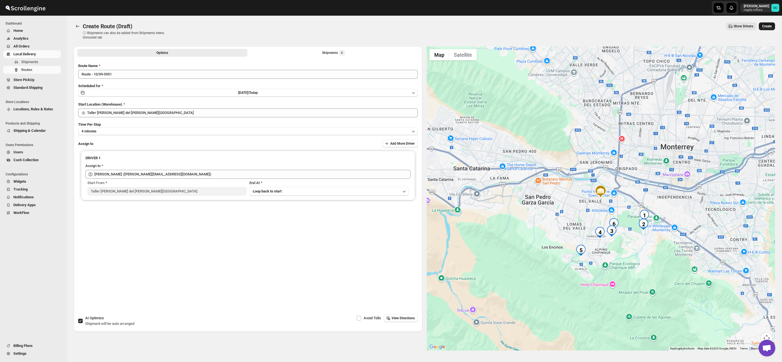
click at [769, 25] on span "Create" at bounding box center [766, 26] width 9 height 4
